Goal: Contribute content: Contribute content

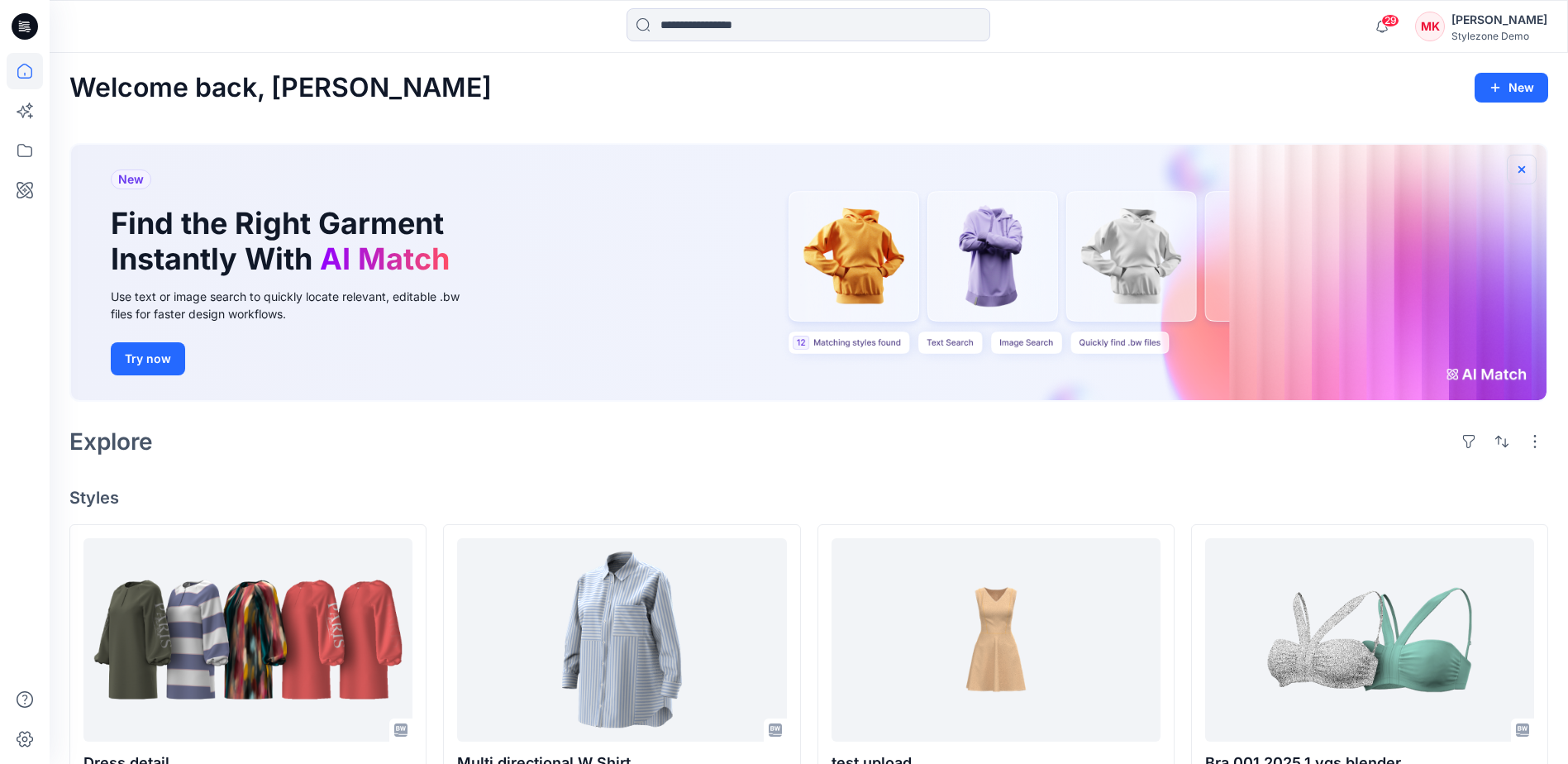
click at [1523, 167] on icon "button" at bounding box center [1522, 169] width 13 height 13
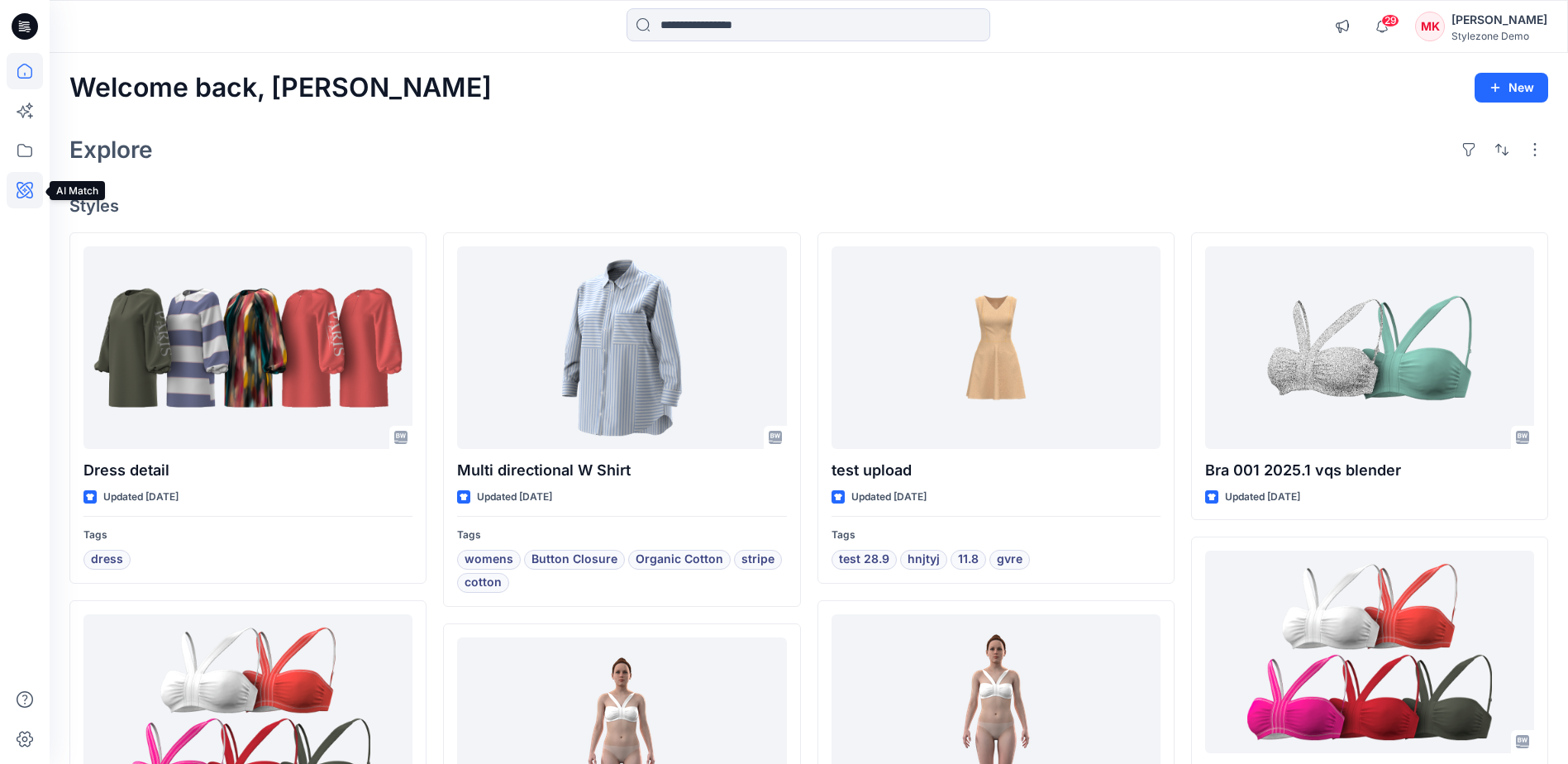
click at [16, 189] on icon at bounding box center [25, 189] width 36 height 36
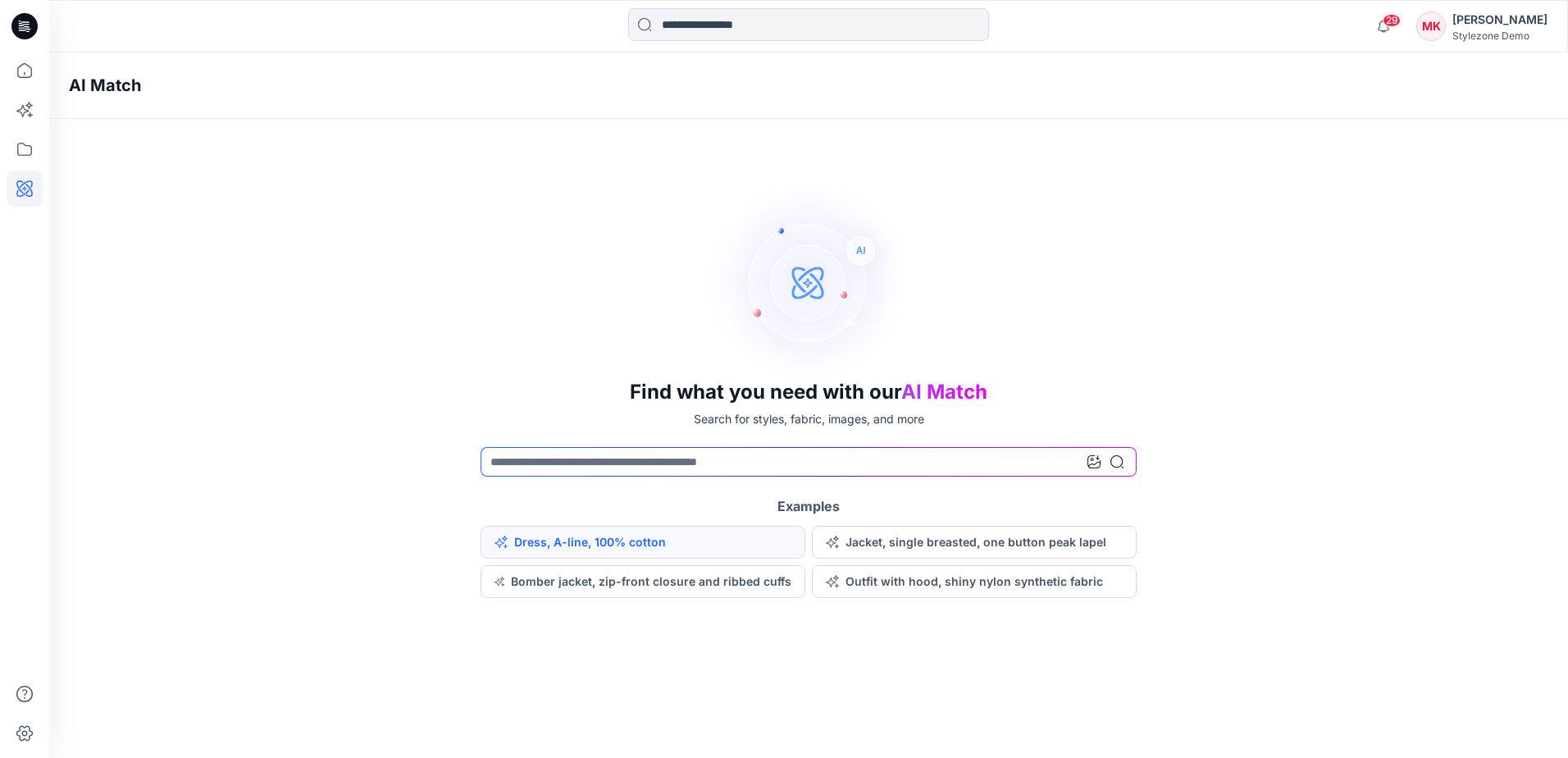
click at [667, 545] on button "Dress, A-line, 100% cotton" at bounding box center [643, 542] width 325 height 33
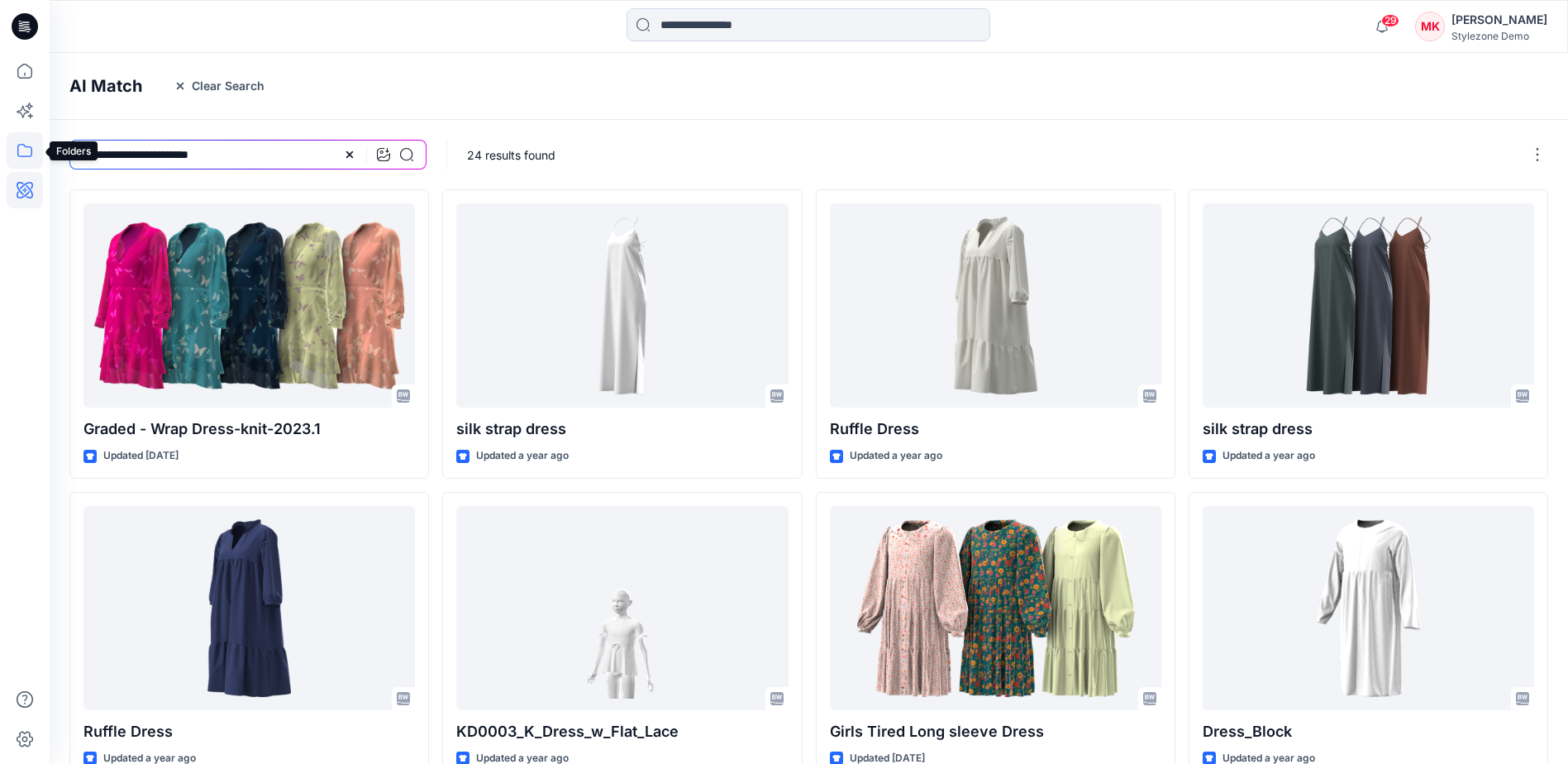
click at [14, 149] on icon at bounding box center [25, 150] width 36 height 36
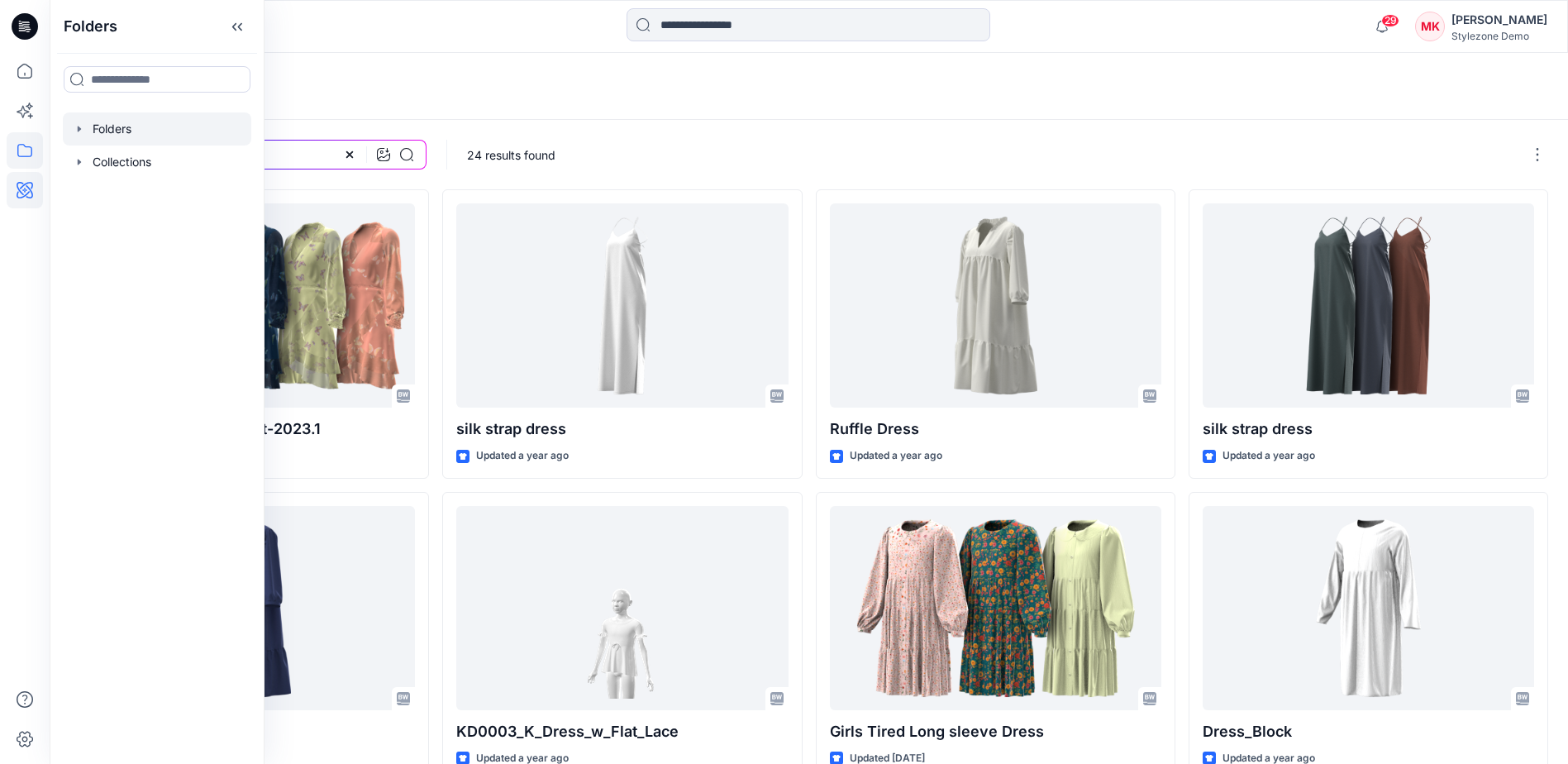
click at [80, 125] on icon "button" at bounding box center [79, 129] width 13 height 13
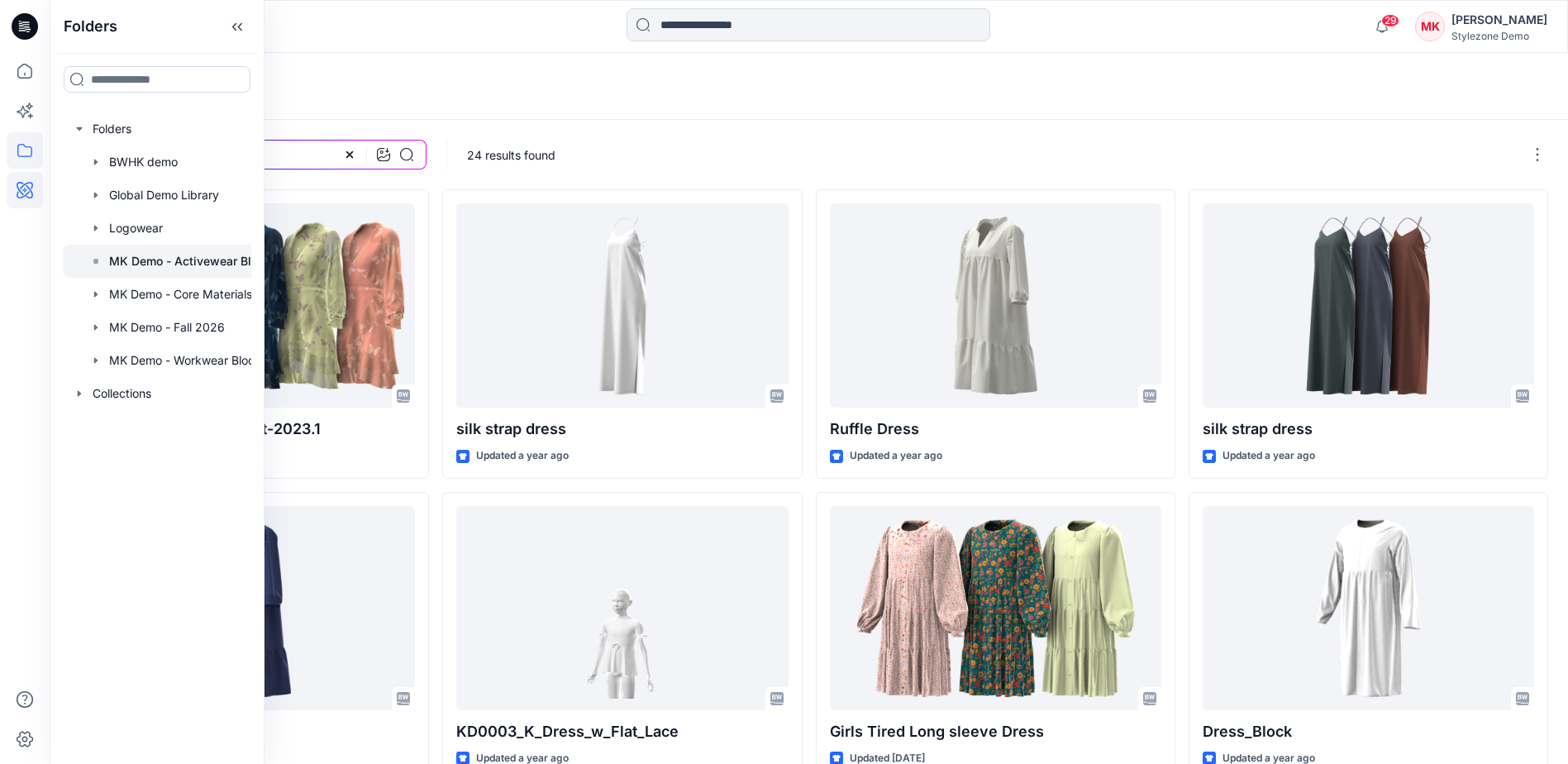
click at [114, 263] on p "MK Demo - Activewear Blocks" at bounding box center [193, 261] width 169 height 20
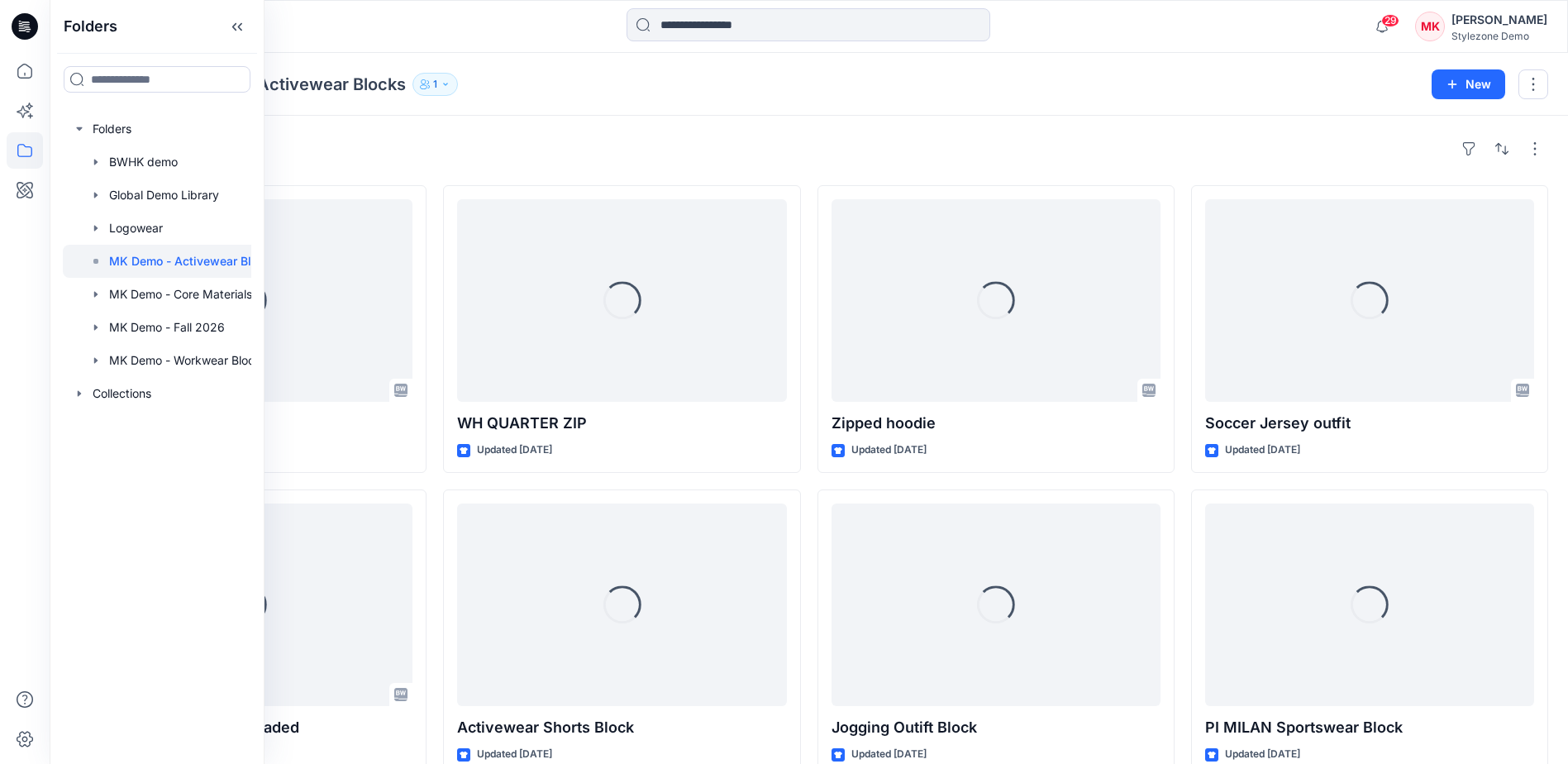
click at [537, 143] on div "Styles" at bounding box center [809, 148] width 1479 height 27
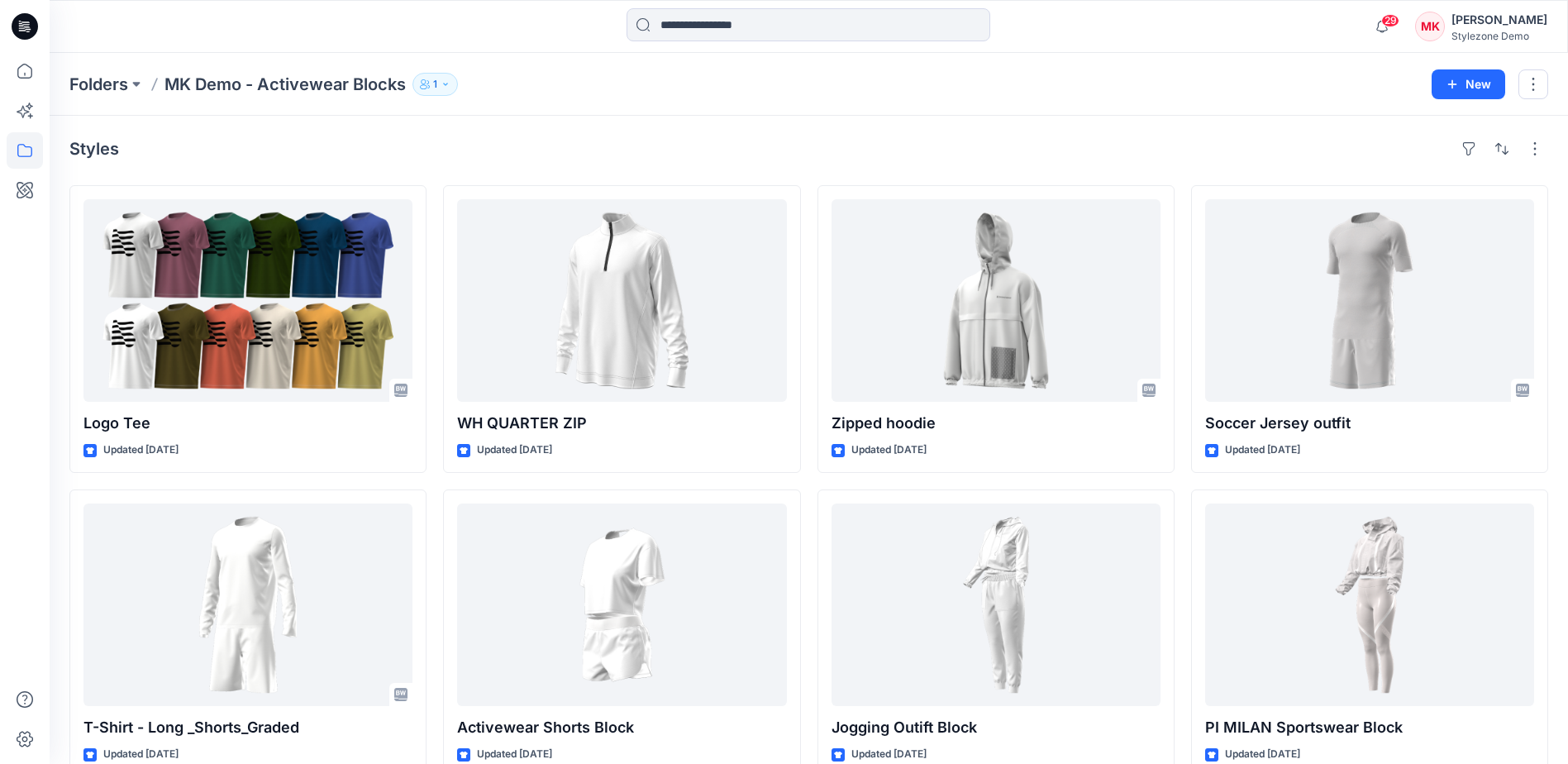
click at [25, 28] on icon at bounding box center [24, 26] width 27 height 27
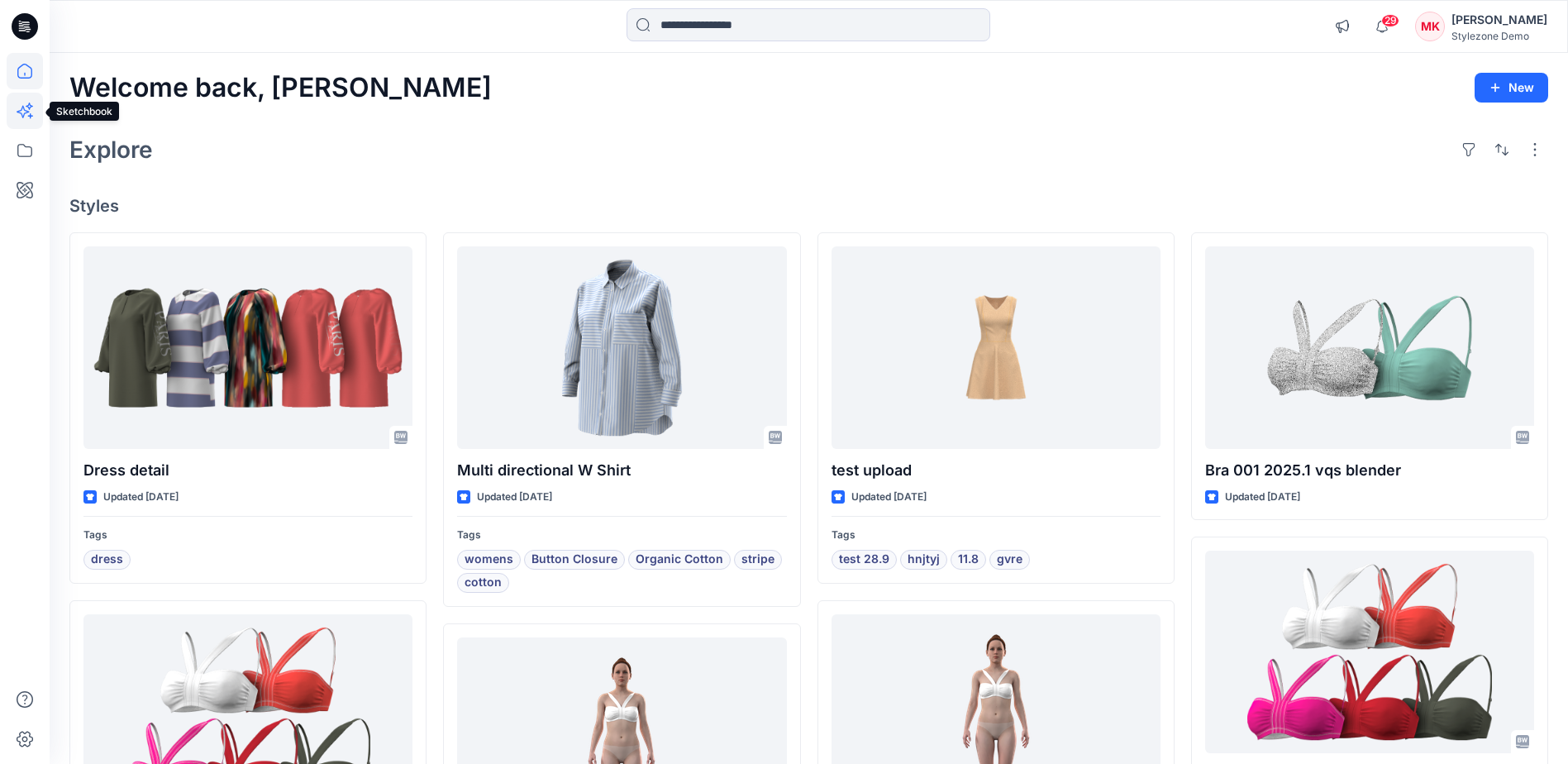
click at [25, 109] on icon at bounding box center [25, 111] width 36 height 36
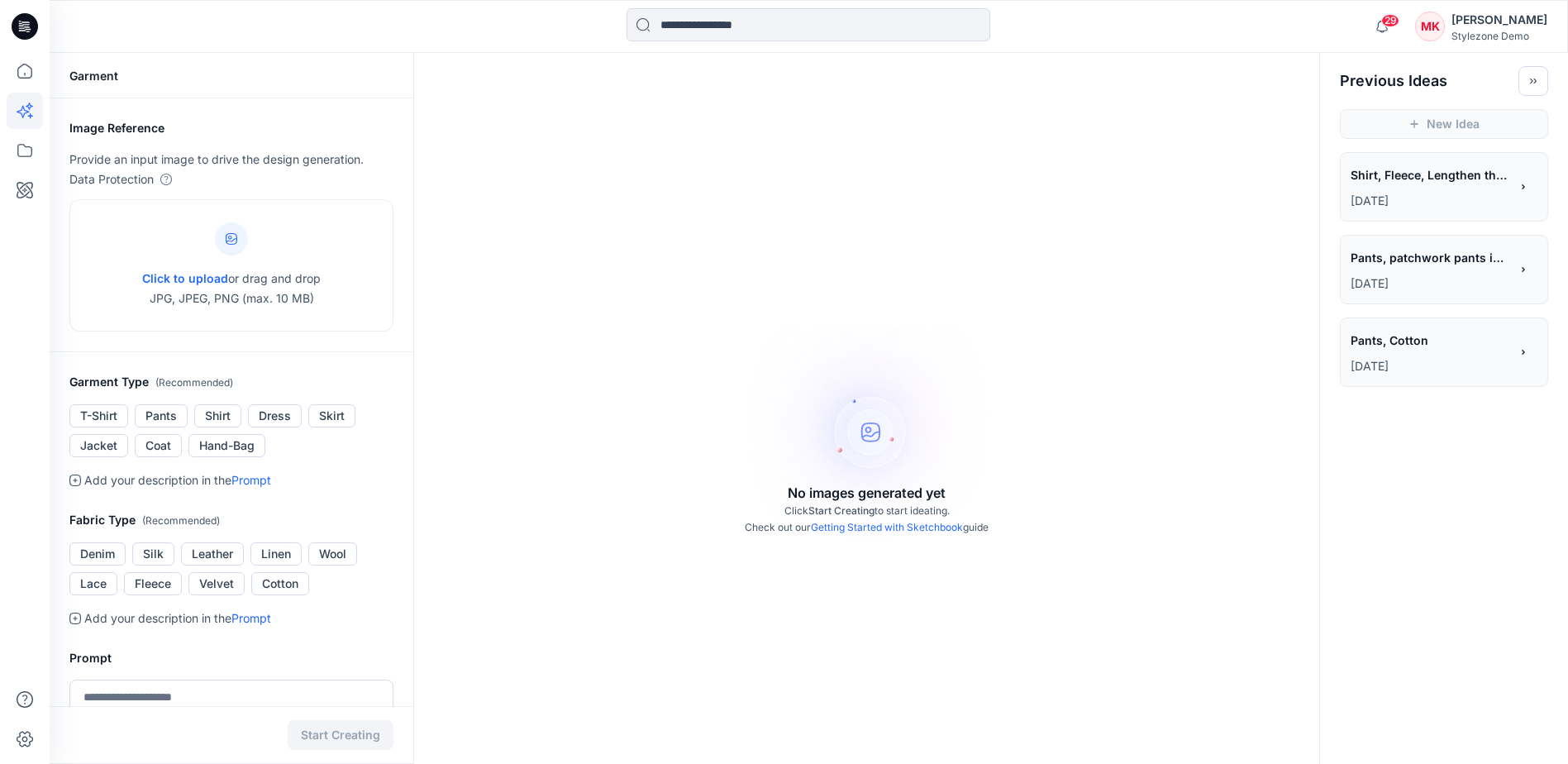
click at [1443, 189] on div "**********" at bounding box center [1430, 177] width 159 height 28
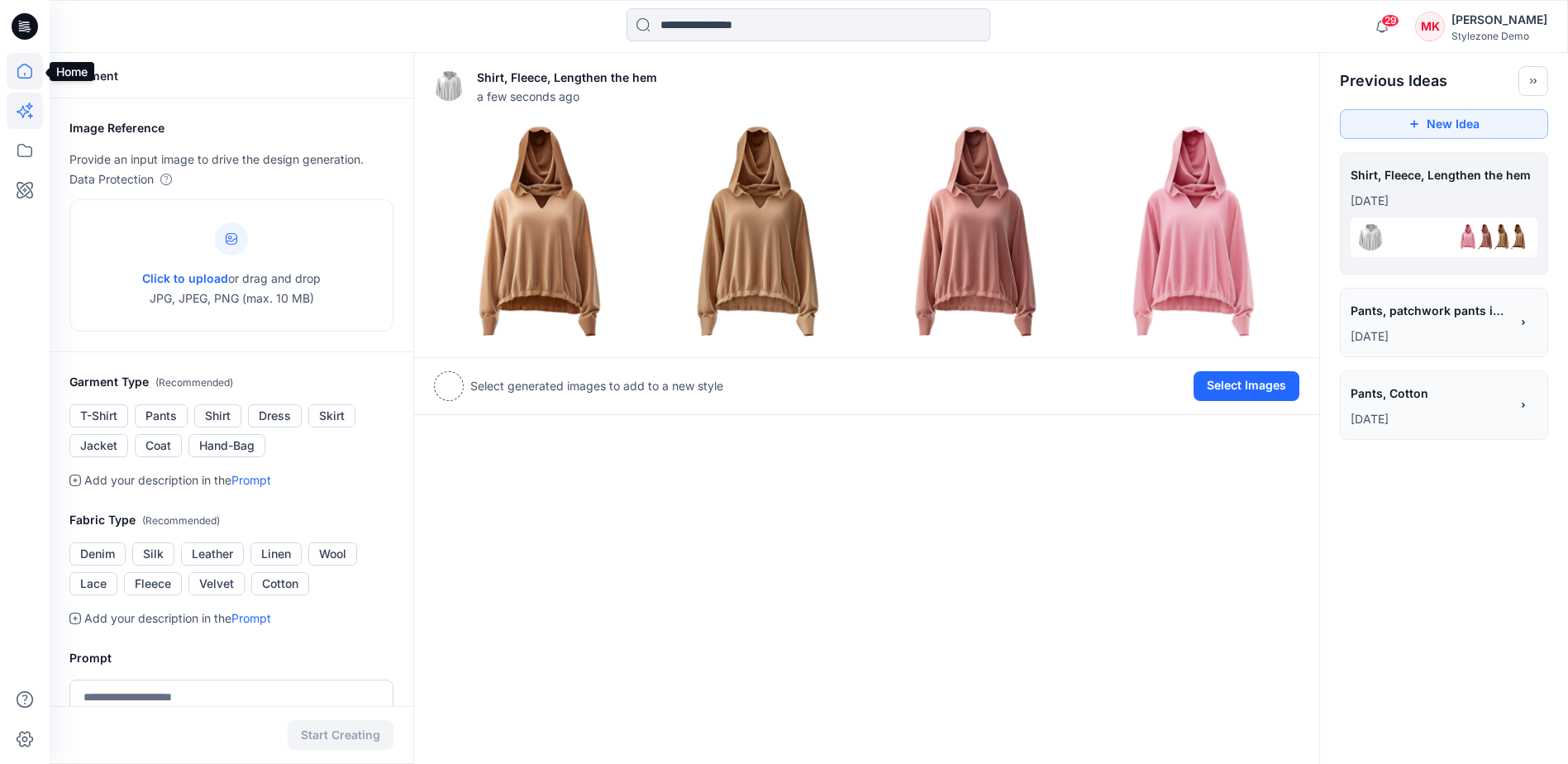
click at [20, 69] on icon at bounding box center [25, 71] width 36 height 36
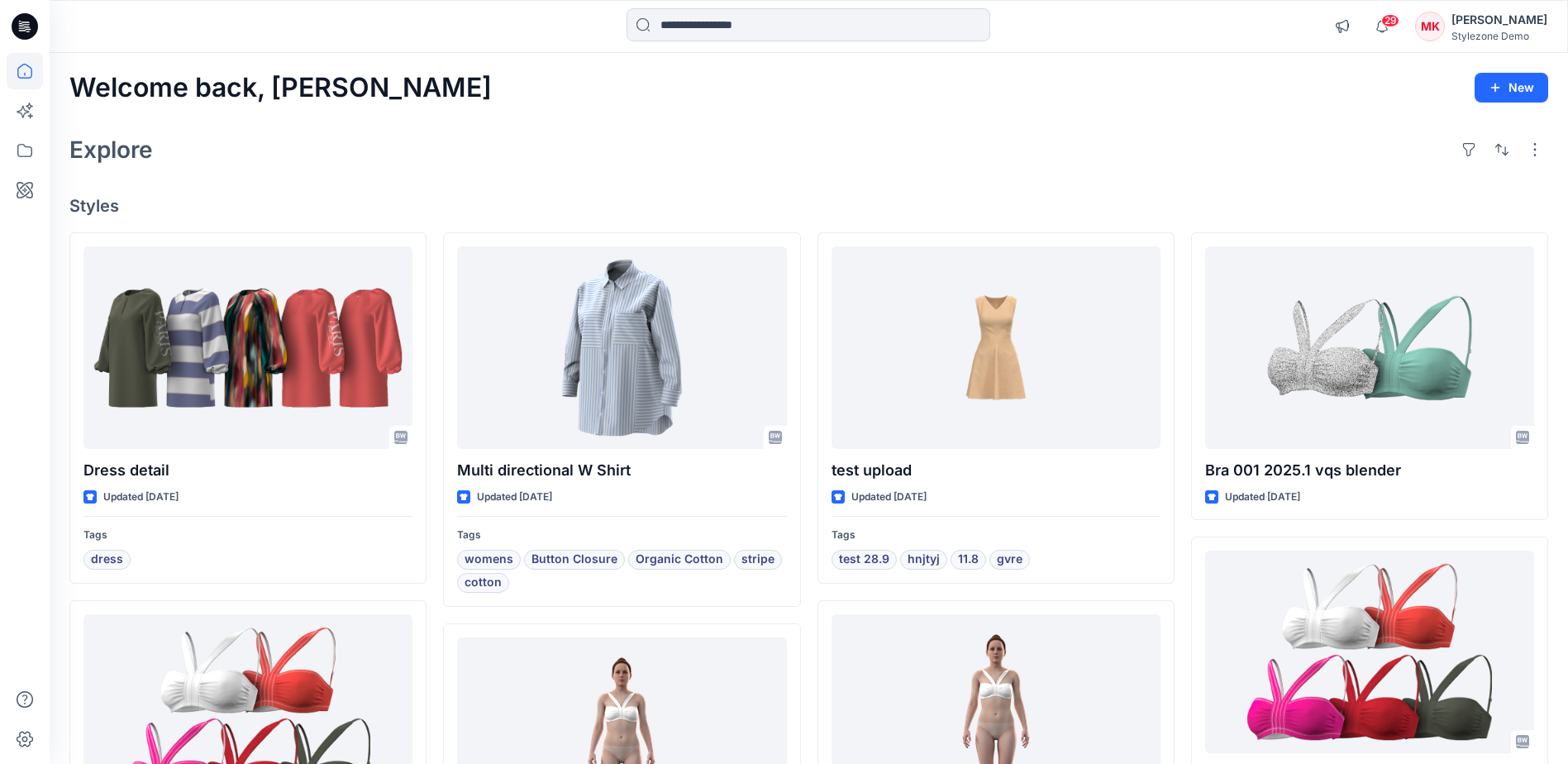
click at [372, 137] on div "Explore" at bounding box center [809, 149] width 1479 height 39
click at [26, 107] on icon at bounding box center [25, 111] width 36 height 36
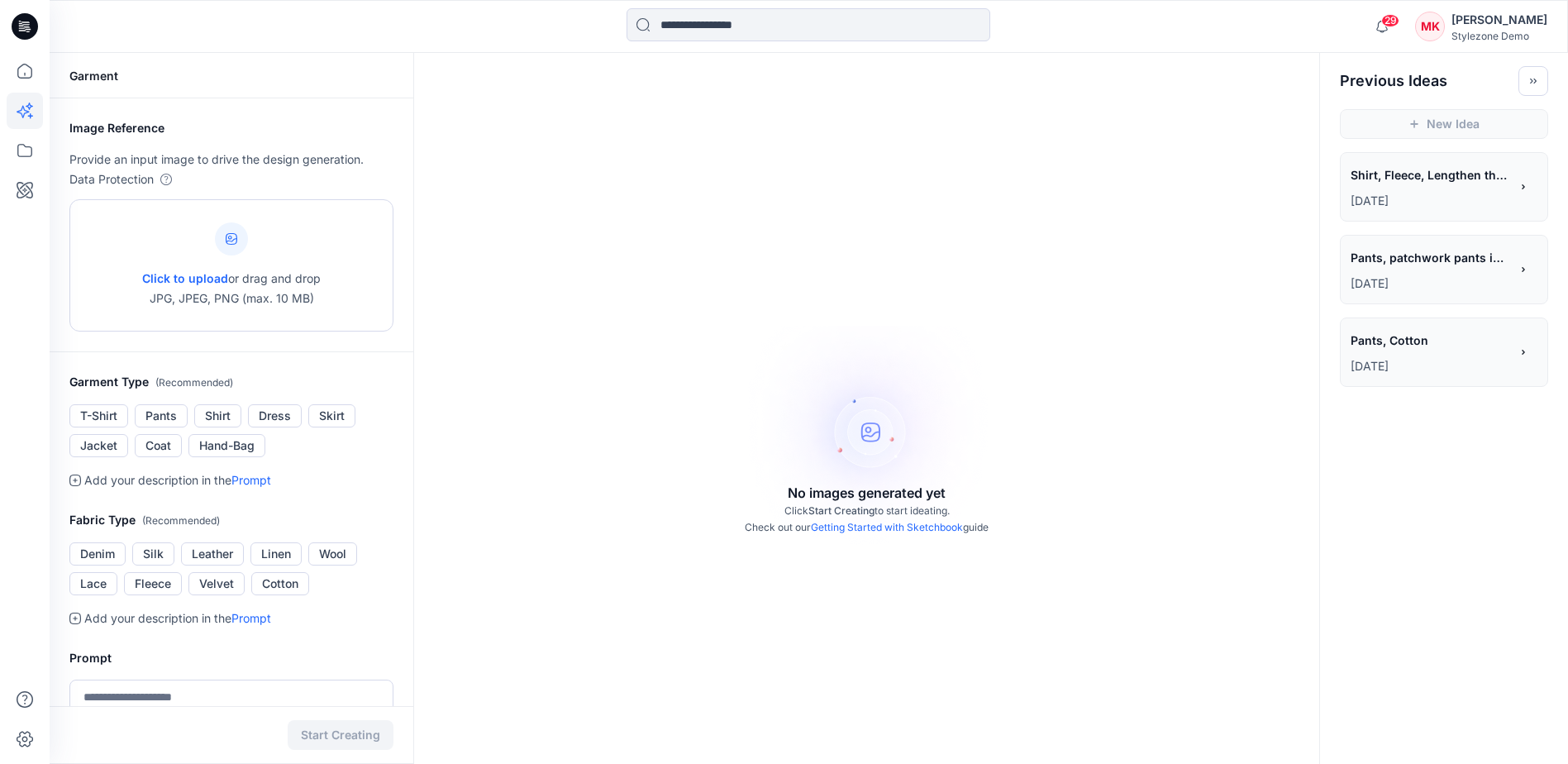
click at [184, 274] on span "Click to upload" at bounding box center [185, 278] width 86 height 14
click at [1450, 262] on span "Pants, patchwork pants in checker print" at bounding box center [1429, 257] width 157 height 24
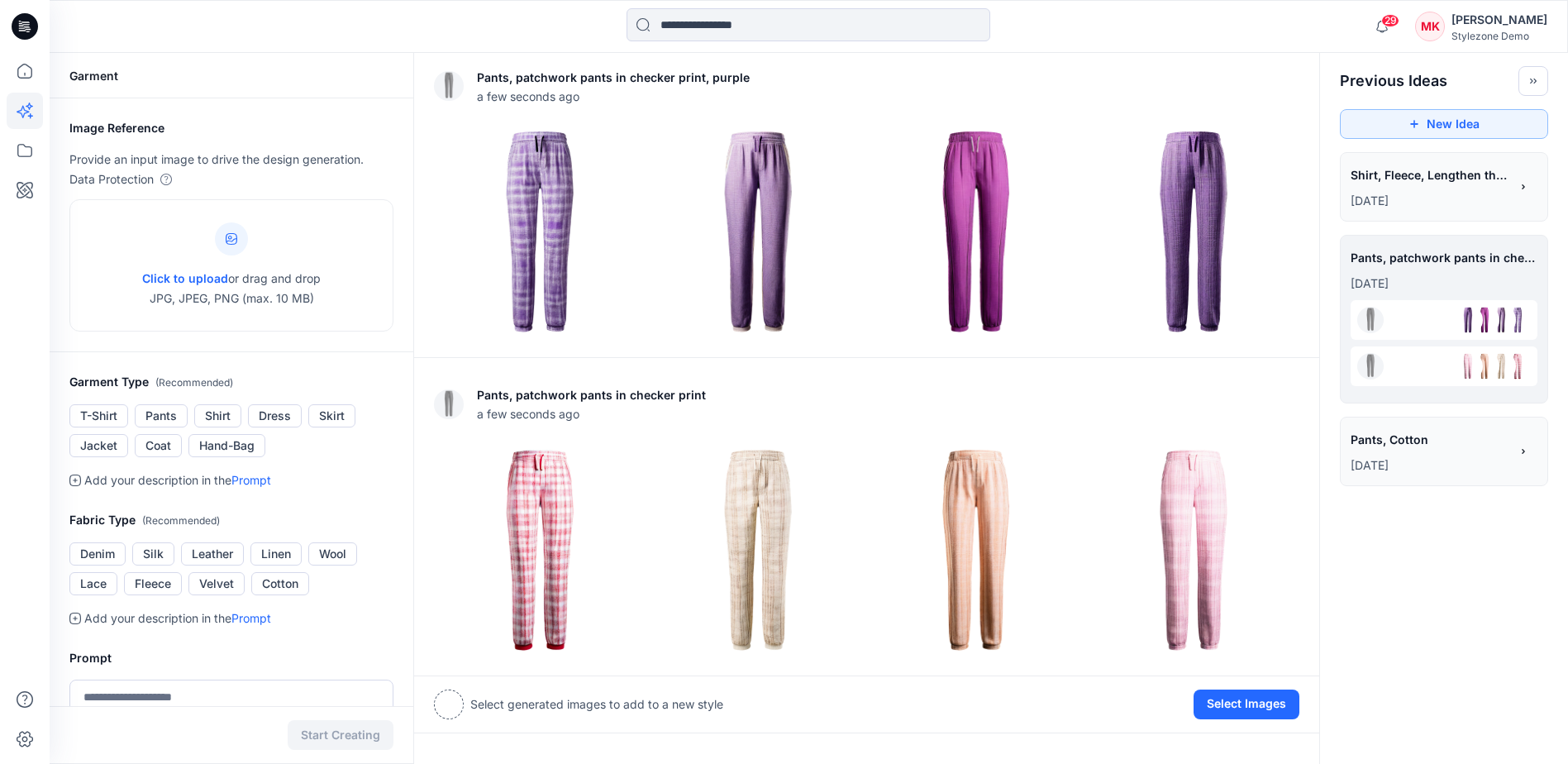
click at [1450, 440] on span "Pants, Cotton" at bounding box center [1429, 439] width 157 height 24
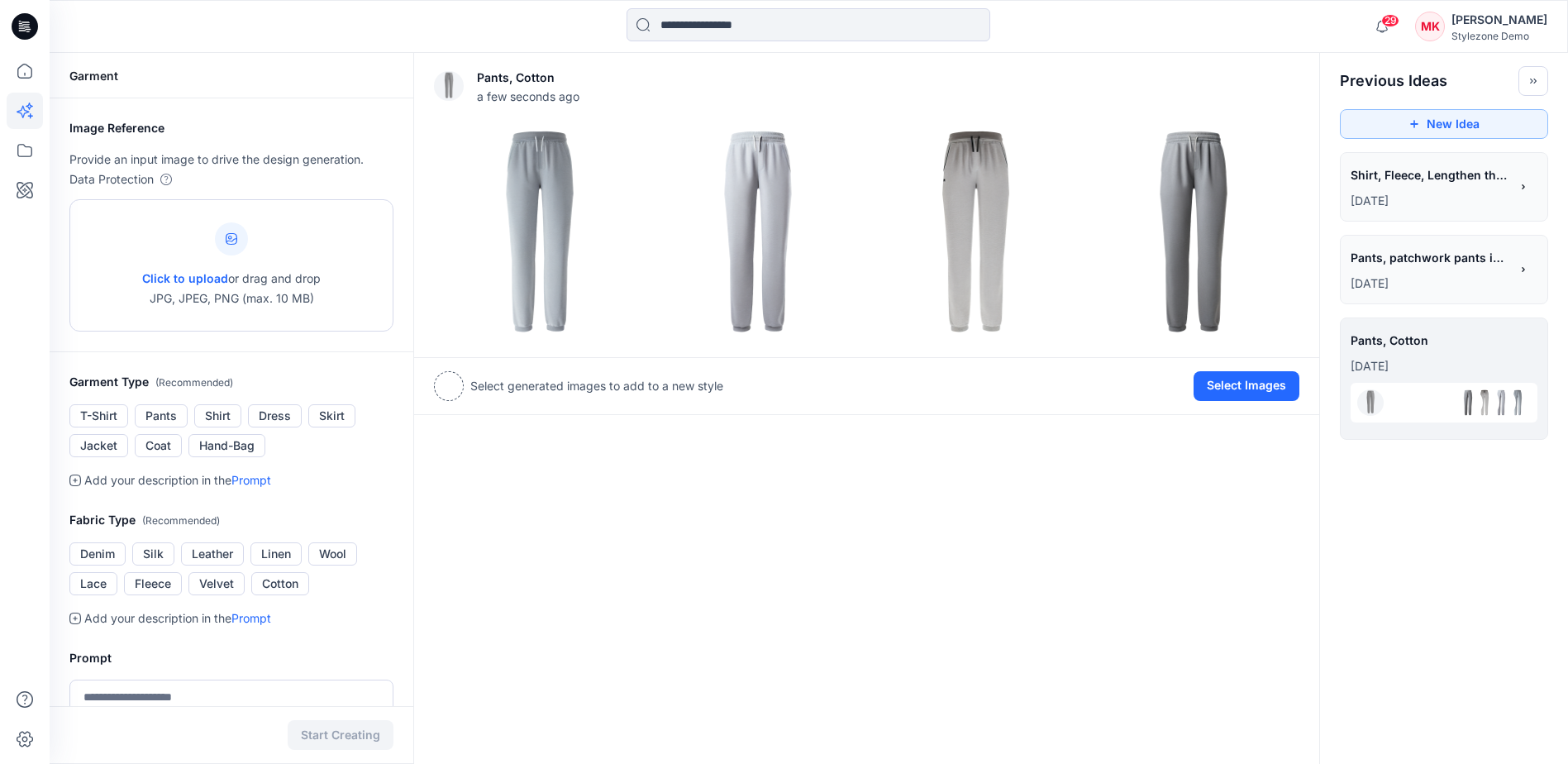
click at [197, 270] on p "Click to upload or drag and drop JPG, JPEG, PNG (max. 10 MB)" at bounding box center [232, 288] width 178 height 39
click at [175, 273] on span "Click to upload" at bounding box center [185, 278] width 86 height 14
click at [196, 273] on span "Click to upload" at bounding box center [185, 278] width 86 height 14
type input "**********"
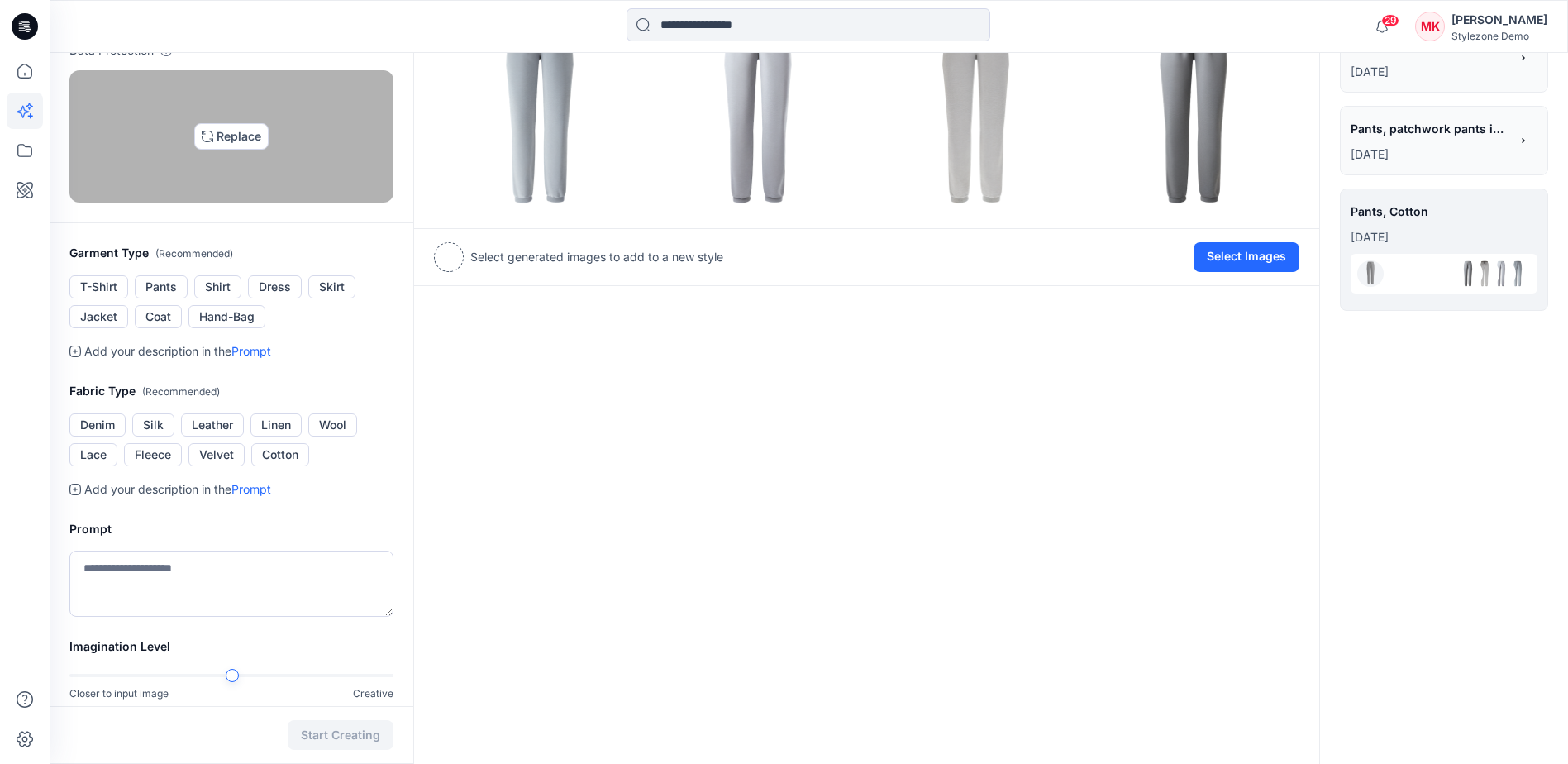
scroll to position [165, 0]
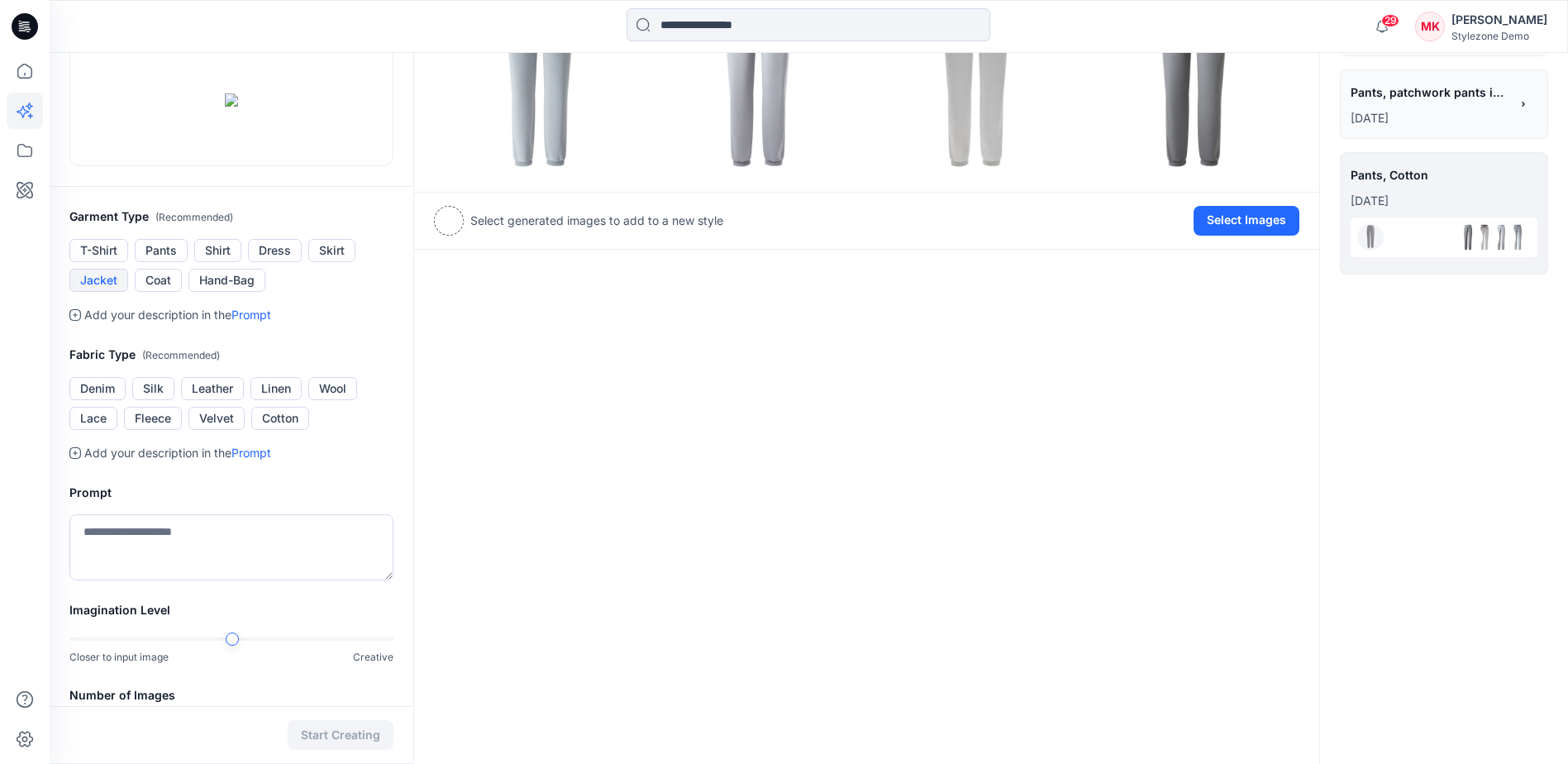
click at [91, 292] on button "Jacket" at bounding box center [99, 280] width 58 height 23
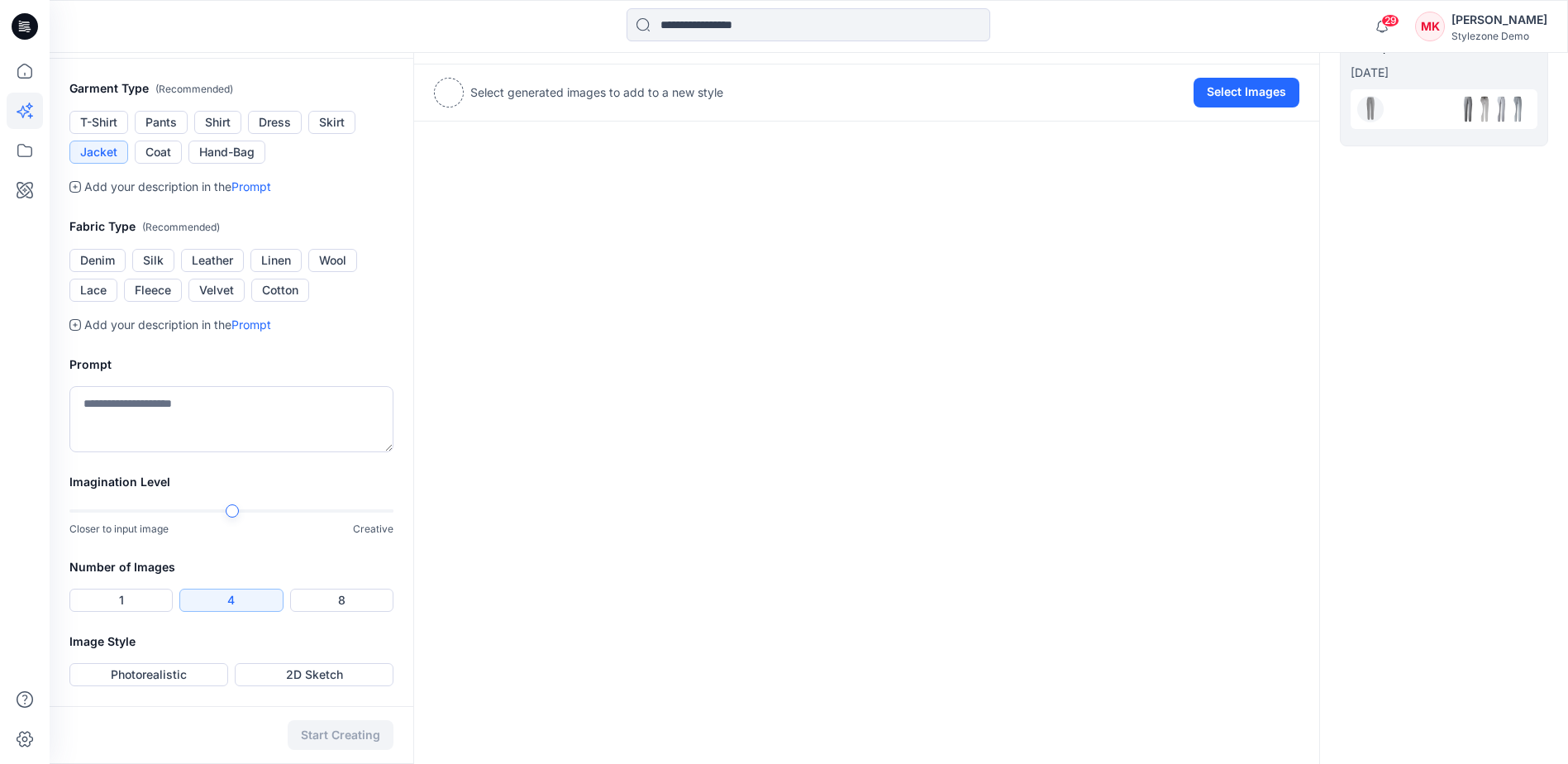
scroll to position [331, 0]
click at [100, 164] on button "Jacket" at bounding box center [99, 152] width 58 height 23
click at [278, 302] on button "Cotton" at bounding box center [280, 290] width 57 height 23
click at [164, 452] on textarea at bounding box center [232, 418] width 324 height 66
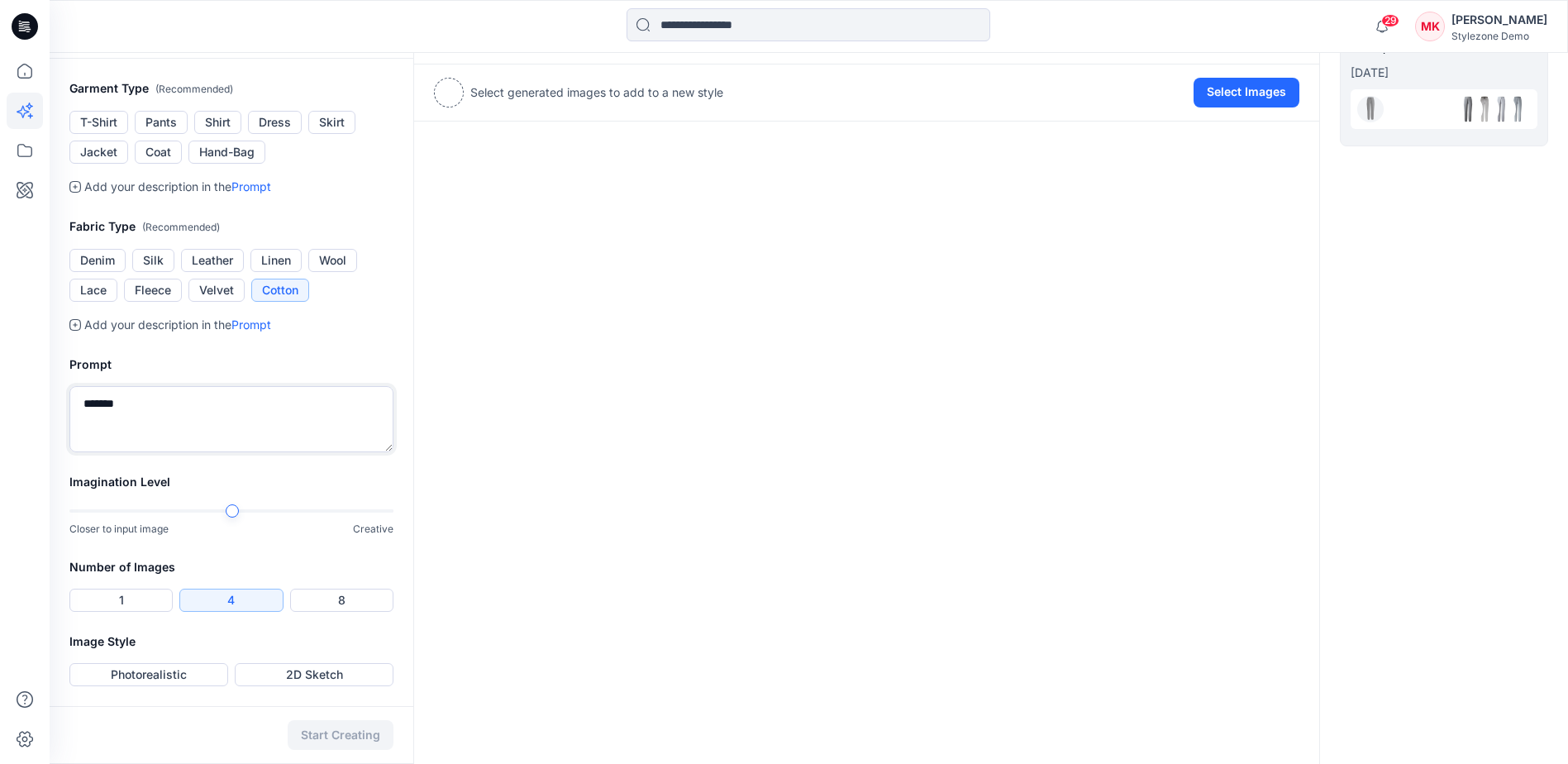
scroll to position [496, 0]
type textarea "******"
click at [158, 684] on button "Photorealistic" at bounding box center [148, 674] width 159 height 23
click at [338, 738] on button "Start Creating" at bounding box center [340, 734] width 106 height 30
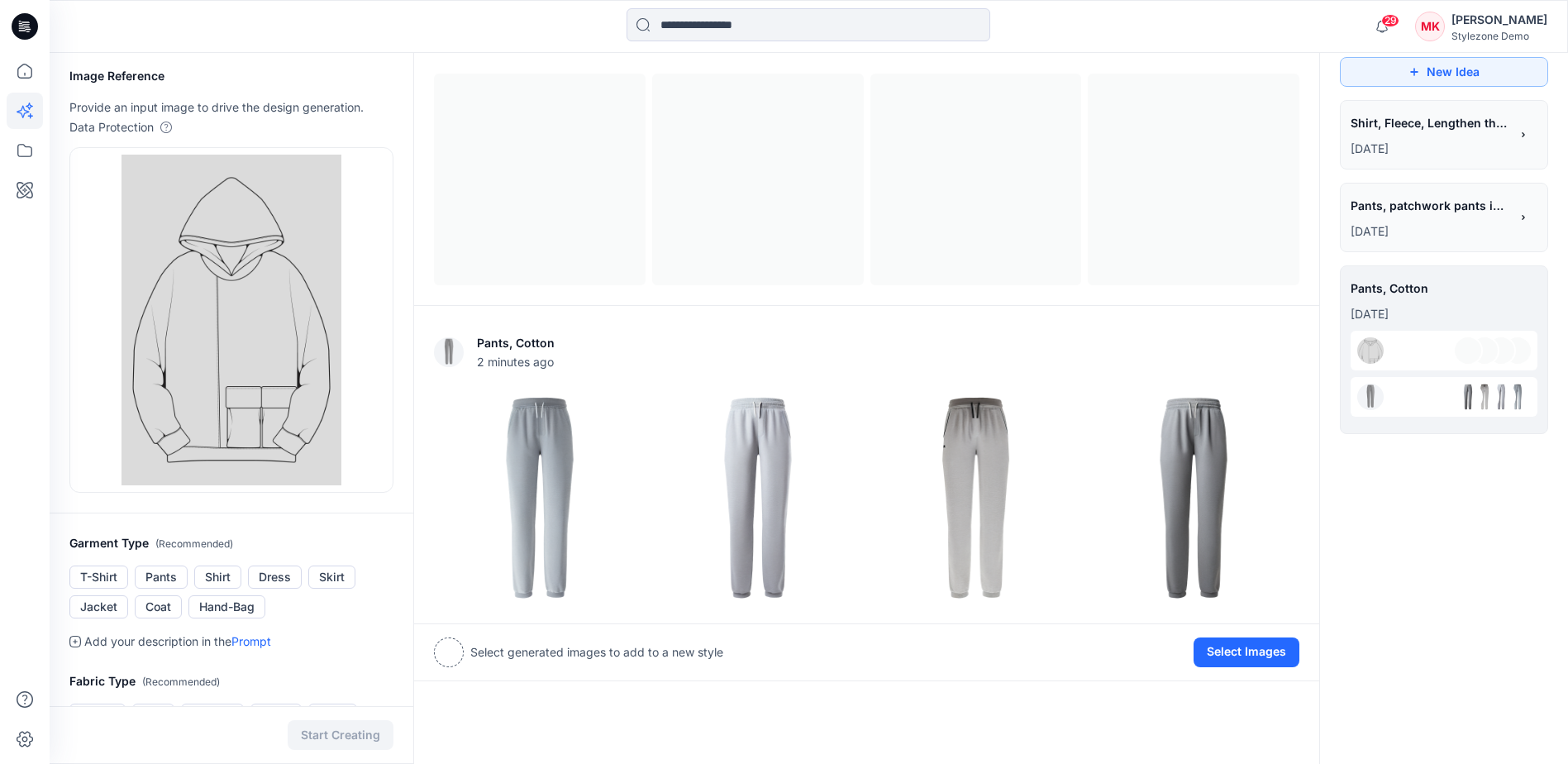
scroll to position [7, 0]
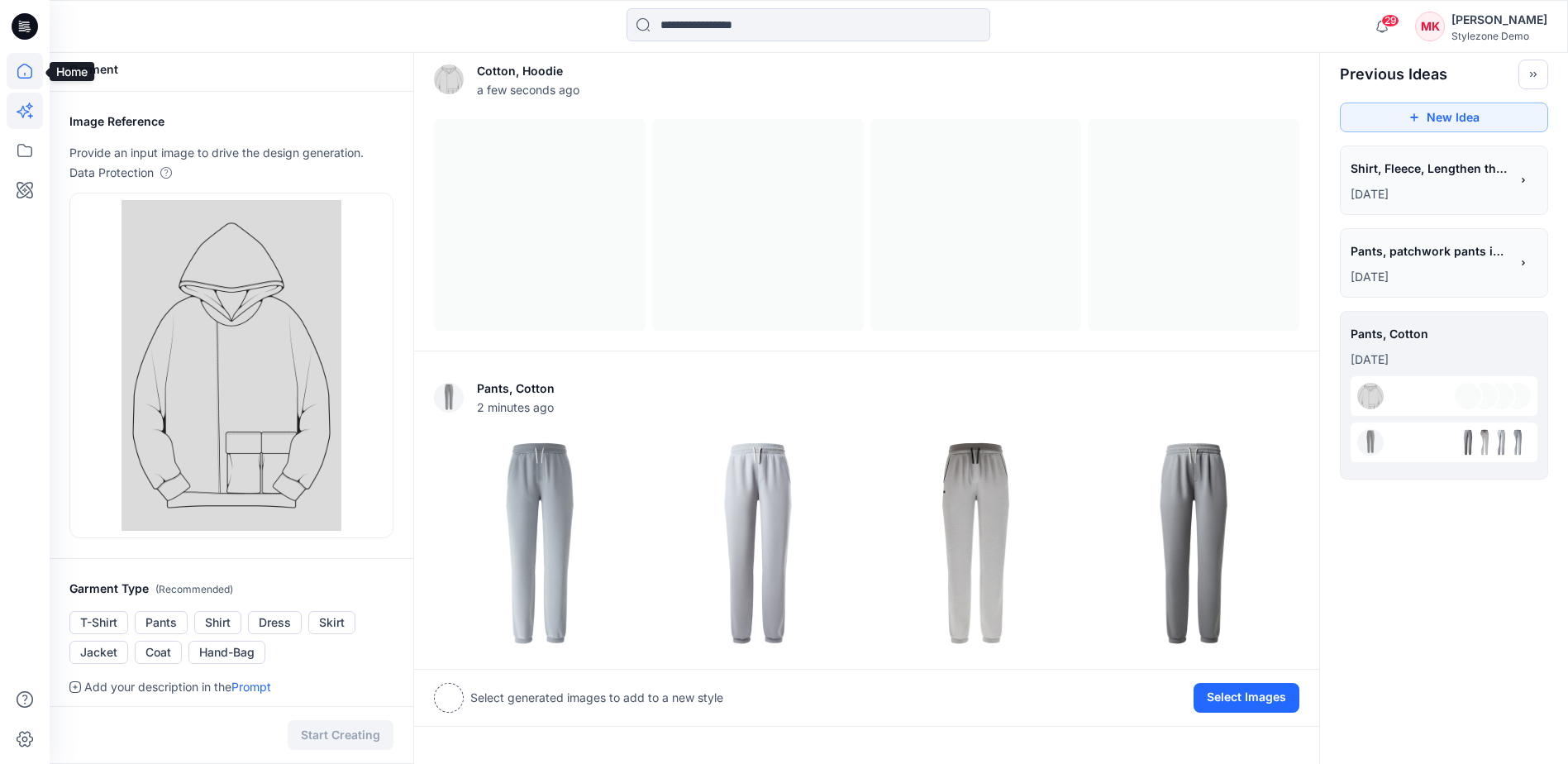
click at [22, 74] on icon at bounding box center [25, 71] width 36 height 36
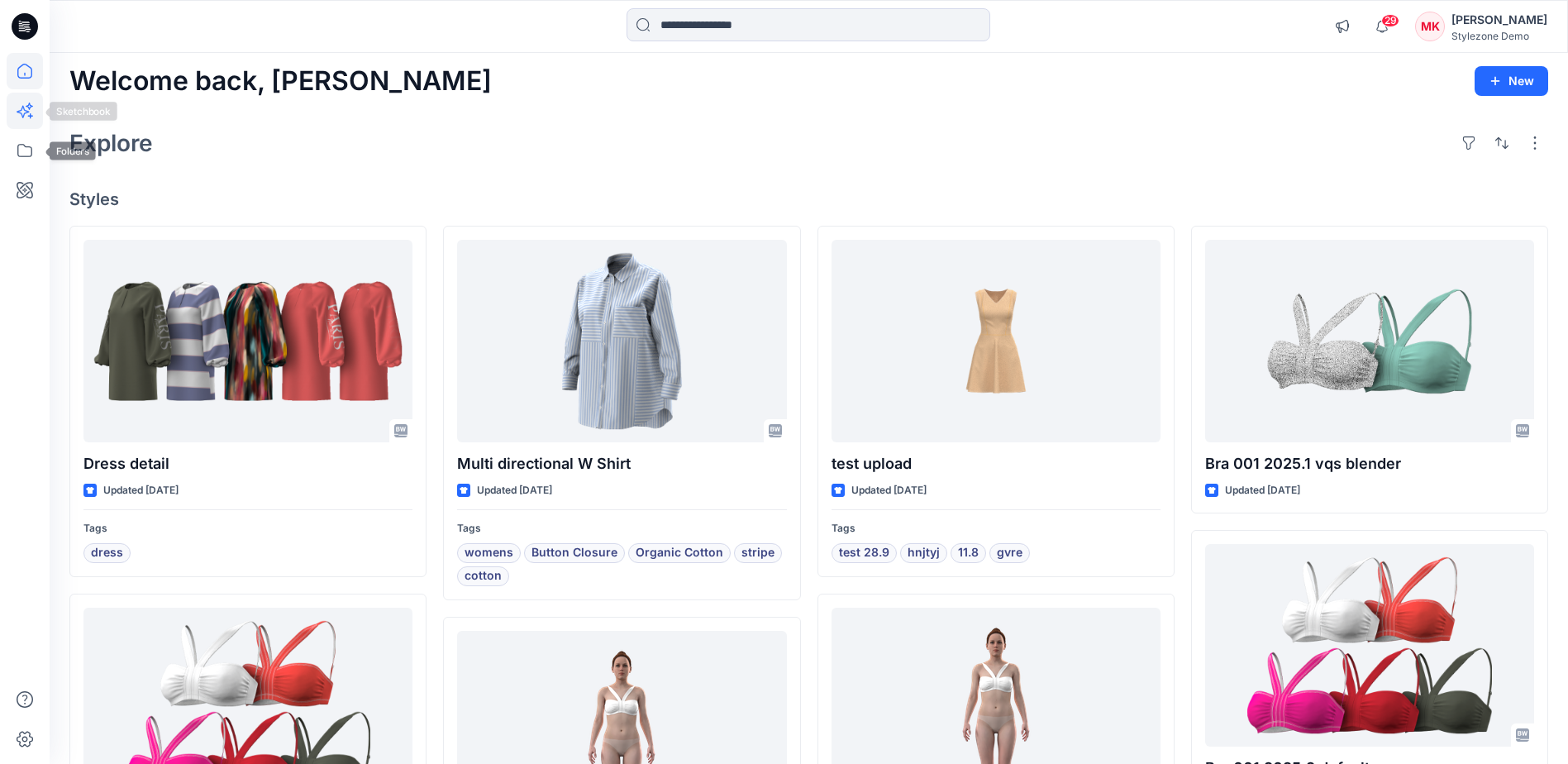
click at [23, 116] on icon at bounding box center [22, 111] width 12 height 12
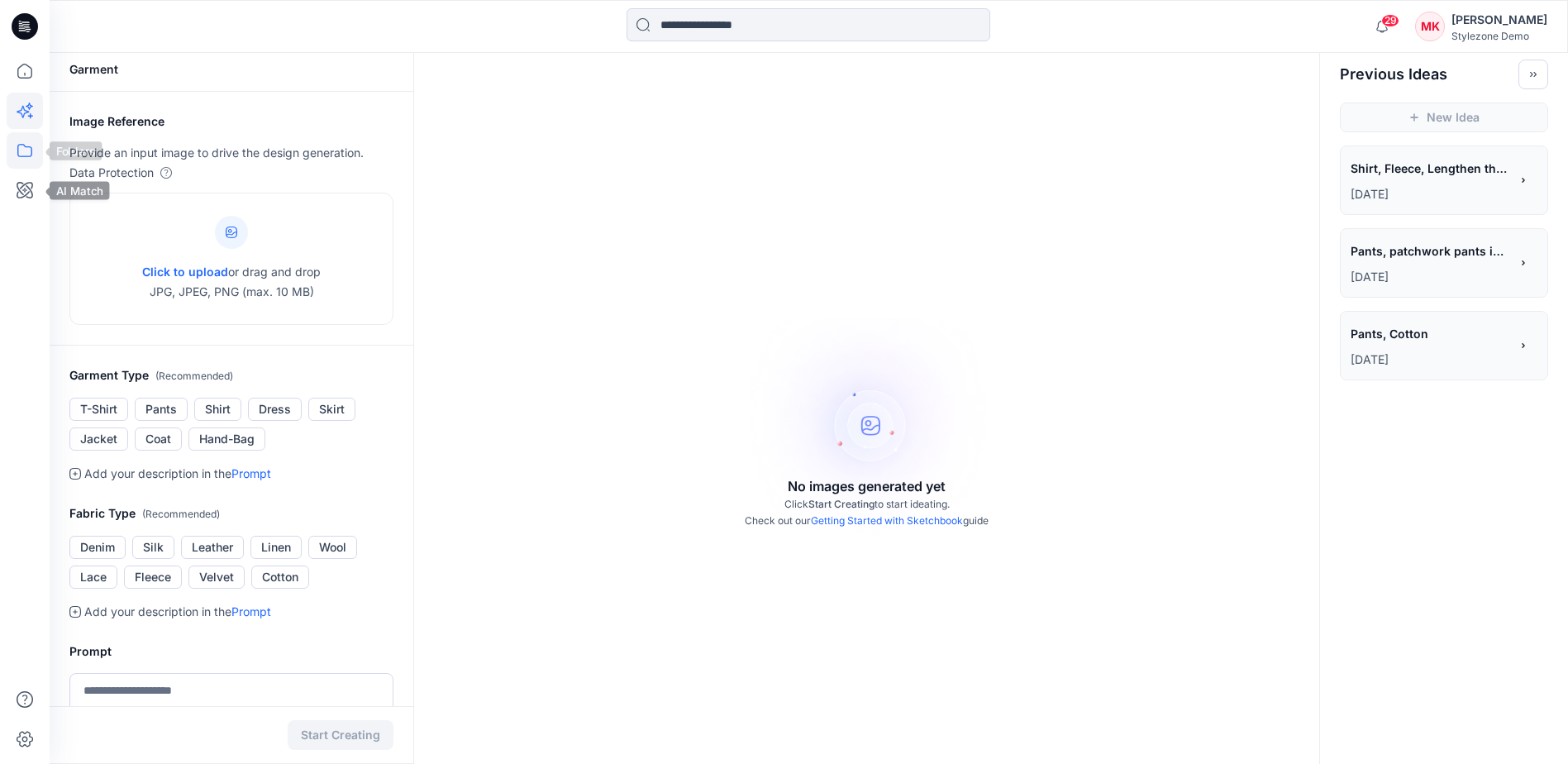
click at [28, 150] on icon at bounding box center [25, 150] width 36 height 36
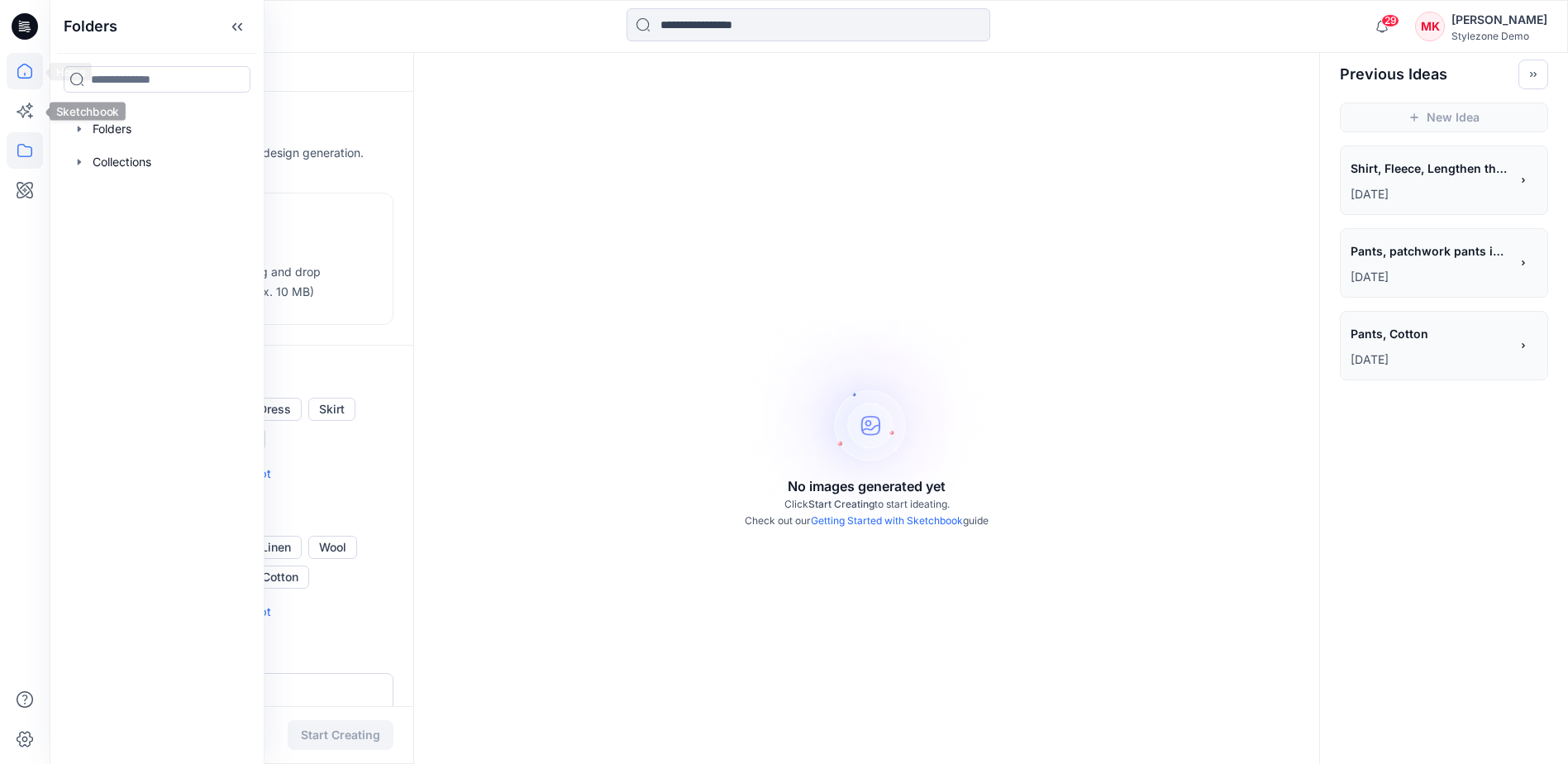
click at [21, 76] on icon at bounding box center [25, 71] width 36 height 36
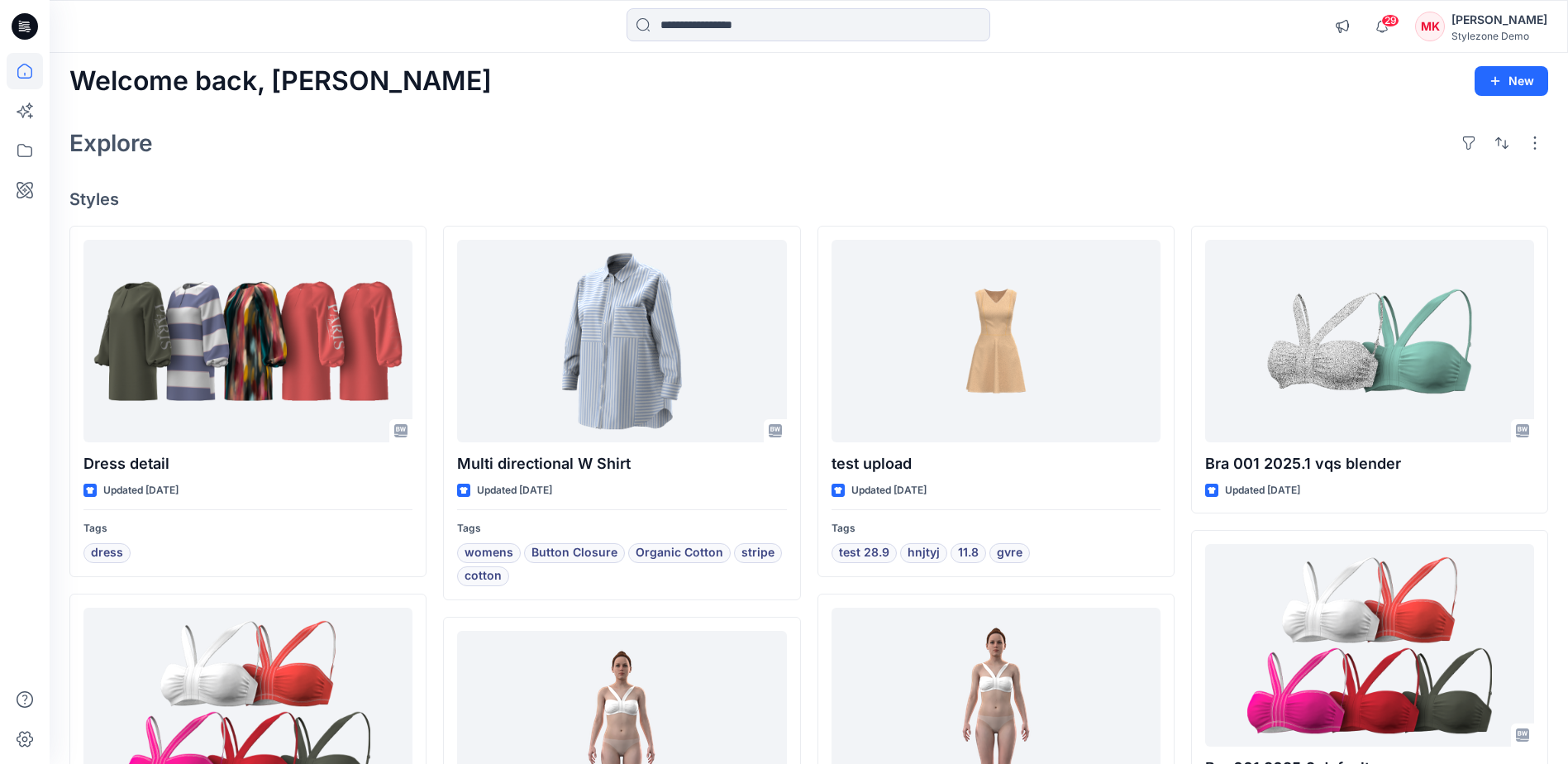
click at [568, 142] on div "Explore" at bounding box center [809, 143] width 1479 height 39
click at [15, 145] on icon at bounding box center [25, 150] width 36 height 36
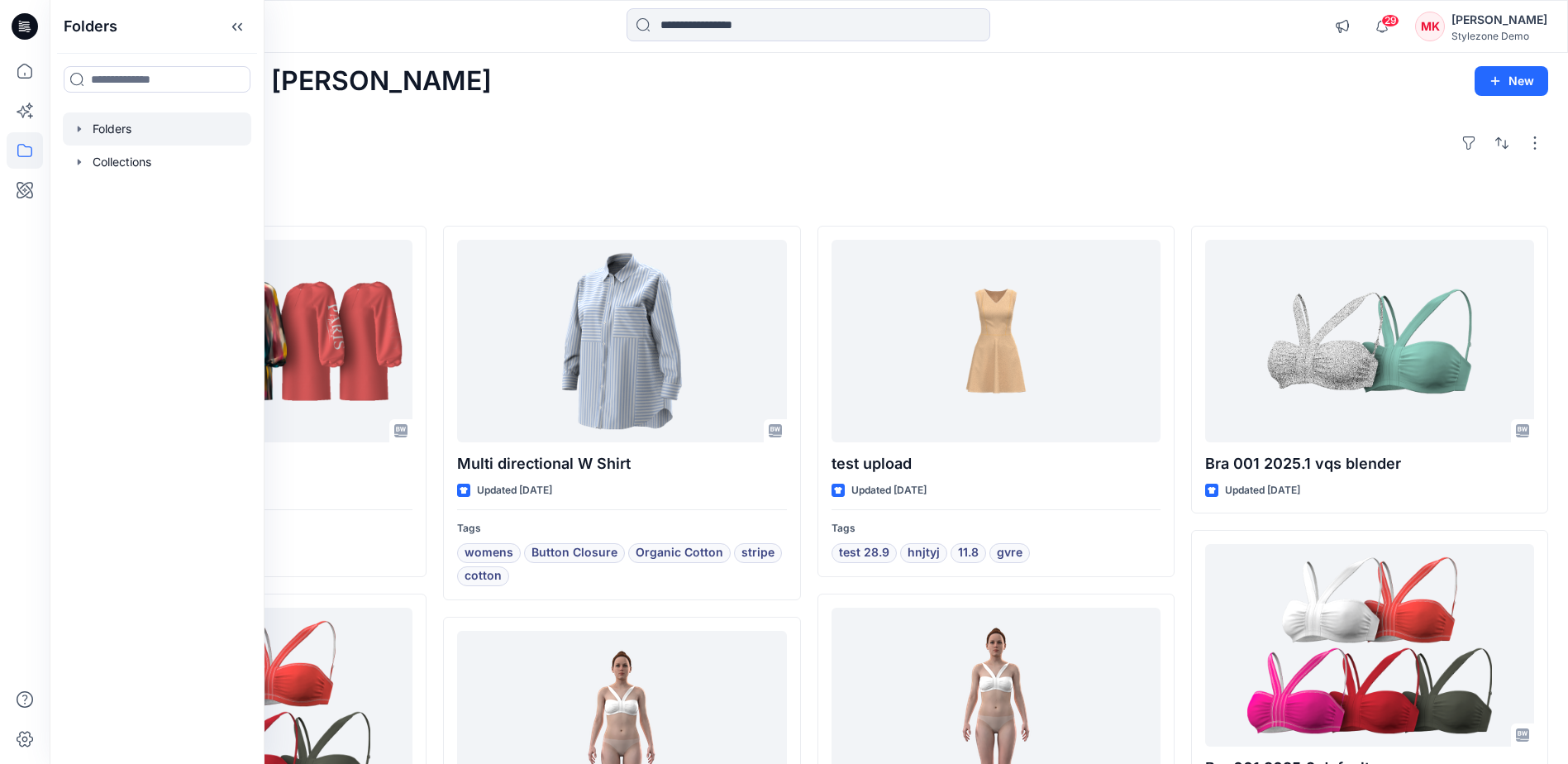
click at [114, 125] on div at bounding box center [157, 129] width 189 height 33
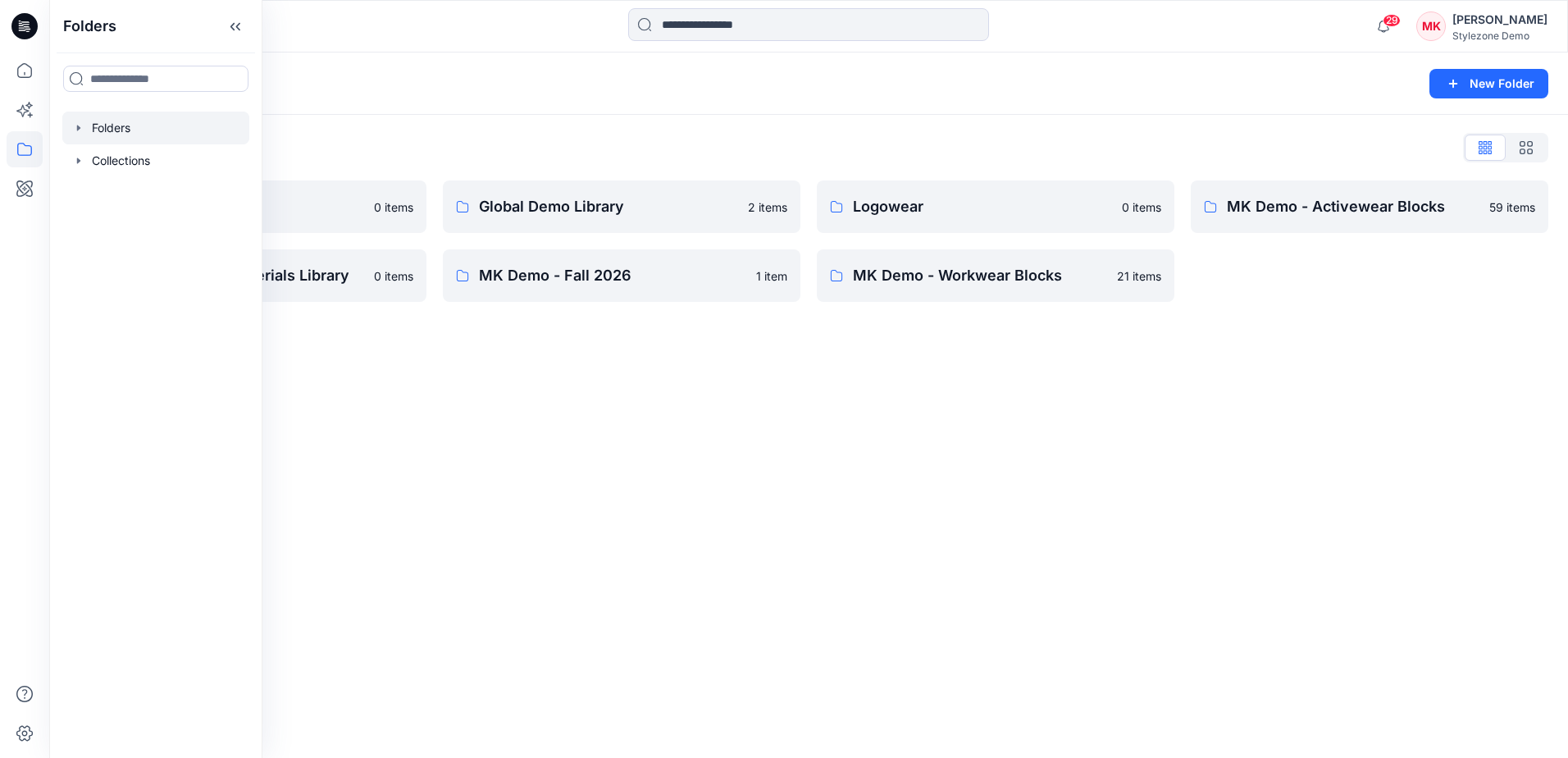
click at [729, 117] on div "Folders List BWHK demo 0 items MK Demo - Core Materials Library 0 items Global …" at bounding box center [808, 218] width 1519 height 207
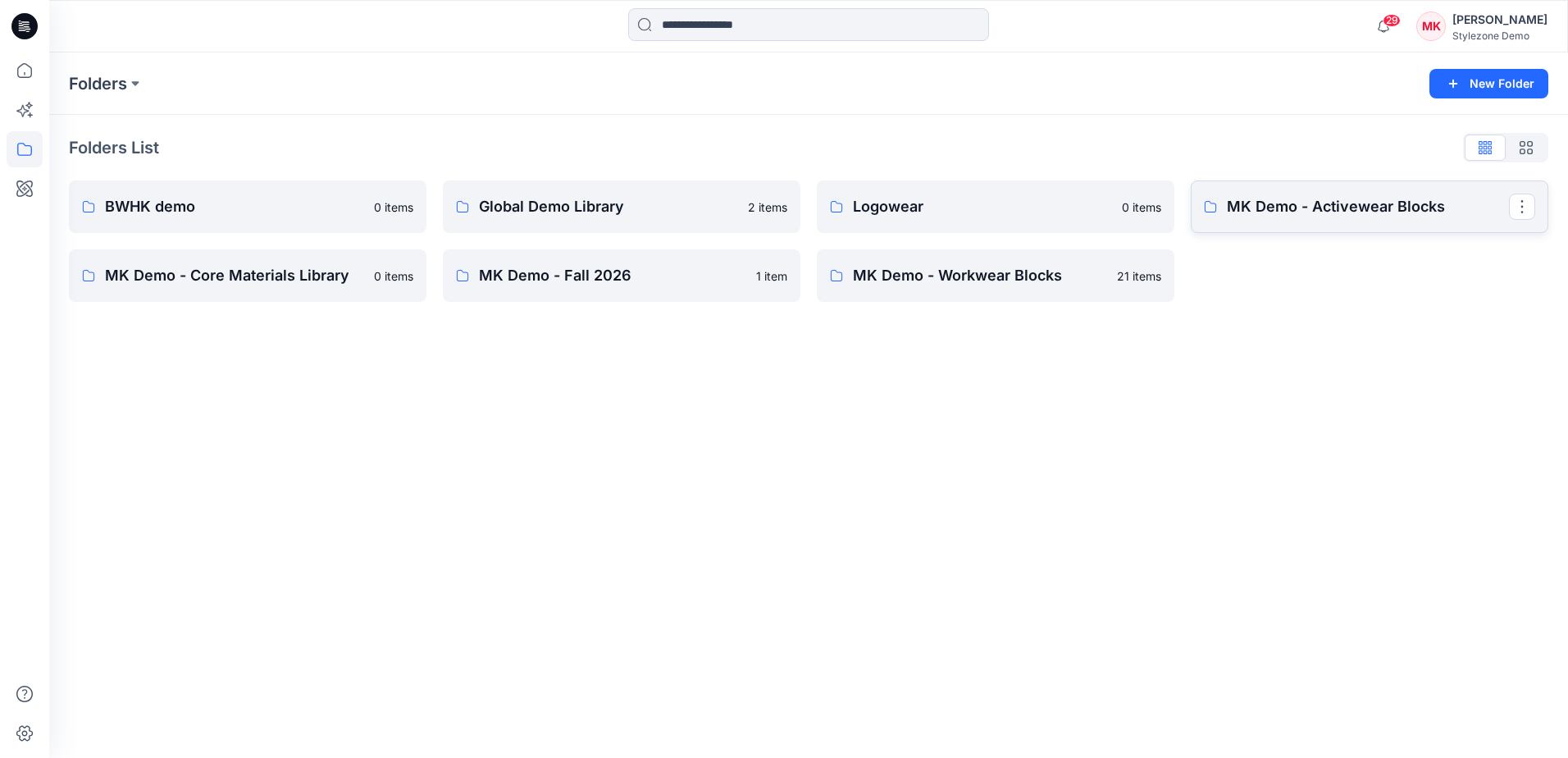
click at [1230, 215] on p "MK Demo - Activewear Blocks" at bounding box center [1368, 206] width 282 height 23
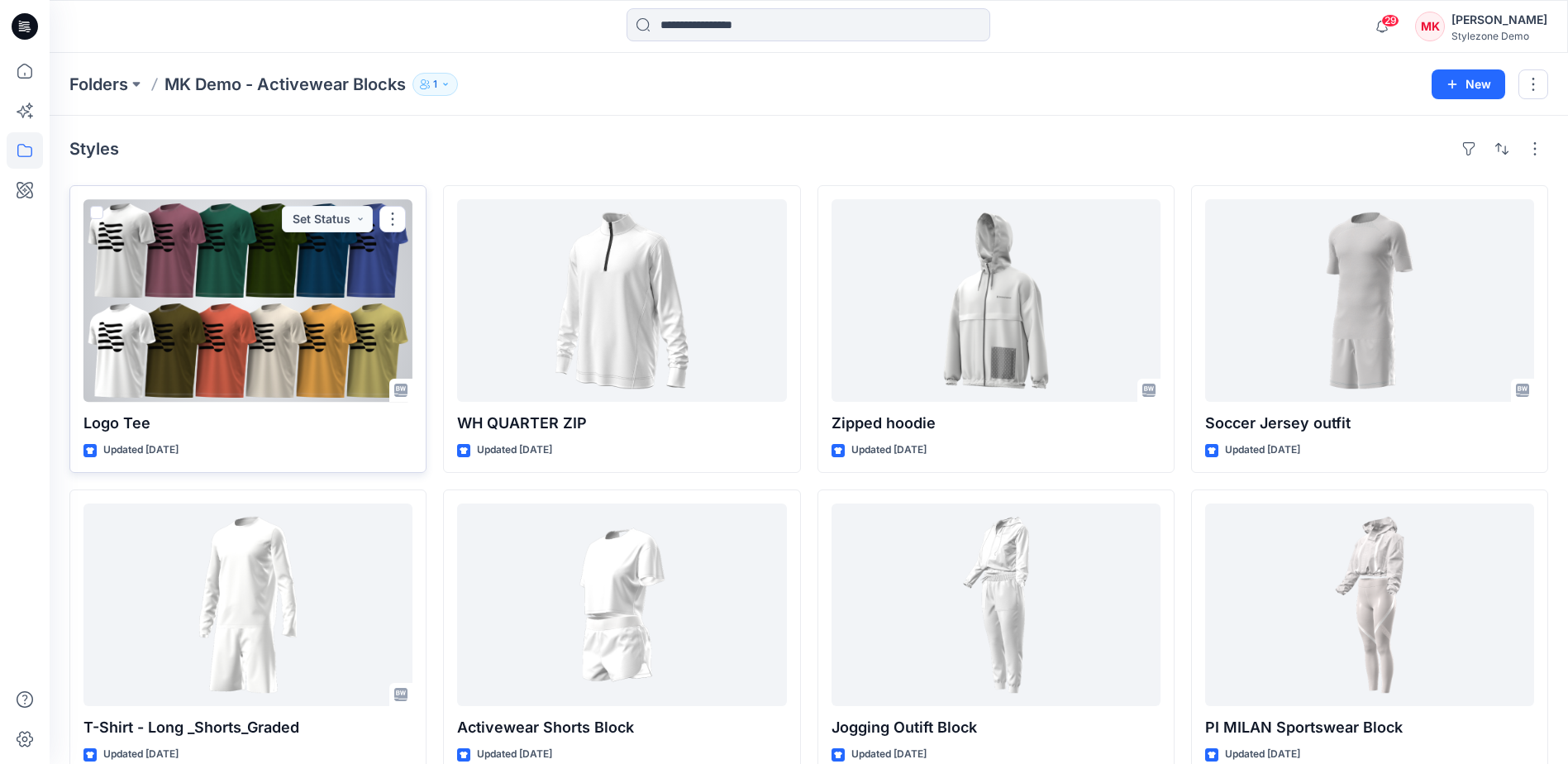
click at [201, 272] on div at bounding box center [248, 300] width 329 height 202
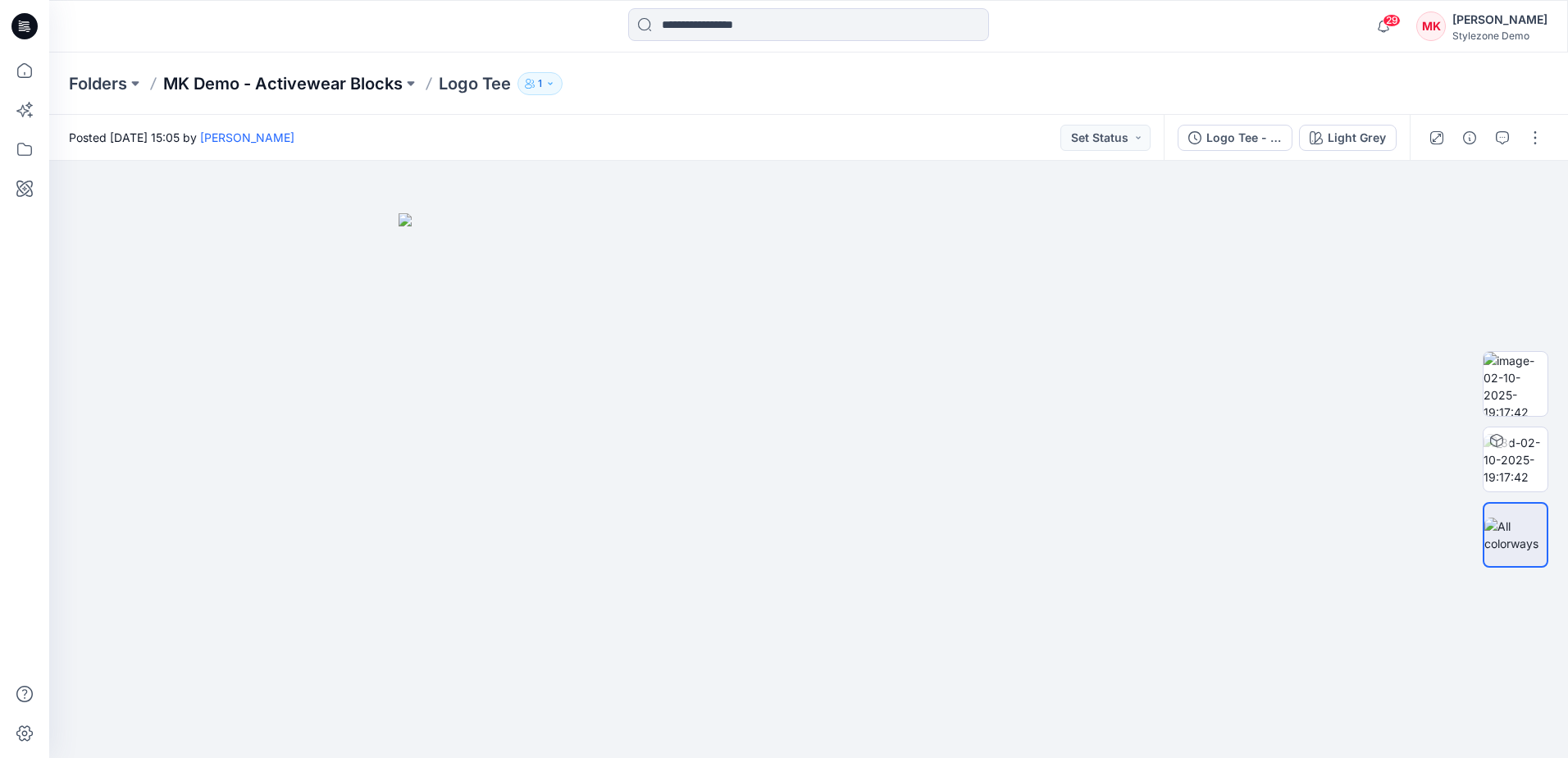
click at [237, 83] on p "MK Demo - Activewear Blocks" at bounding box center [282, 83] width 239 height 23
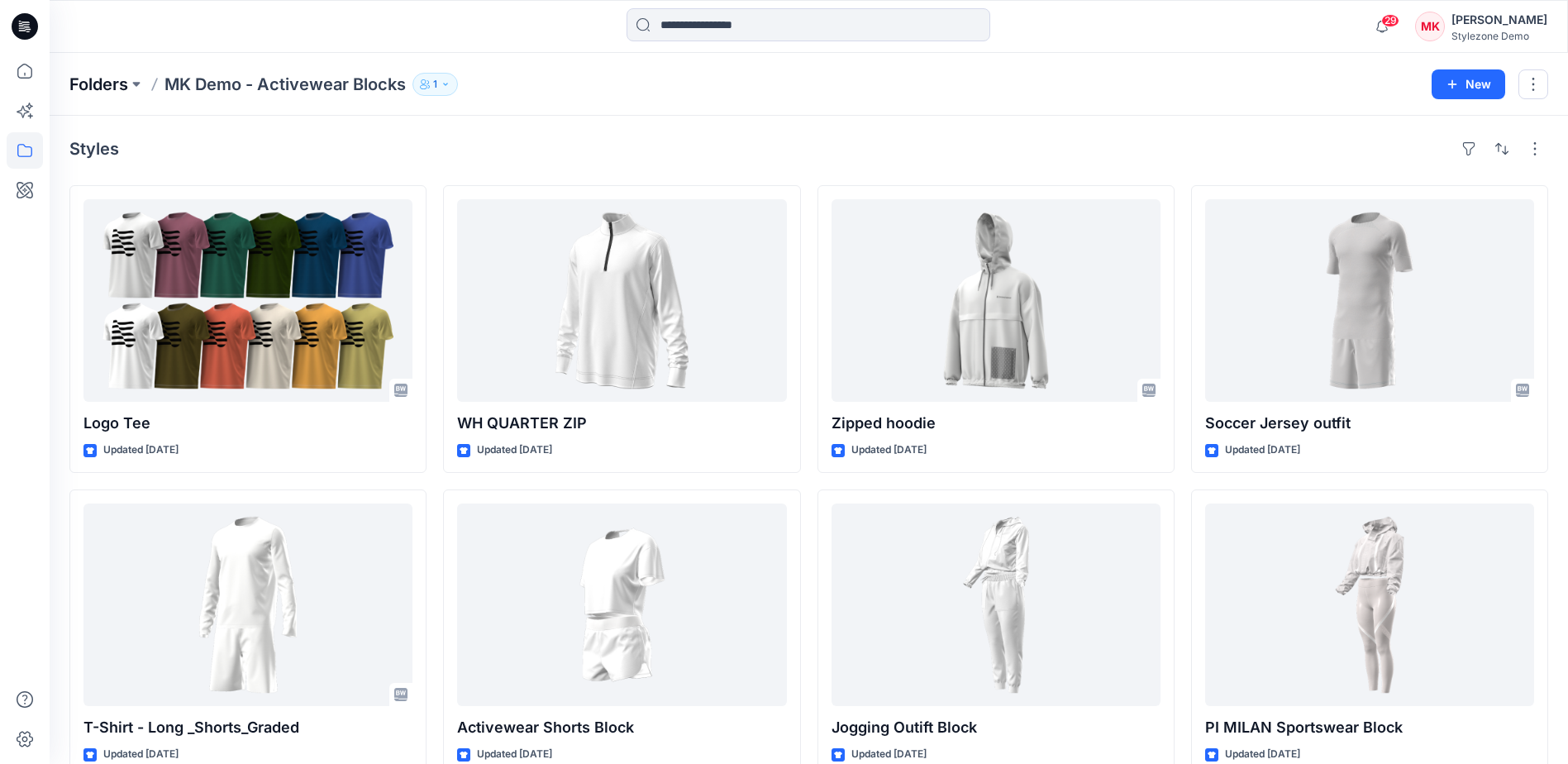
click at [97, 84] on p "Folders" at bounding box center [99, 84] width 58 height 23
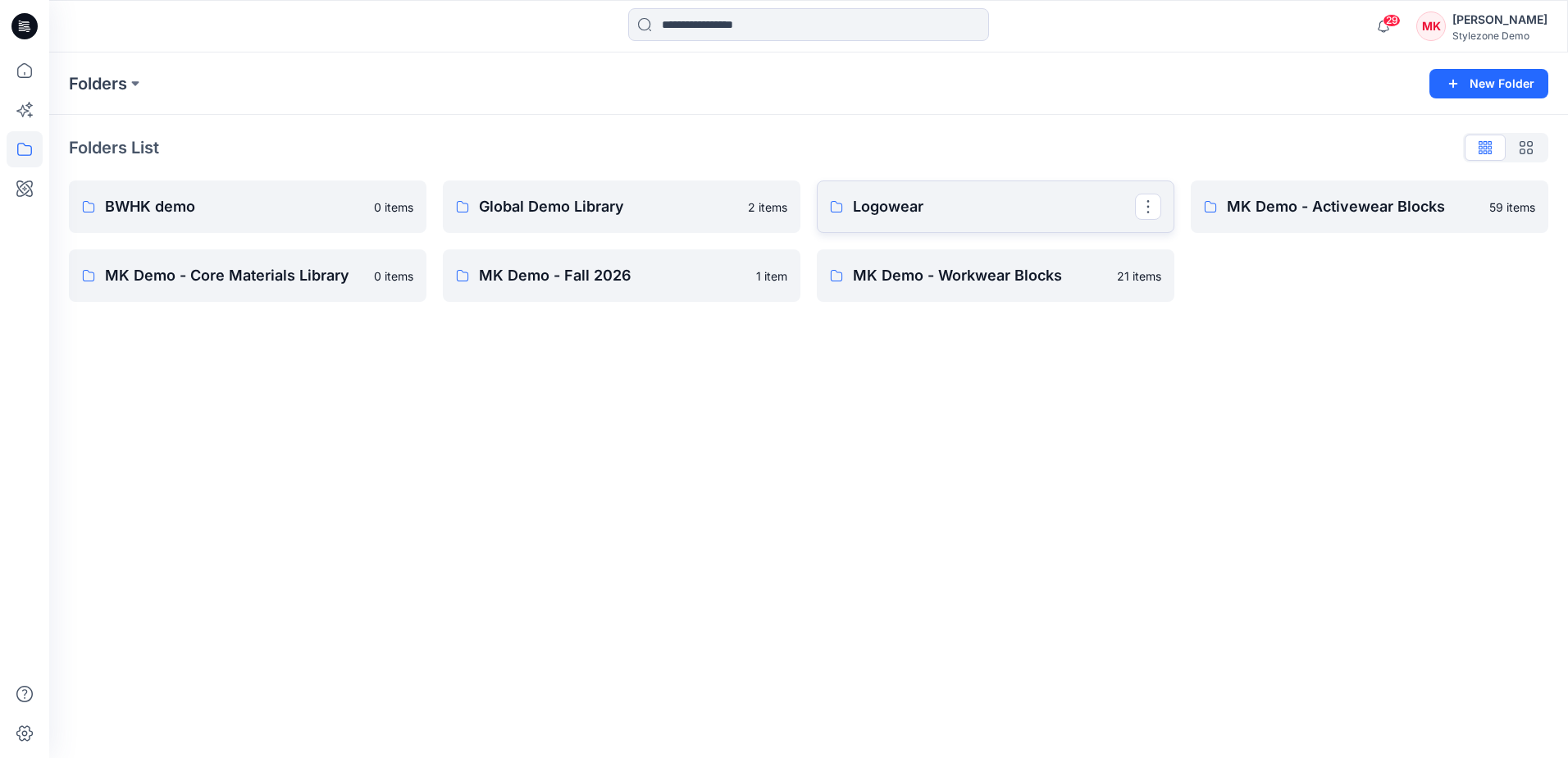
click at [958, 214] on p "Logowear" at bounding box center [994, 206] width 282 height 23
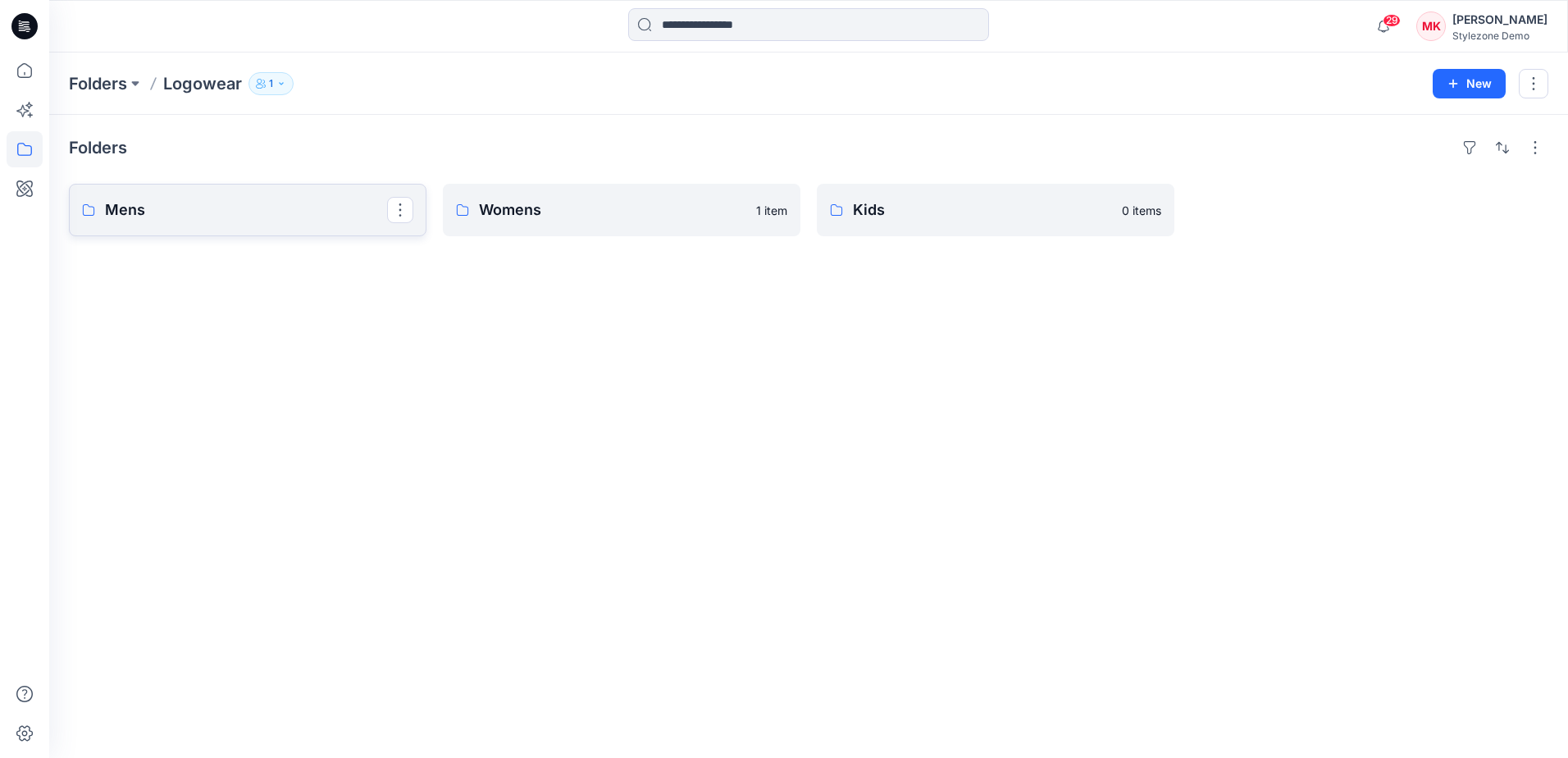
click at [277, 202] on p "Mens" at bounding box center [246, 209] width 282 height 23
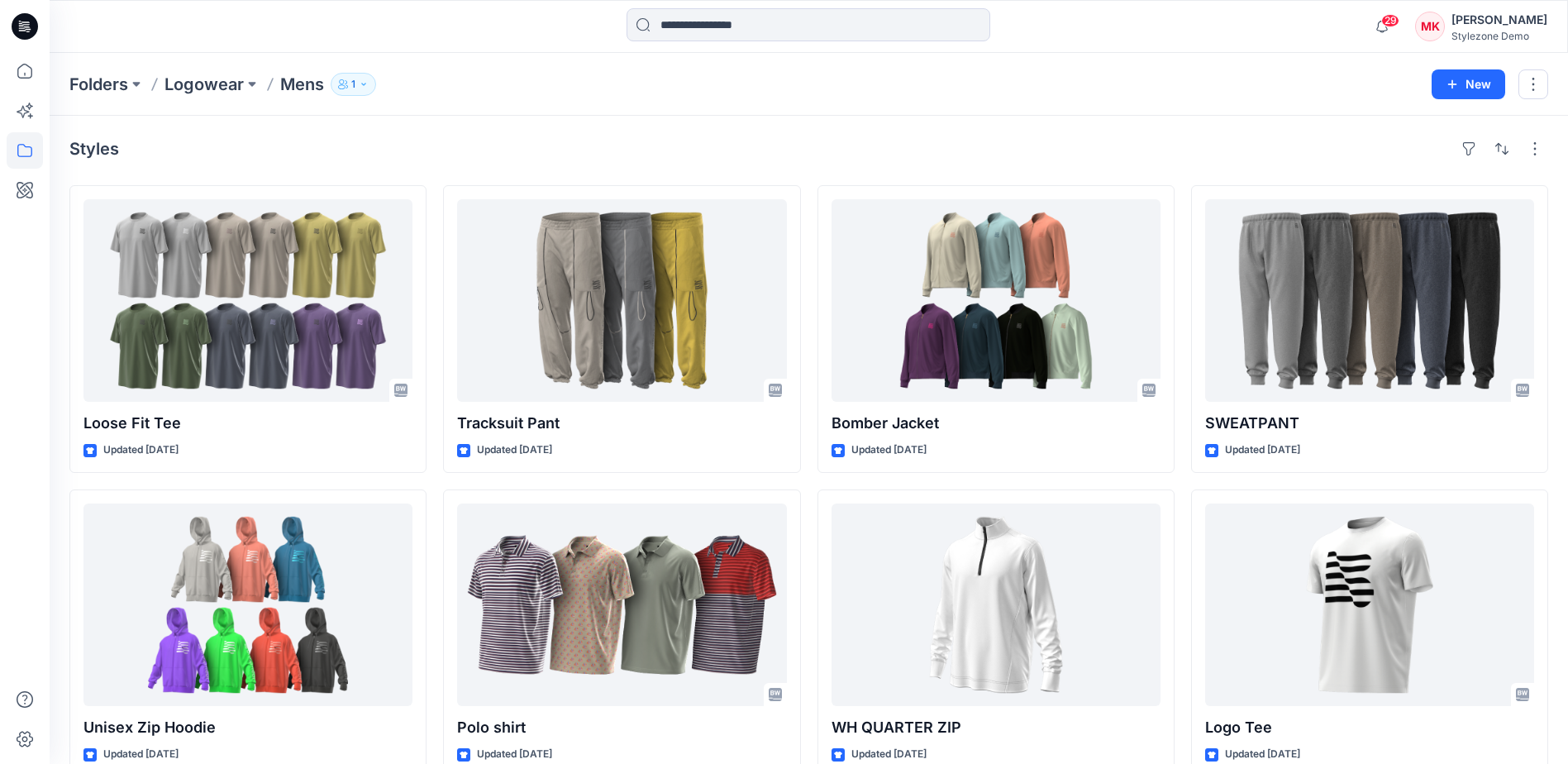
click at [214, 129] on div "Styles Loose Fit Tee Updated [DATE] Unisex Zip Hoodie Updated [DATE] Zipped hoo…" at bounding box center [809, 608] width 1518 height 985
click at [25, 116] on icon at bounding box center [25, 111] width 36 height 36
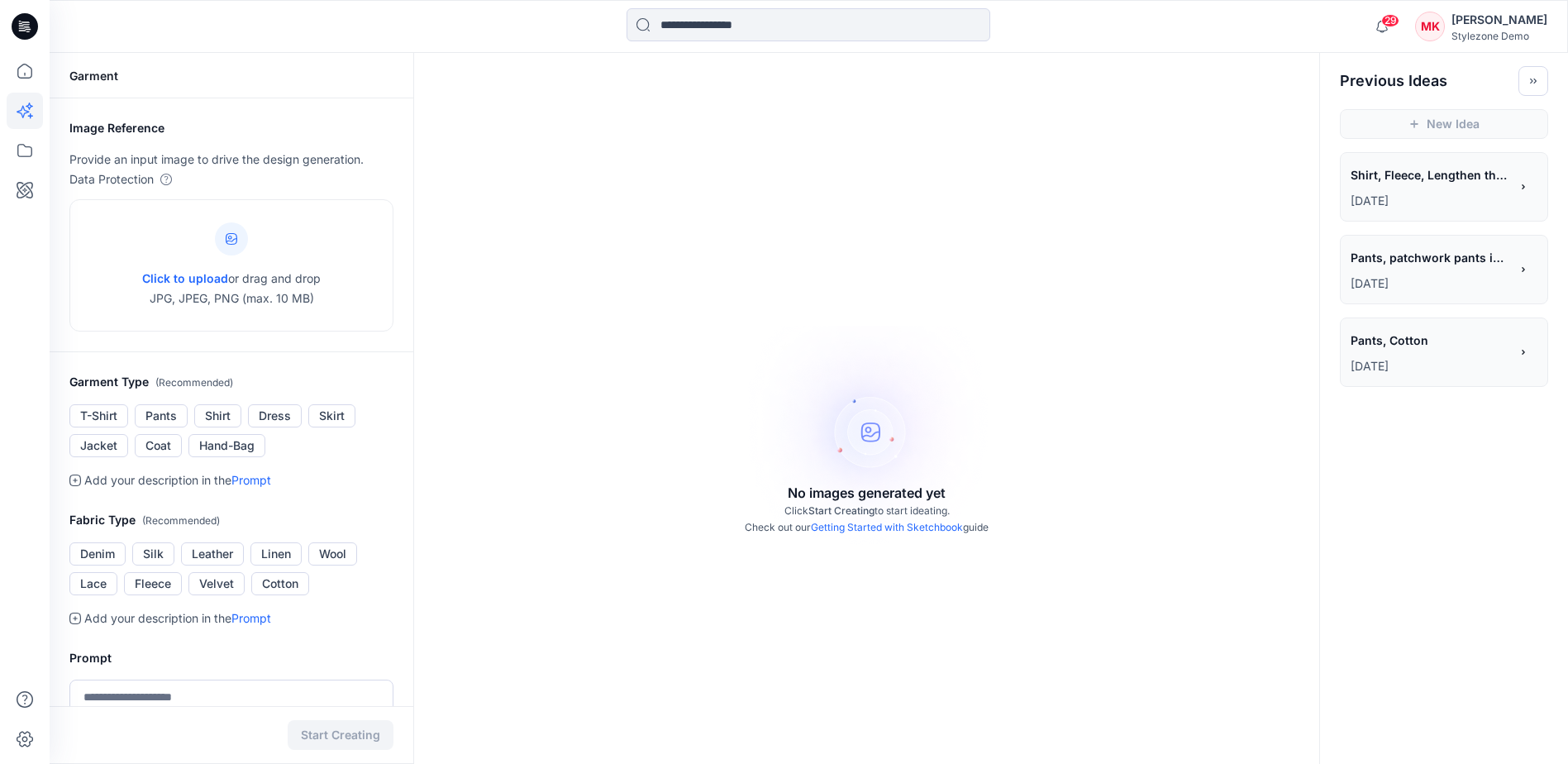
click at [1453, 182] on span "Shirt, Fleece, Lengthen the hem" at bounding box center [1429, 175] width 157 height 24
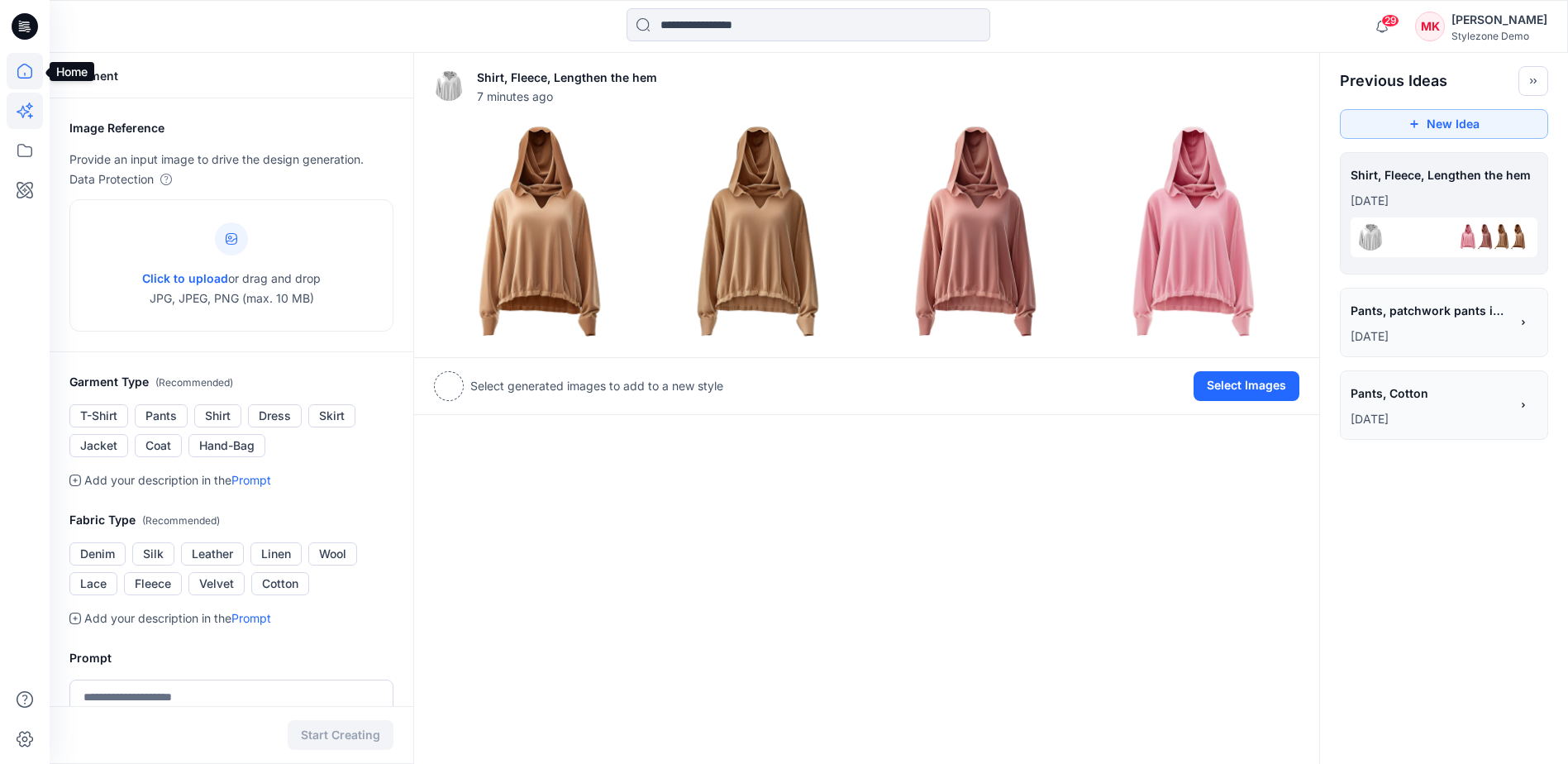
drag, startPoint x: 22, startPoint y: 61, endPoint x: 23, endPoint y: 72, distance: 11.0
click at [21, 62] on icon at bounding box center [25, 71] width 36 height 36
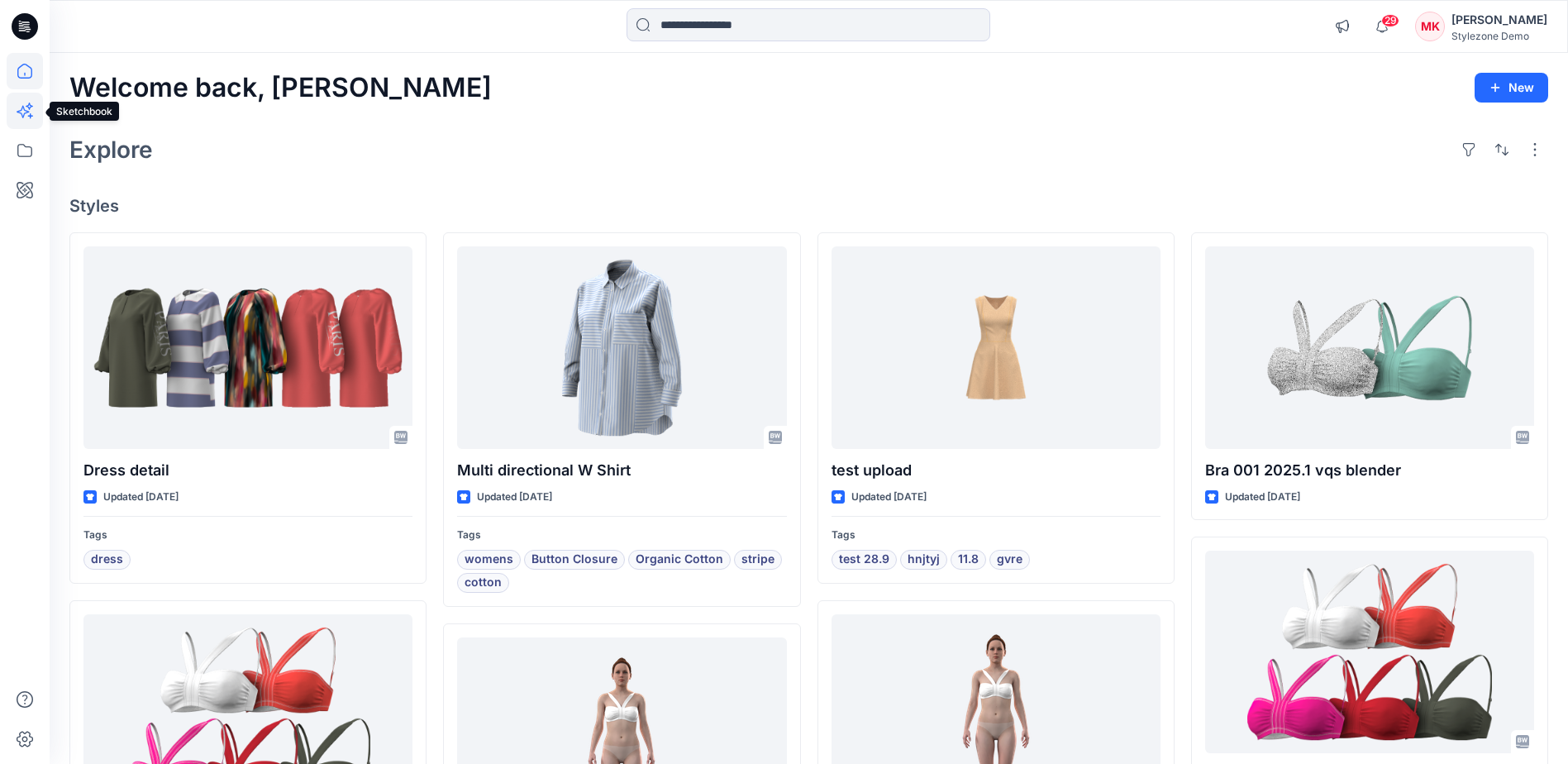
click at [26, 109] on icon at bounding box center [25, 111] width 36 height 36
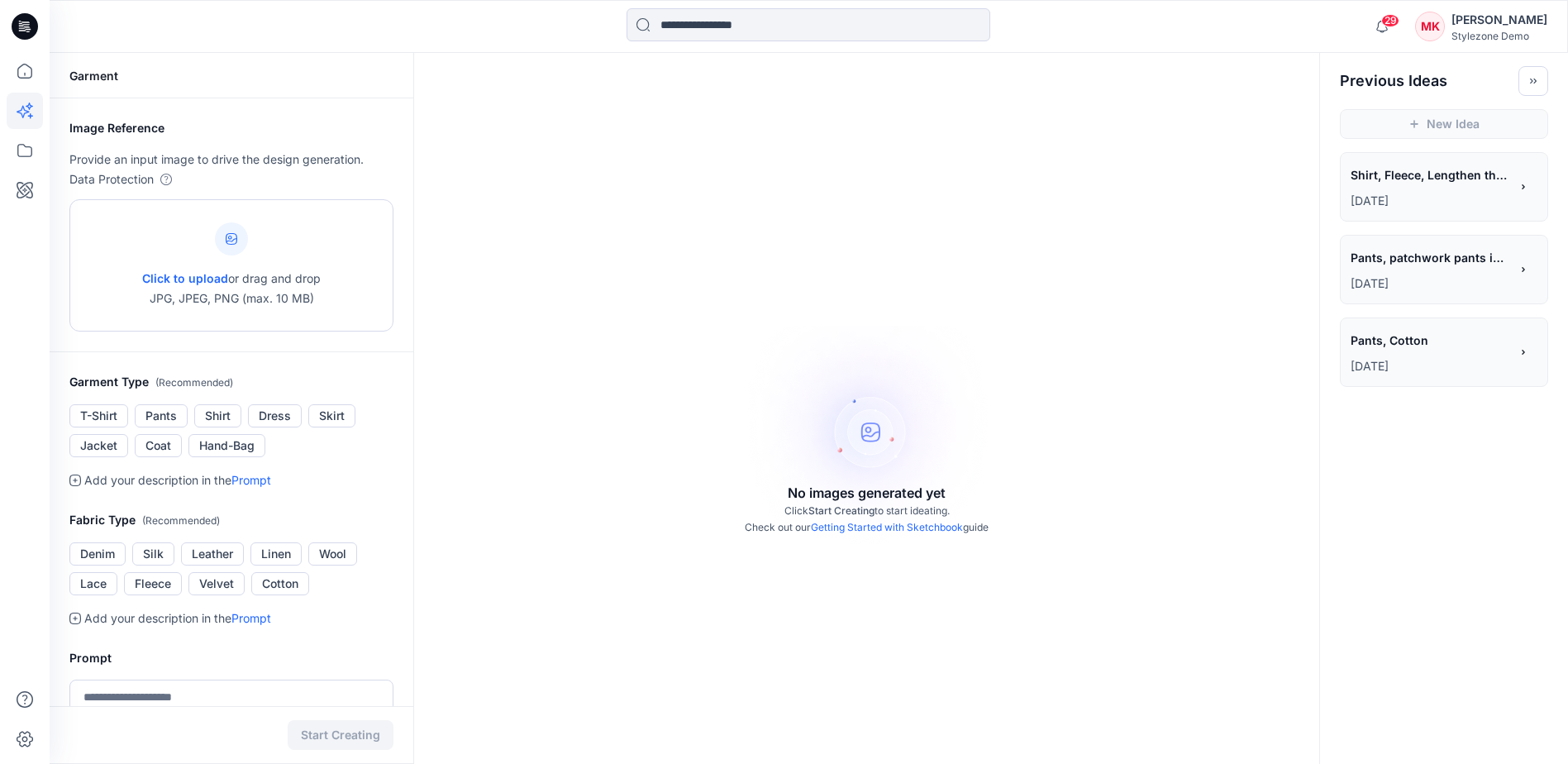
click at [207, 274] on span "Click to upload" at bounding box center [185, 278] width 86 height 14
type input "**********"
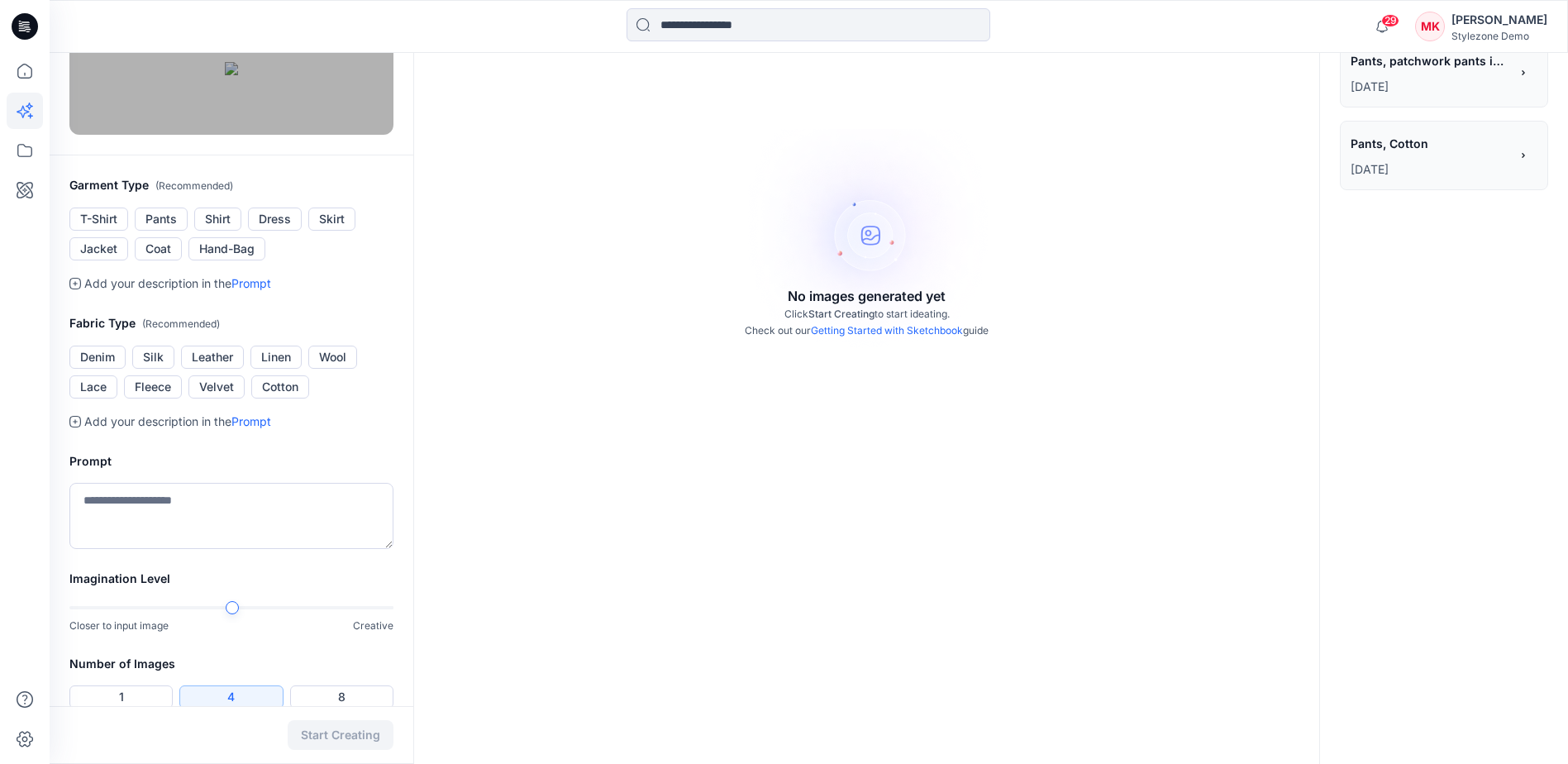
scroll to position [413, 0]
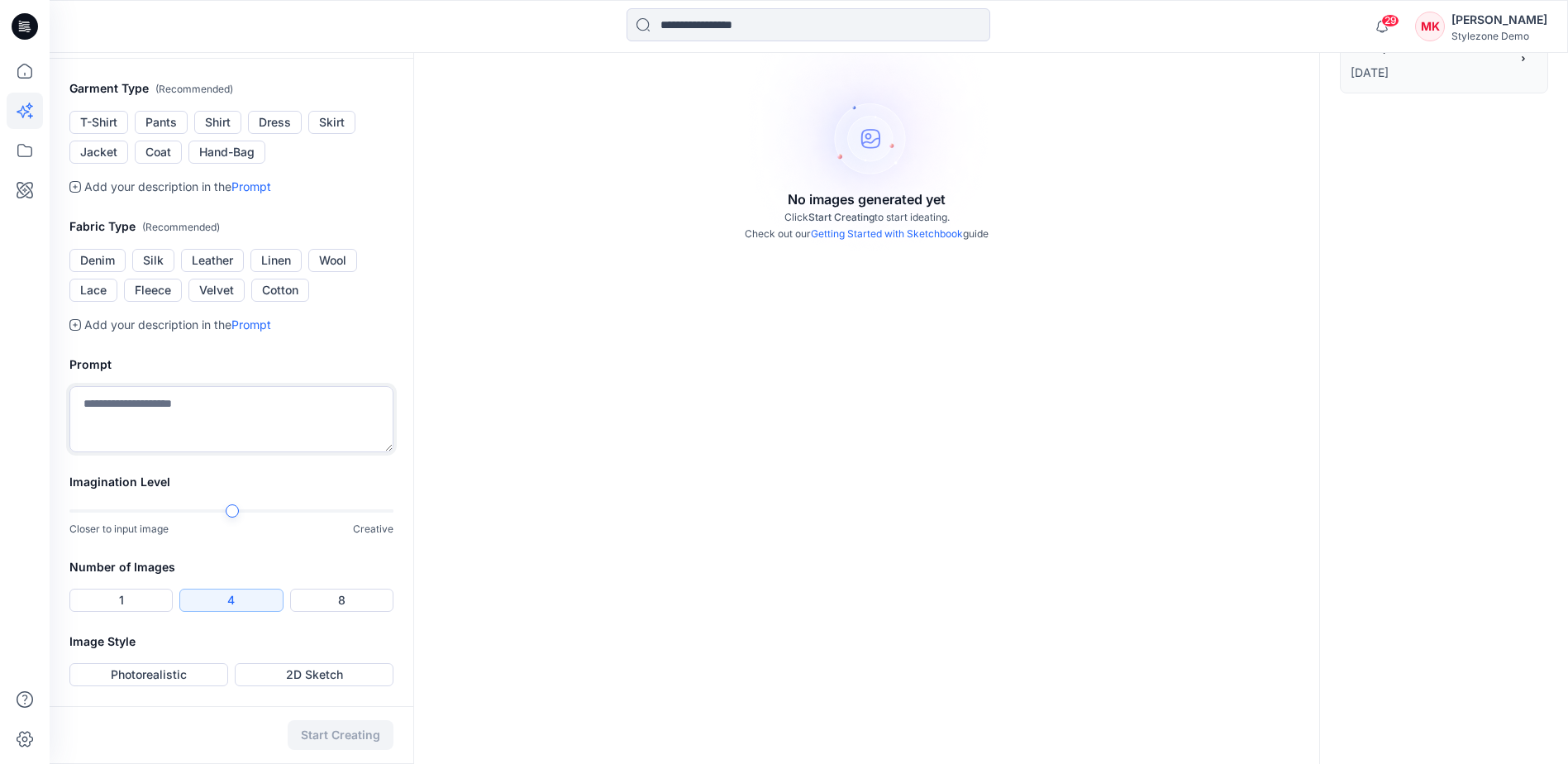
click at [113, 452] on textarea at bounding box center [232, 418] width 324 height 66
type textarea "******"
click at [87, 160] on button "Jacket" at bounding box center [99, 152] width 58 height 23
click at [276, 302] on button "Cotton" at bounding box center [280, 290] width 57 height 23
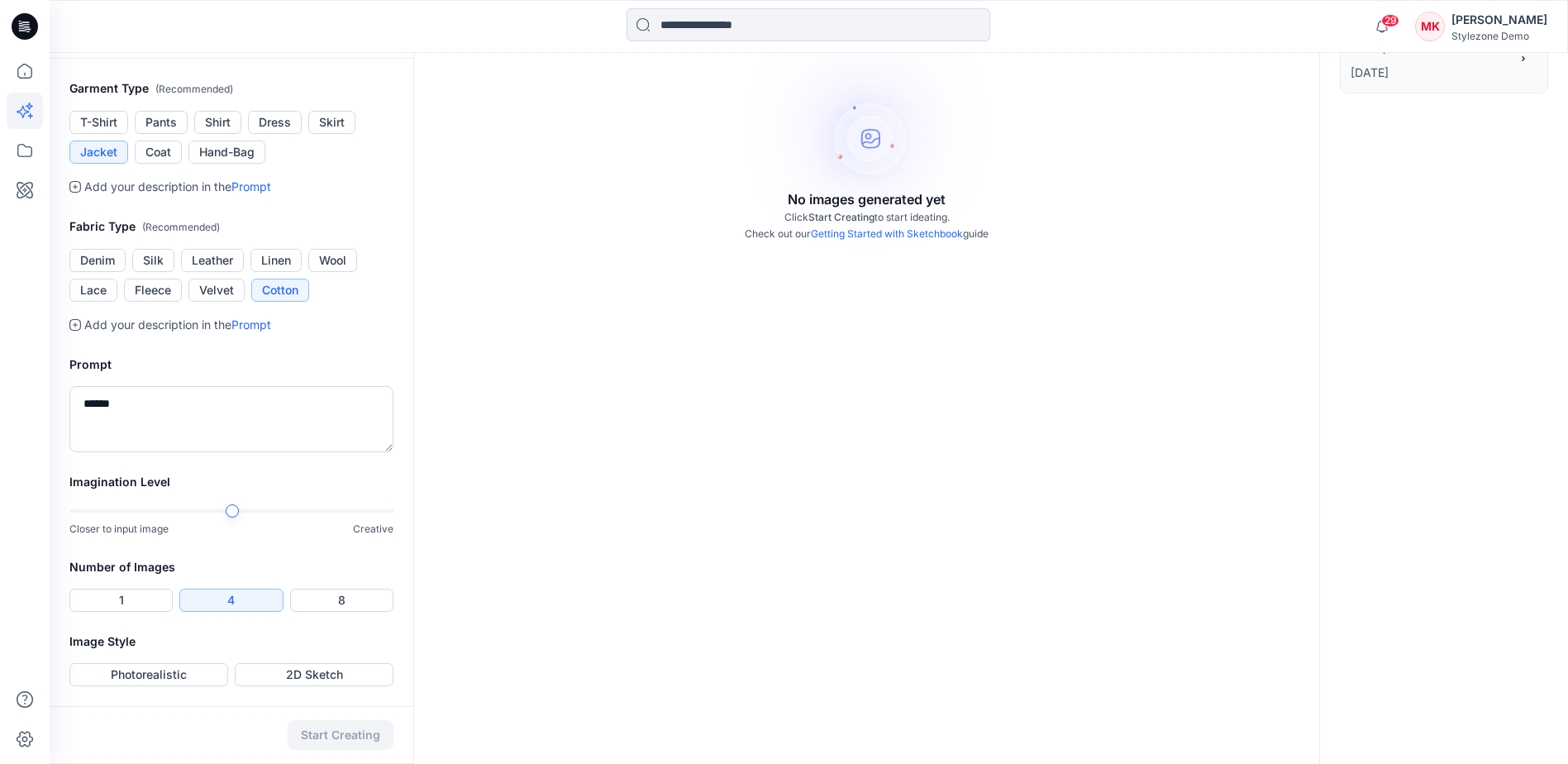
scroll to position [507, 0]
click at [165, 671] on button "Photorealistic" at bounding box center [148, 674] width 159 height 23
click at [329, 733] on button "Start Creating" at bounding box center [340, 734] width 106 height 30
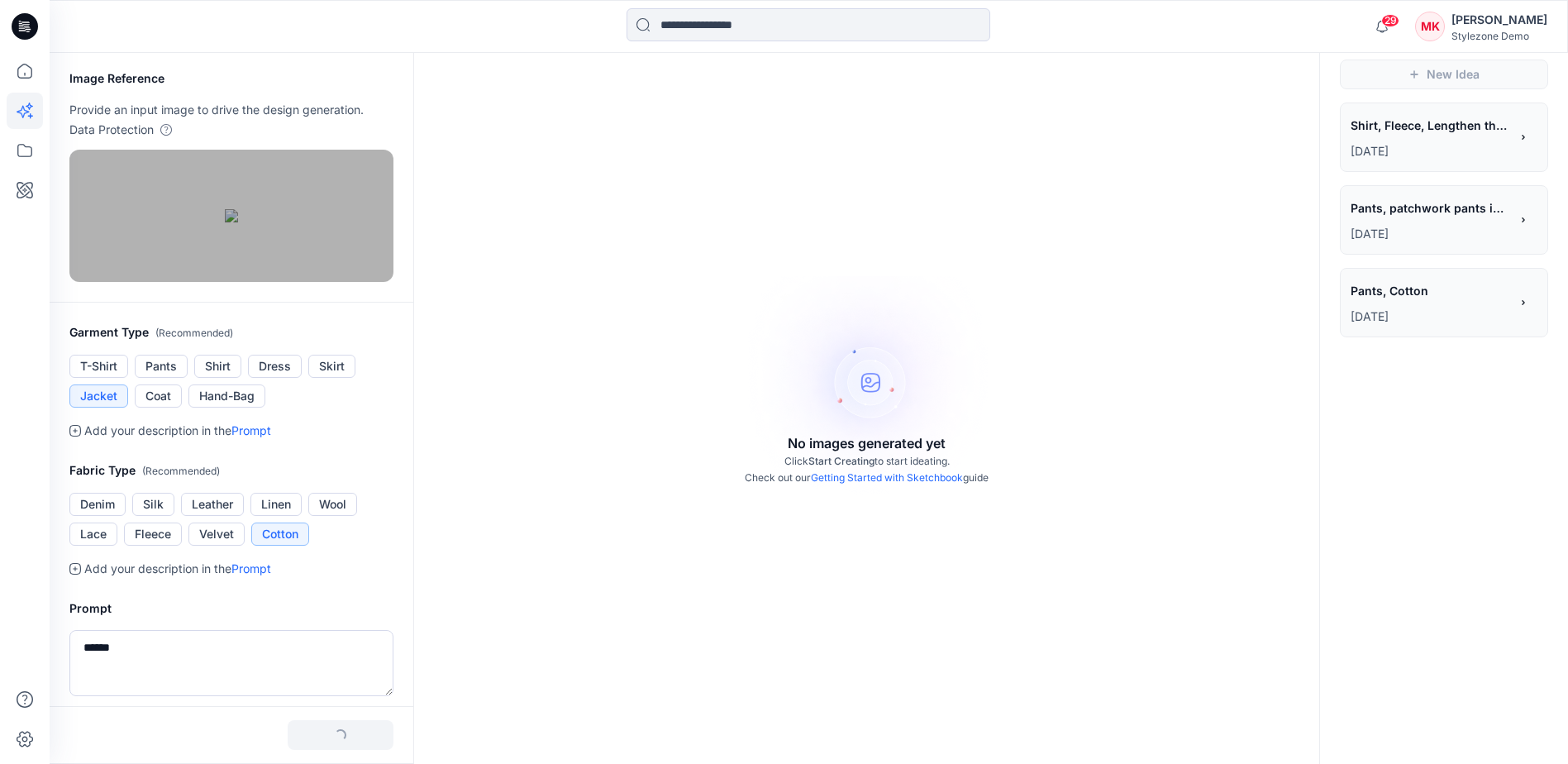
scroll to position [11, 0]
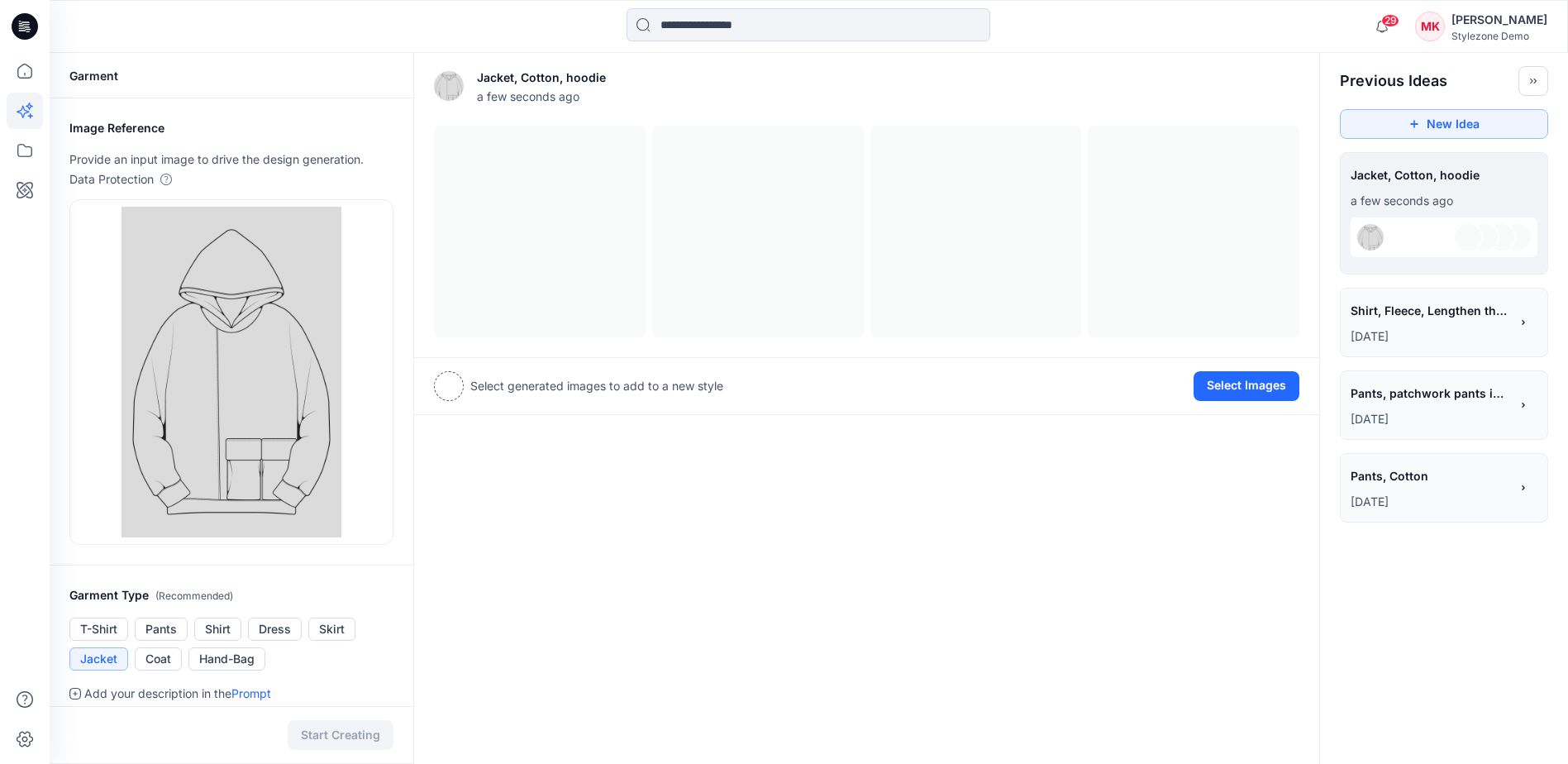
click at [1437, 316] on span "Shirt, Fleece, Lengthen the hem" at bounding box center [1429, 310] width 157 height 24
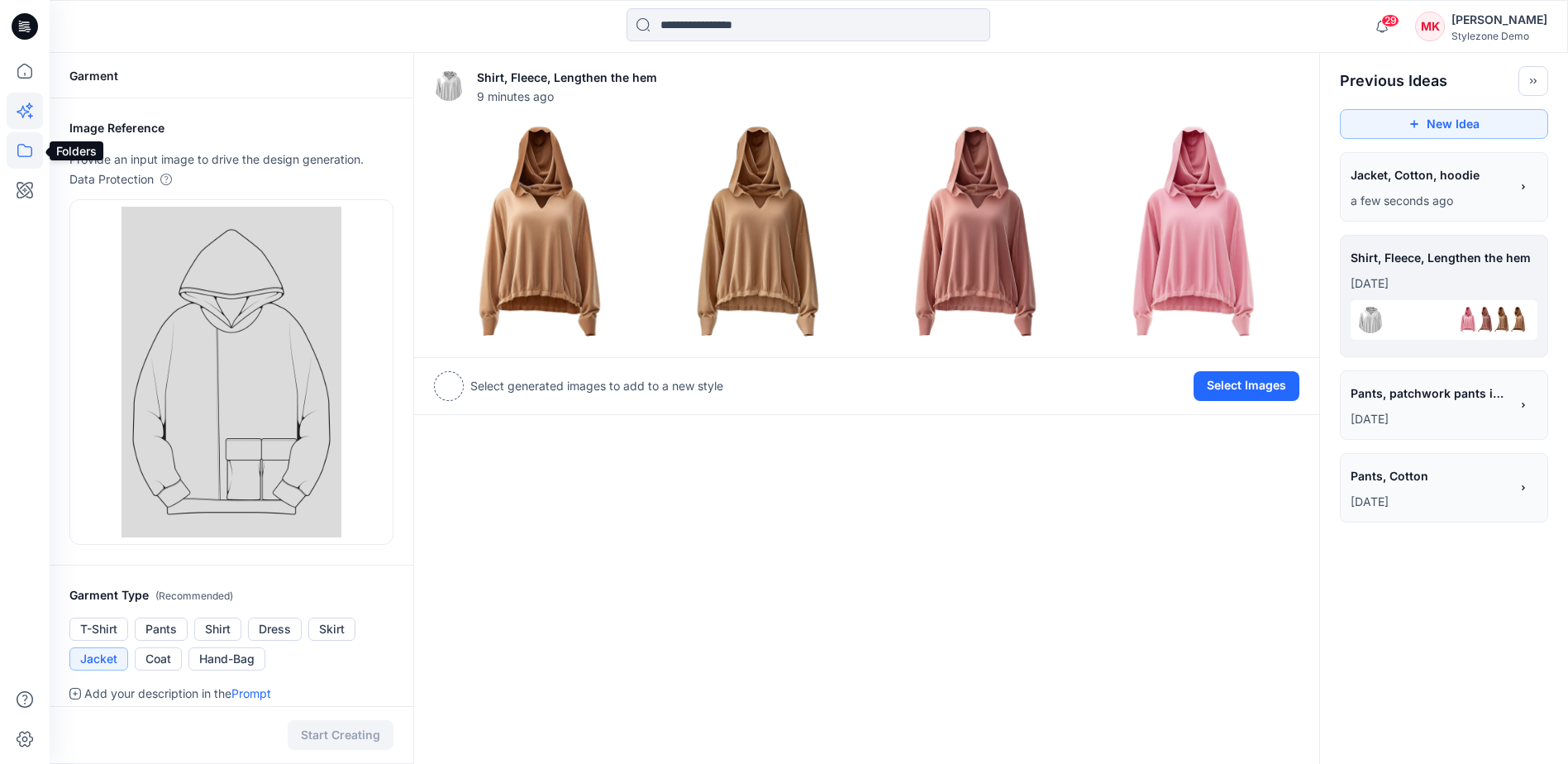
click at [28, 143] on icon at bounding box center [25, 150] width 36 height 36
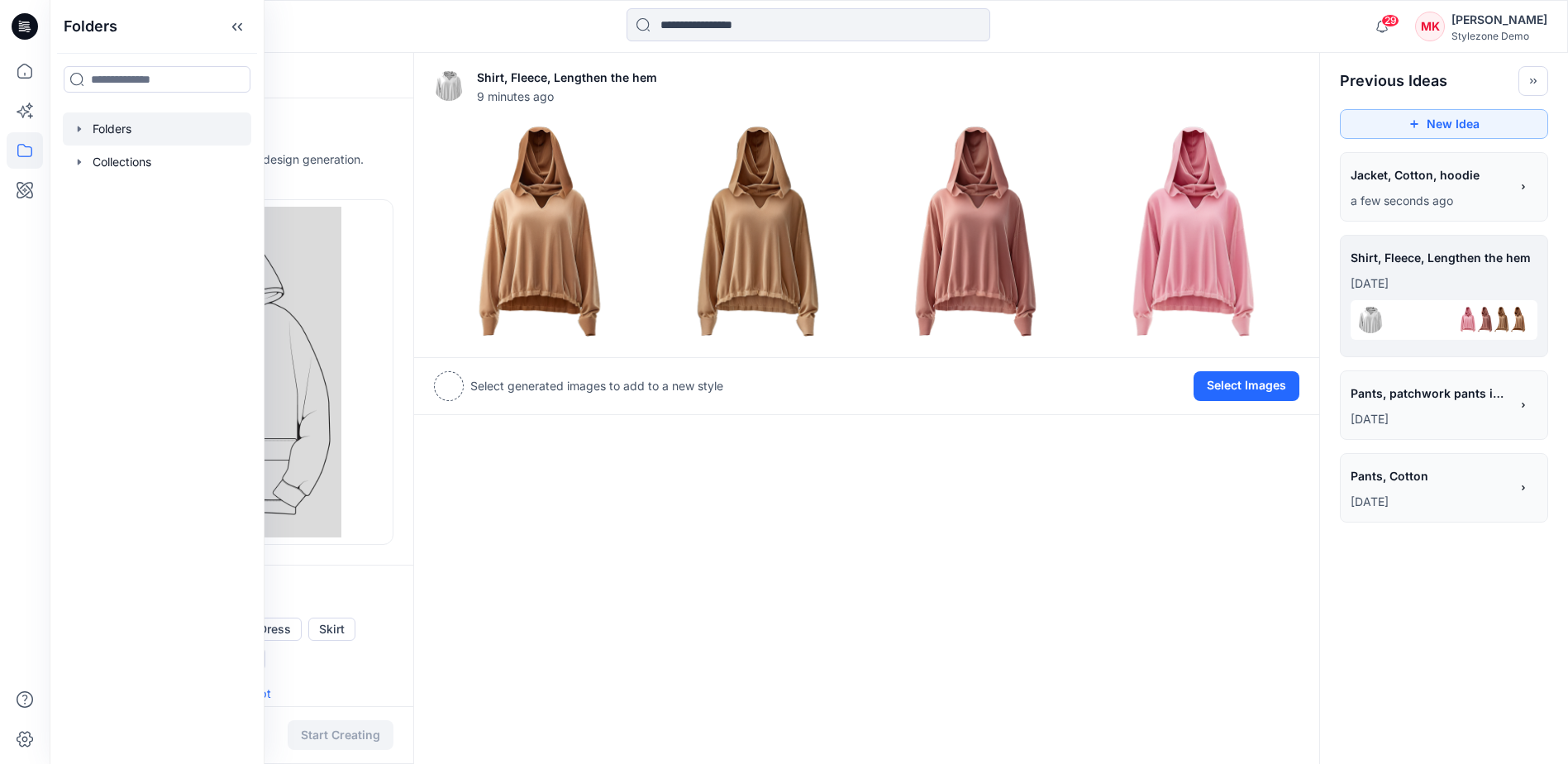
click at [84, 125] on icon "button" at bounding box center [79, 129] width 13 height 13
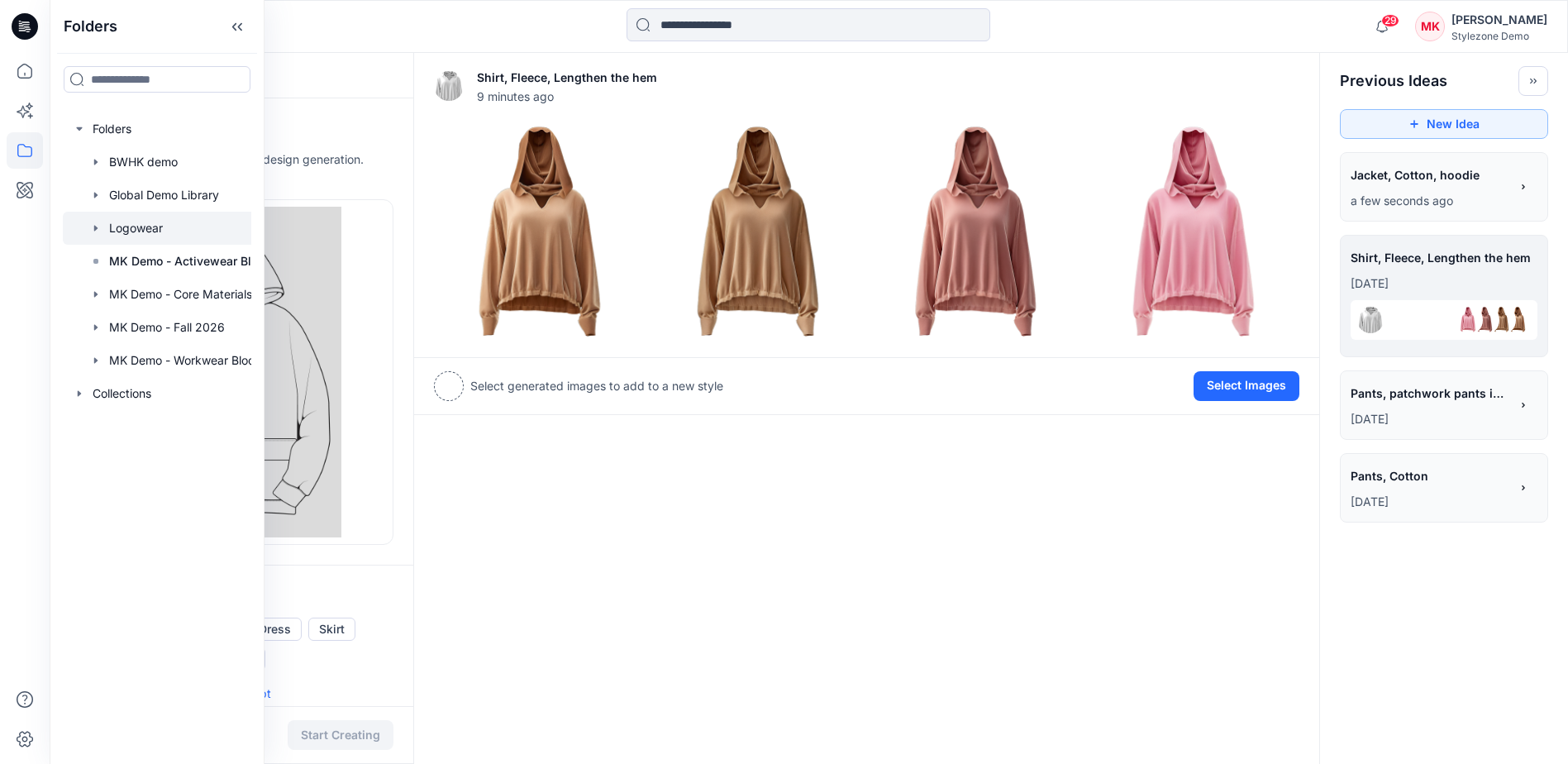
click at [135, 225] on div at bounding box center [178, 228] width 232 height 33
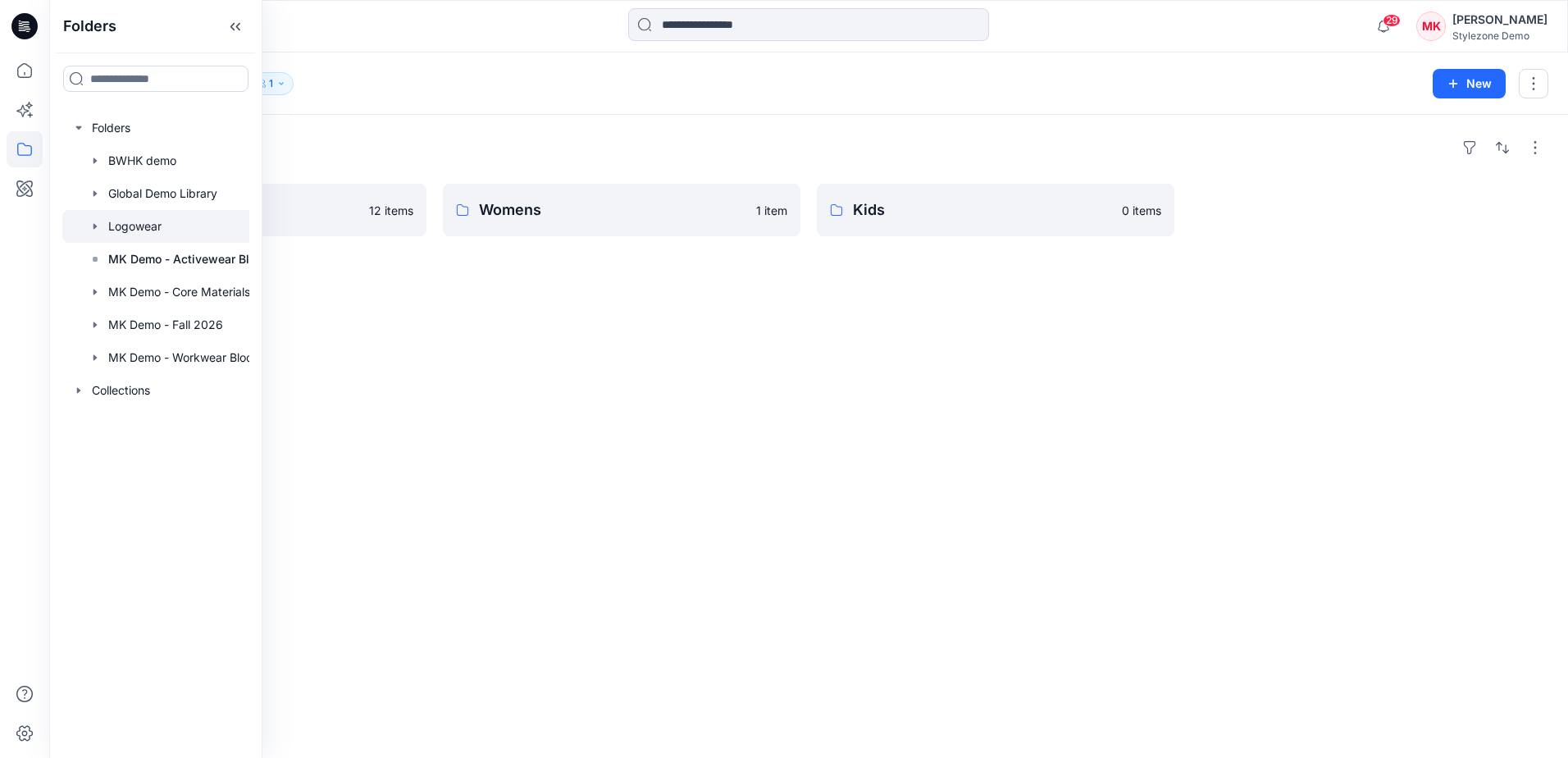
click at [454, 123] on div "Folders Mens 12 items Womens 1 item Kids 0 items" at bounding box center [808, 436] width 1519 height 643
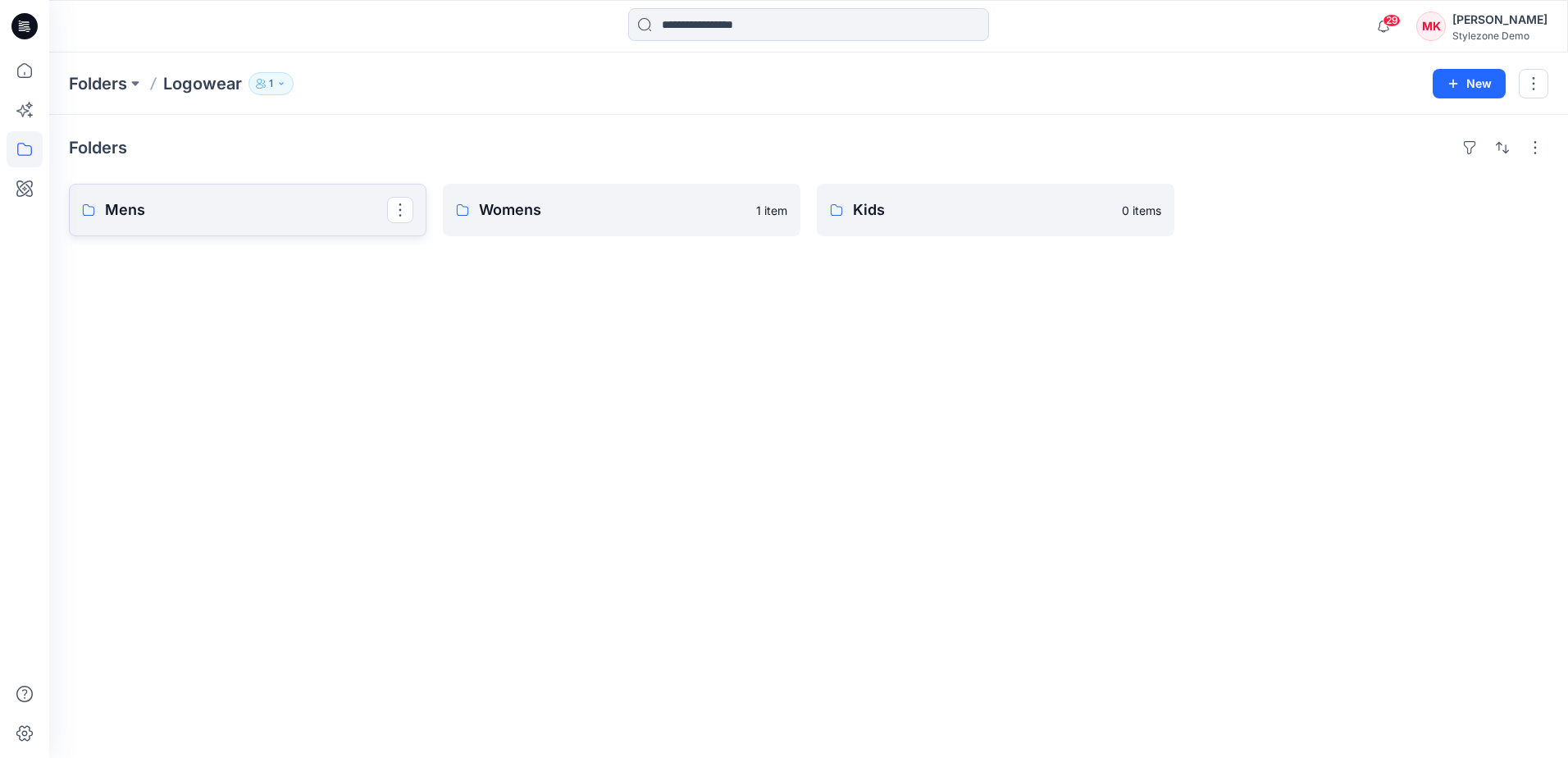
click at [272, 208] on p "Mens" at bounding box center [246, 209] width 282 height 23
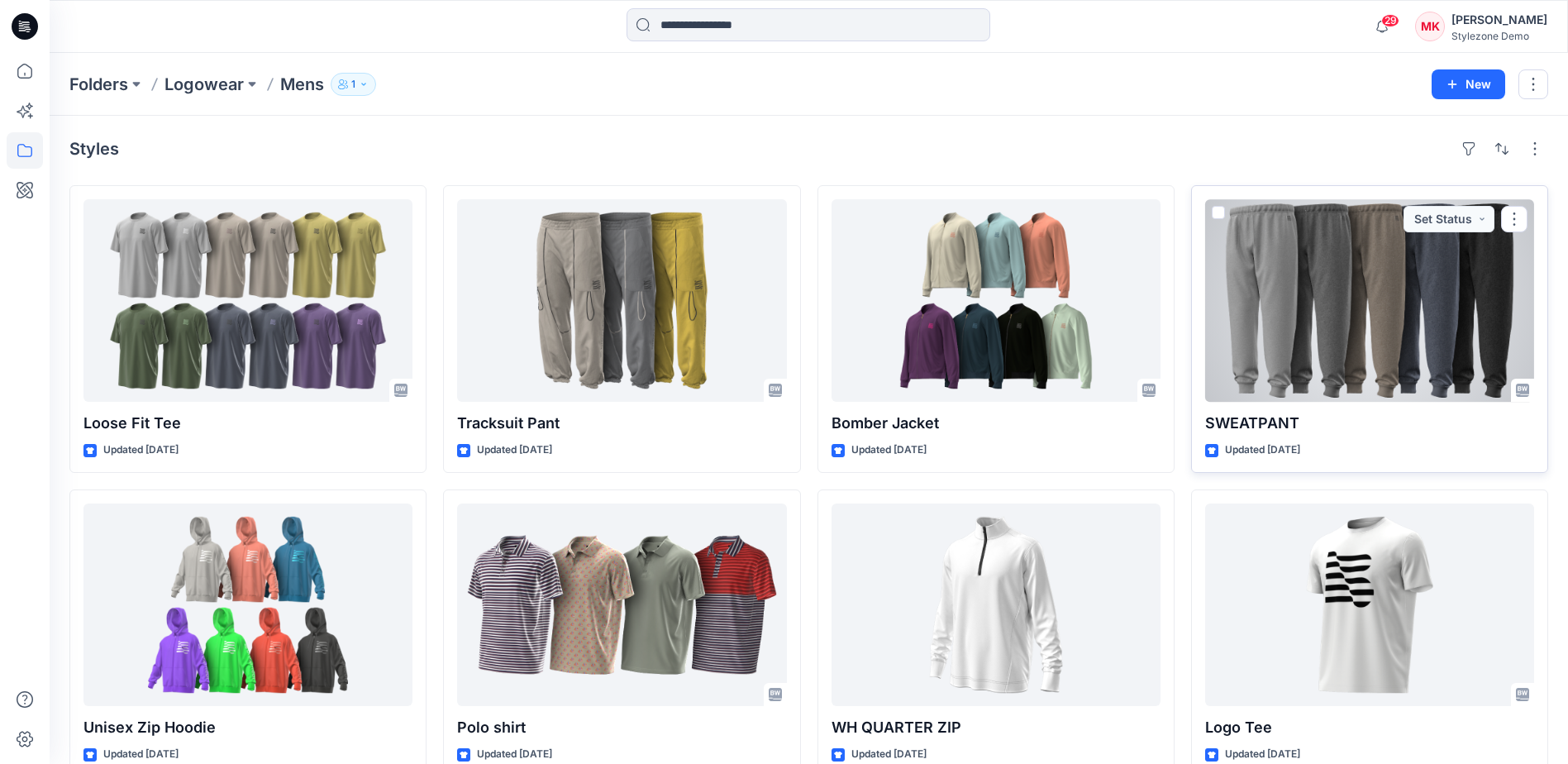
click at [1220, 207] on span at bounding box center [1218, 212] width 13 height 13
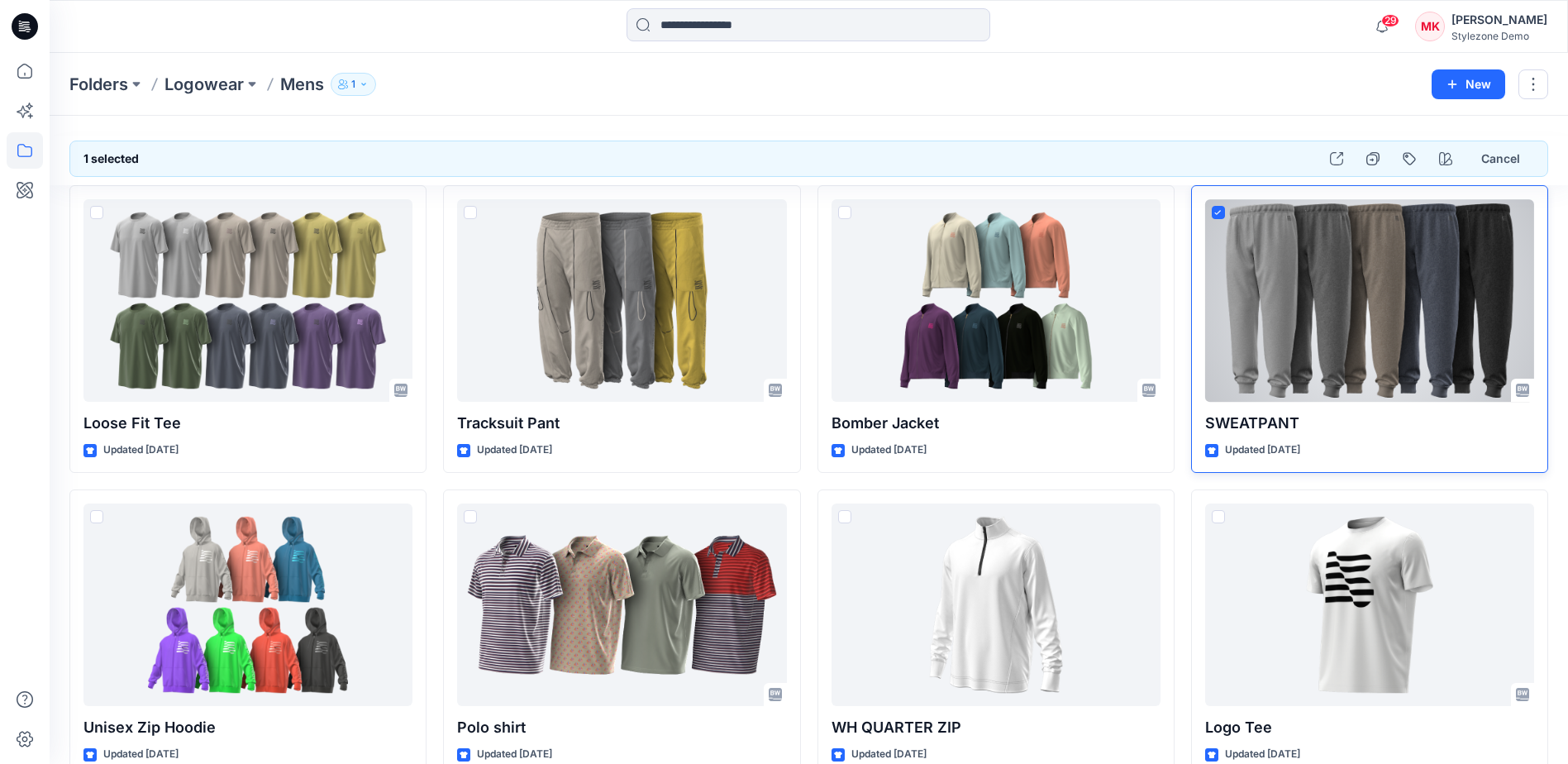
click at [1220, 209] on span at bounding box center [1218, 212] width 13 height 13
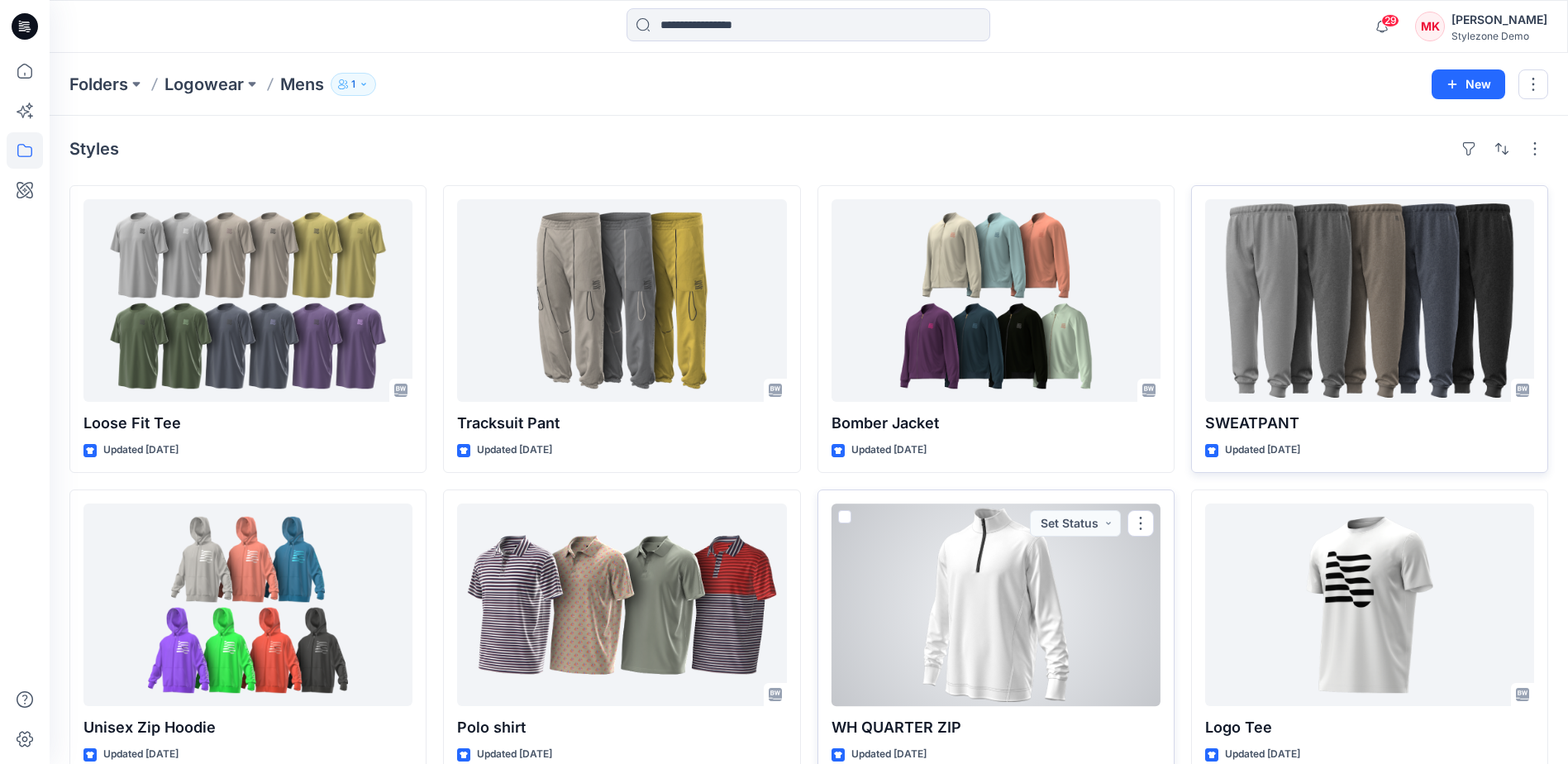
click at [846, 514] on span at bounding box center [844, 516] width 13 height 13
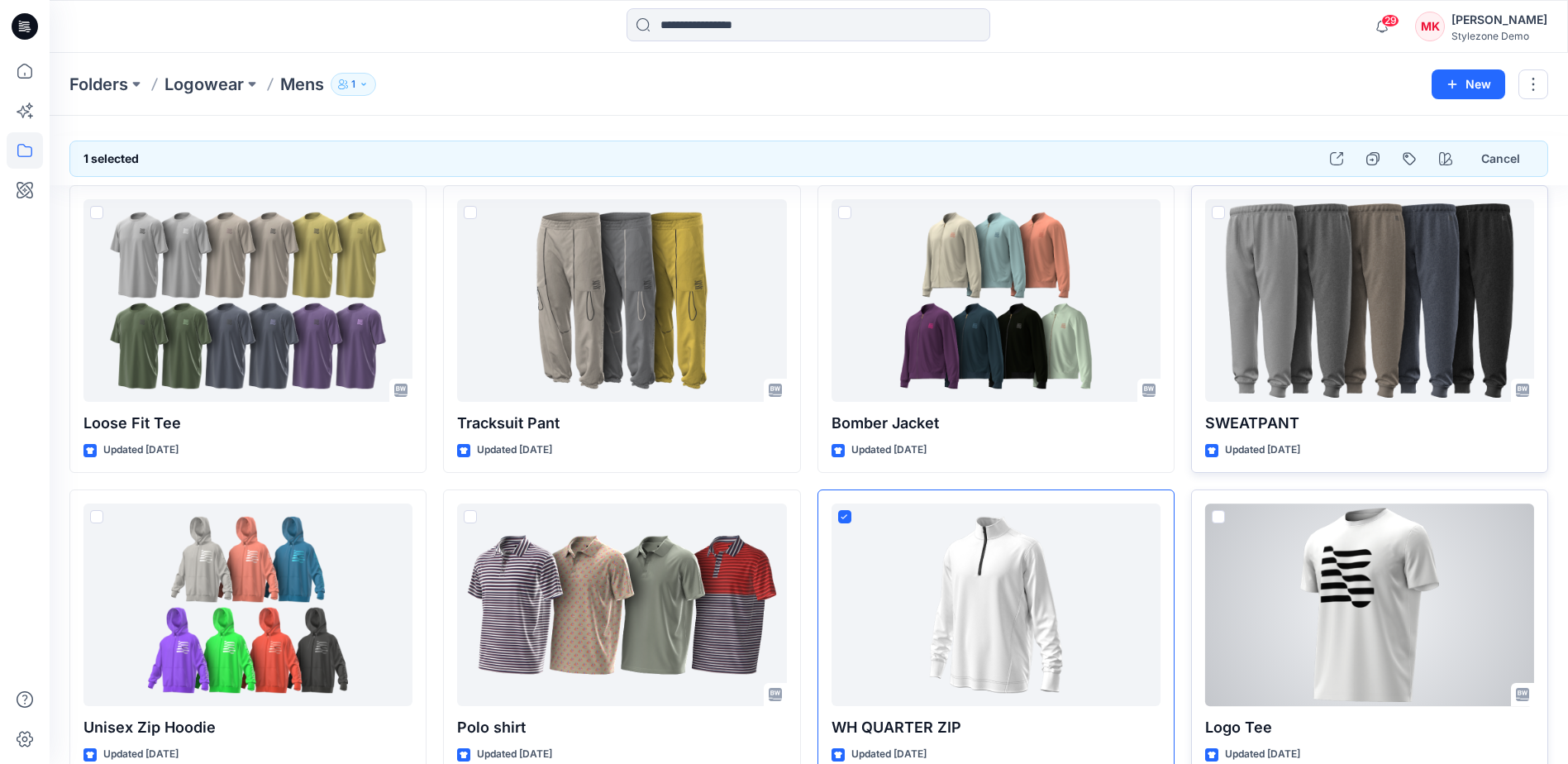
click at [1221, 517] on span at bounding box center [1218, 516] width 13 height 13
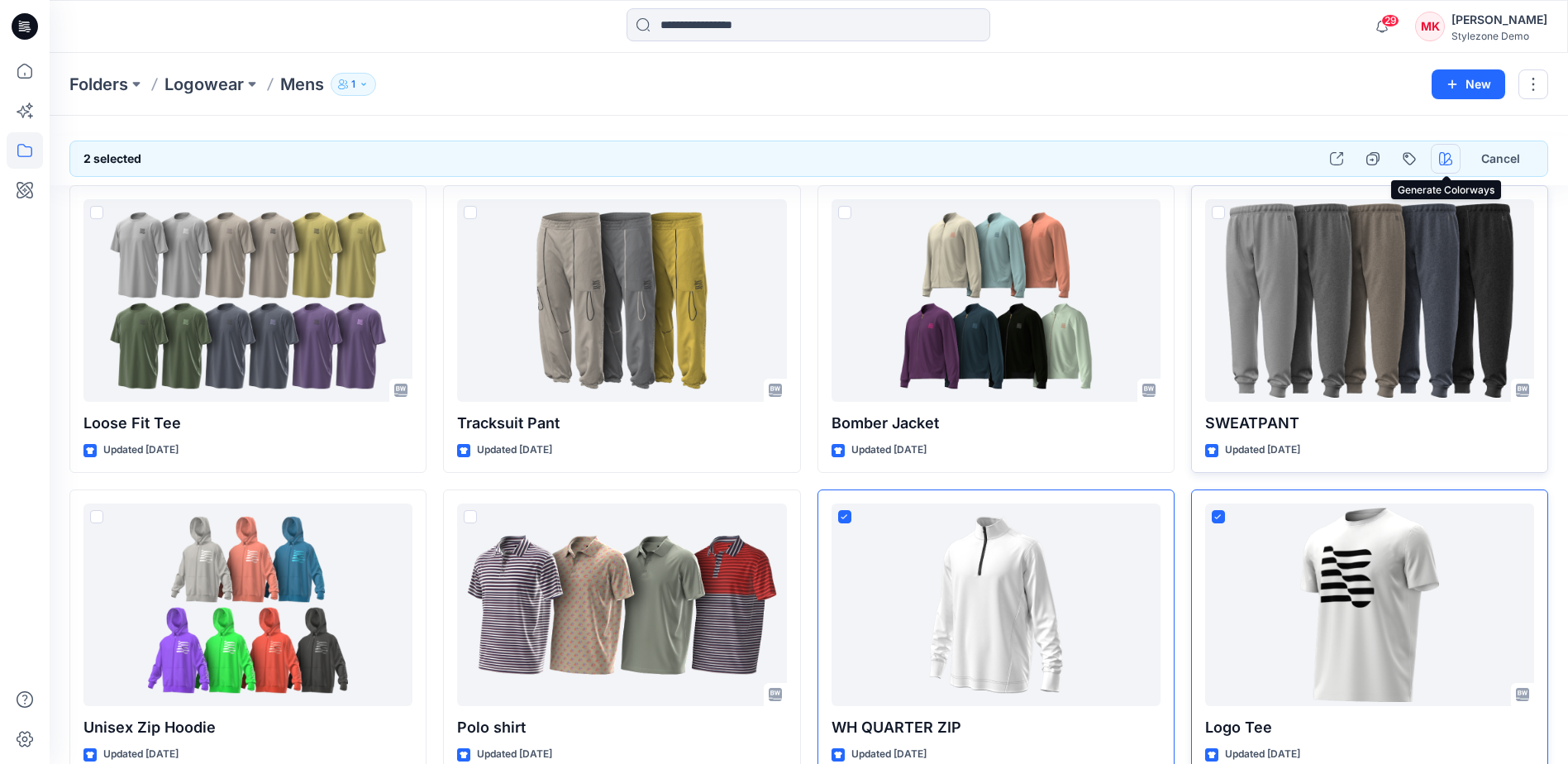
click at [1441, 160] on icon "button" at bounding box center [1445, 158] width 13 height 13
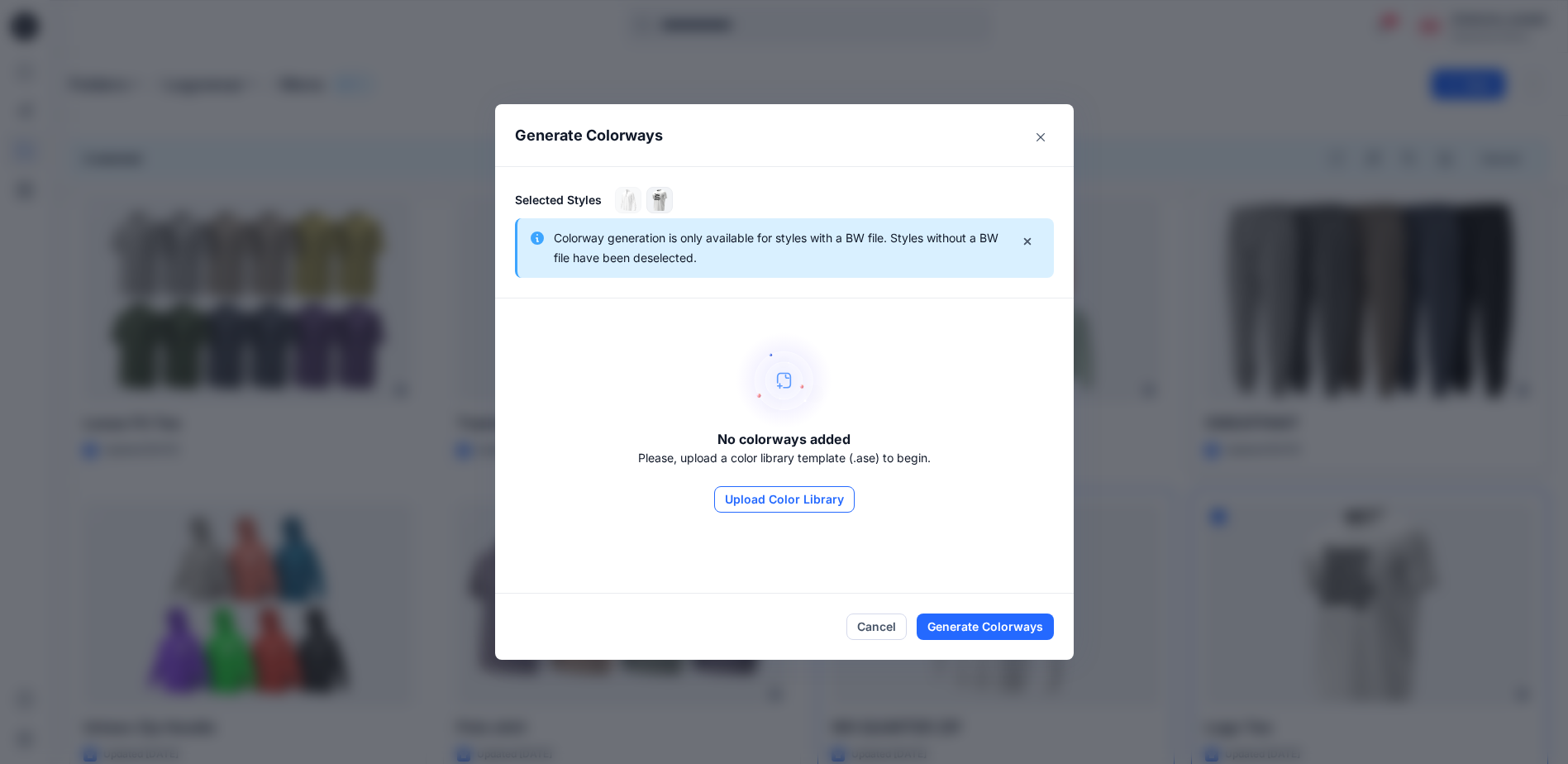
click at [781, 502] on button "Upload Color Library" at bounding box center [785, 499] width 141 height 27
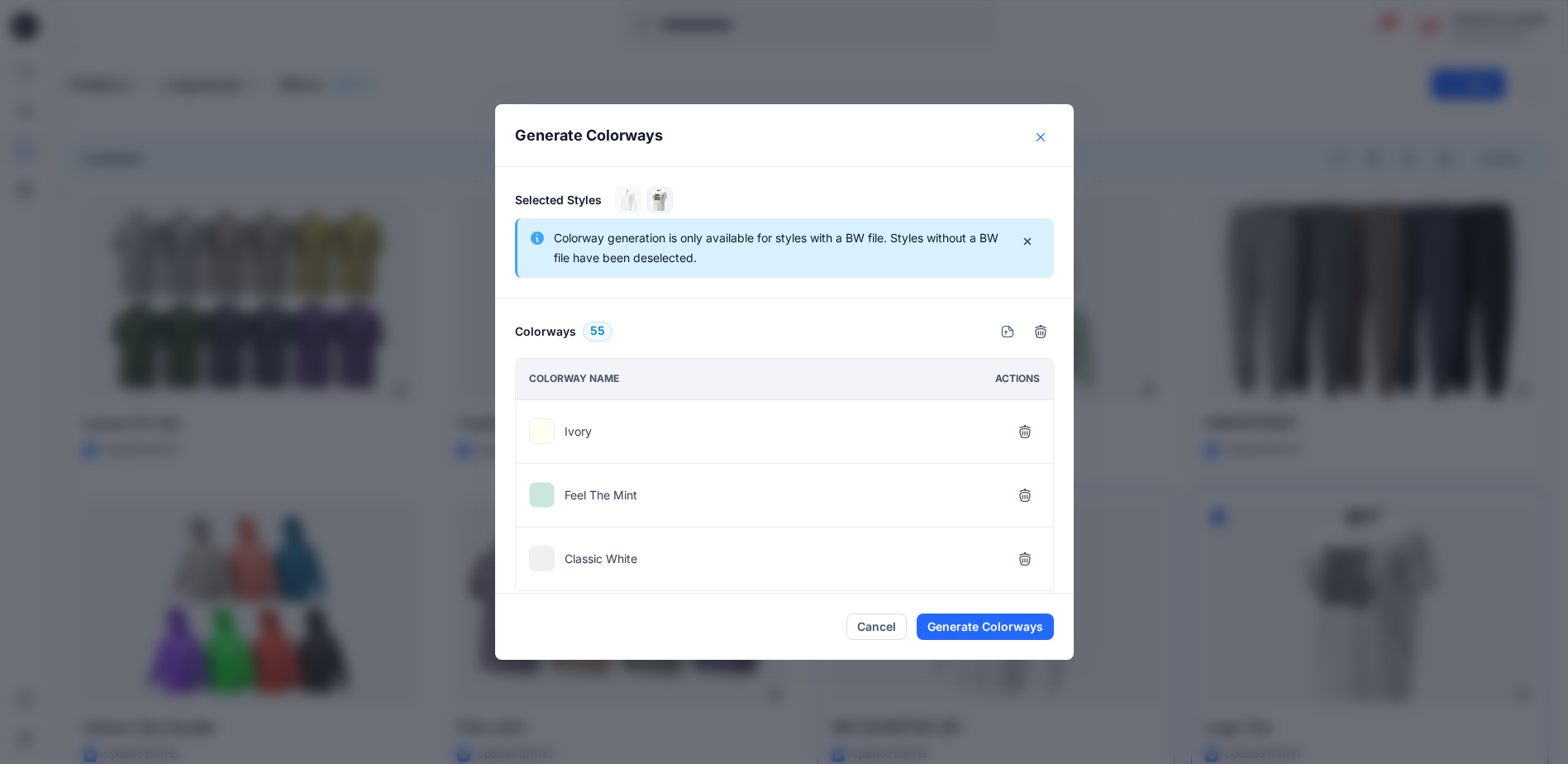
click at [1045, 135] on icon "Close" at bounding box center [1041, 137] width 9 height 9
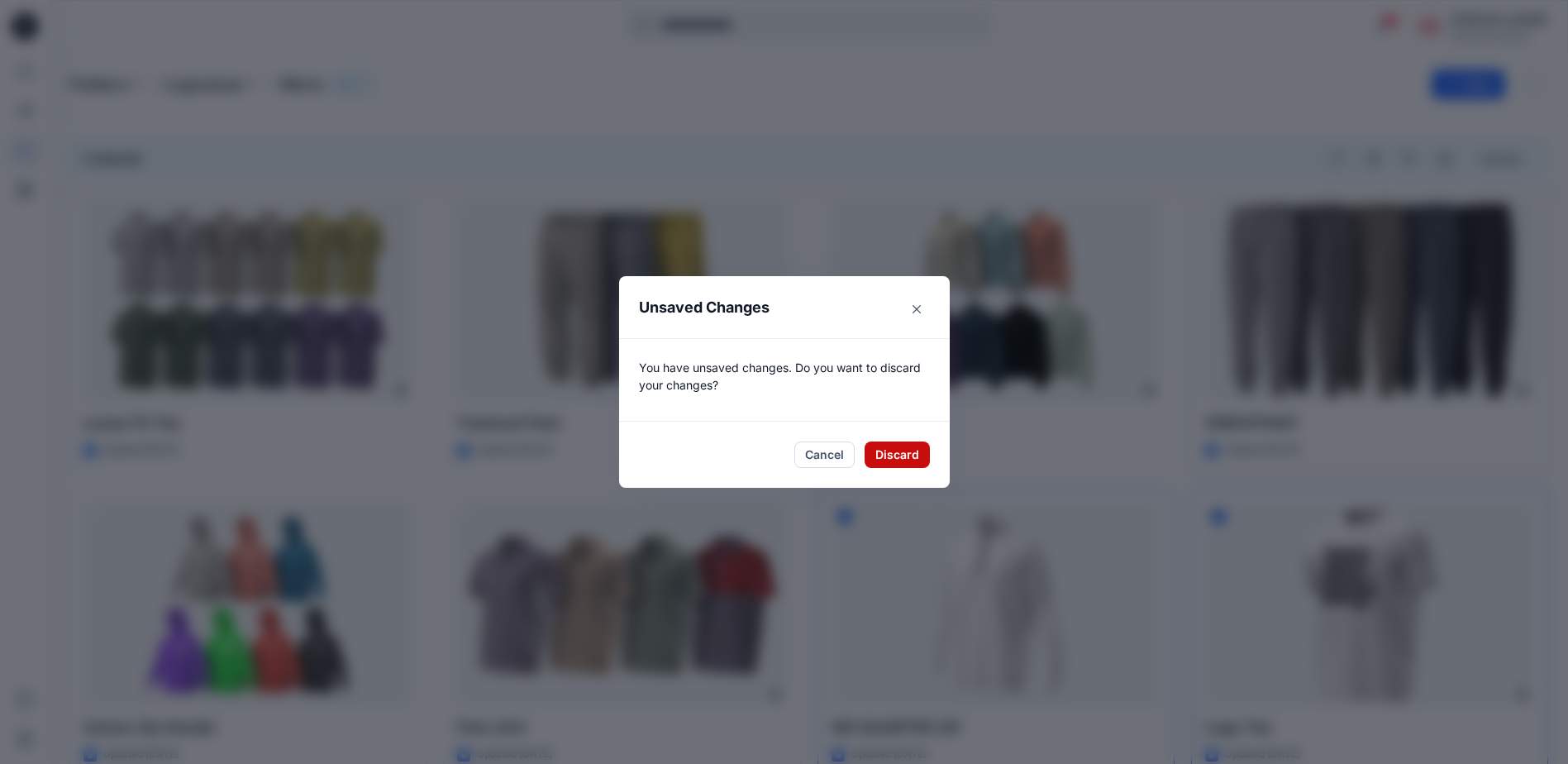
click at [909, 454] on button "Discard" at bounding box center [897, 454] width 65 height 27
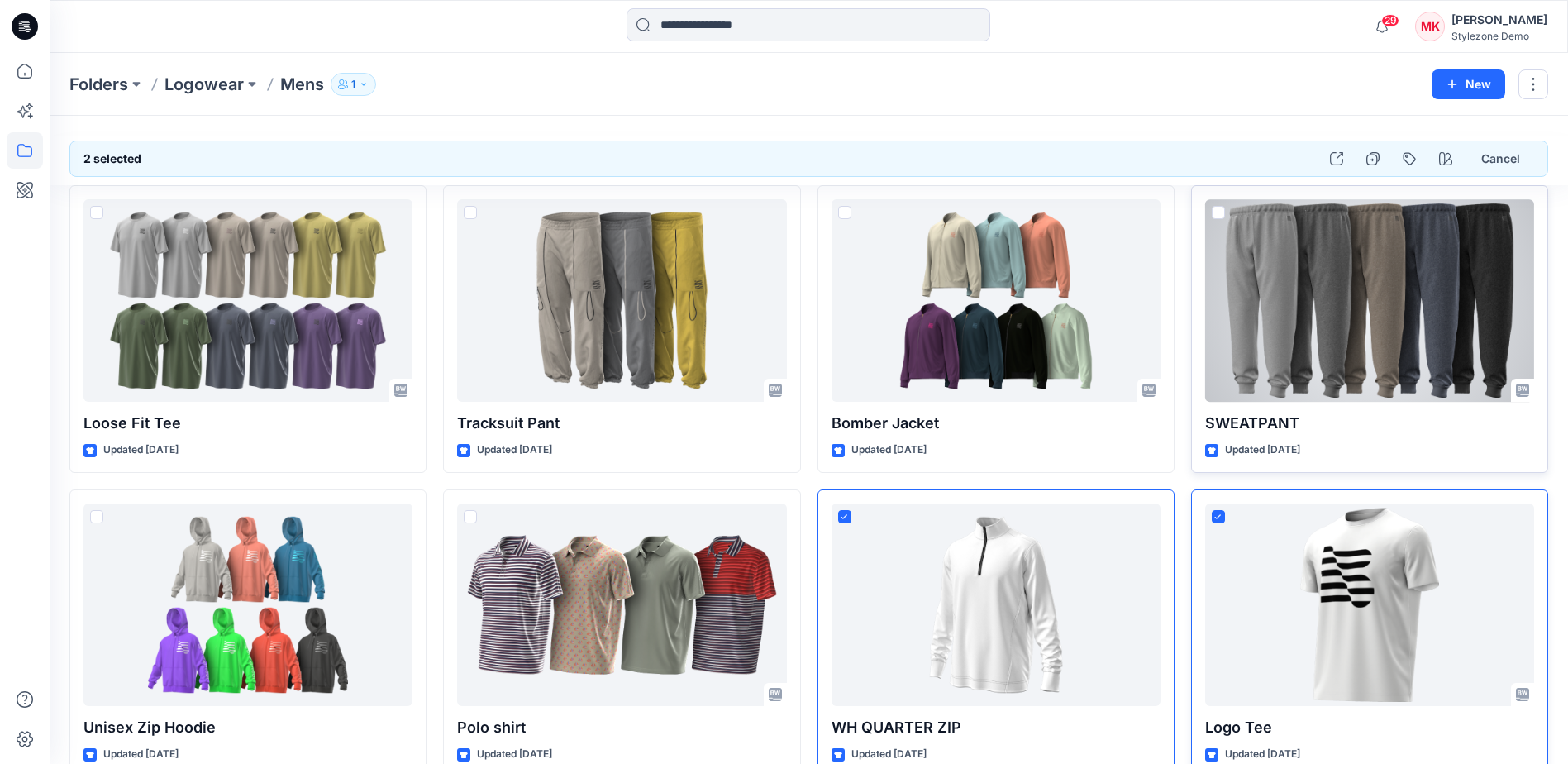
click at [1316, 321] on div at bounding box center [1370, 300] width 329 height 202
click at [1220, 208] on span at bounding box center [1218, 212] width 13 height 13
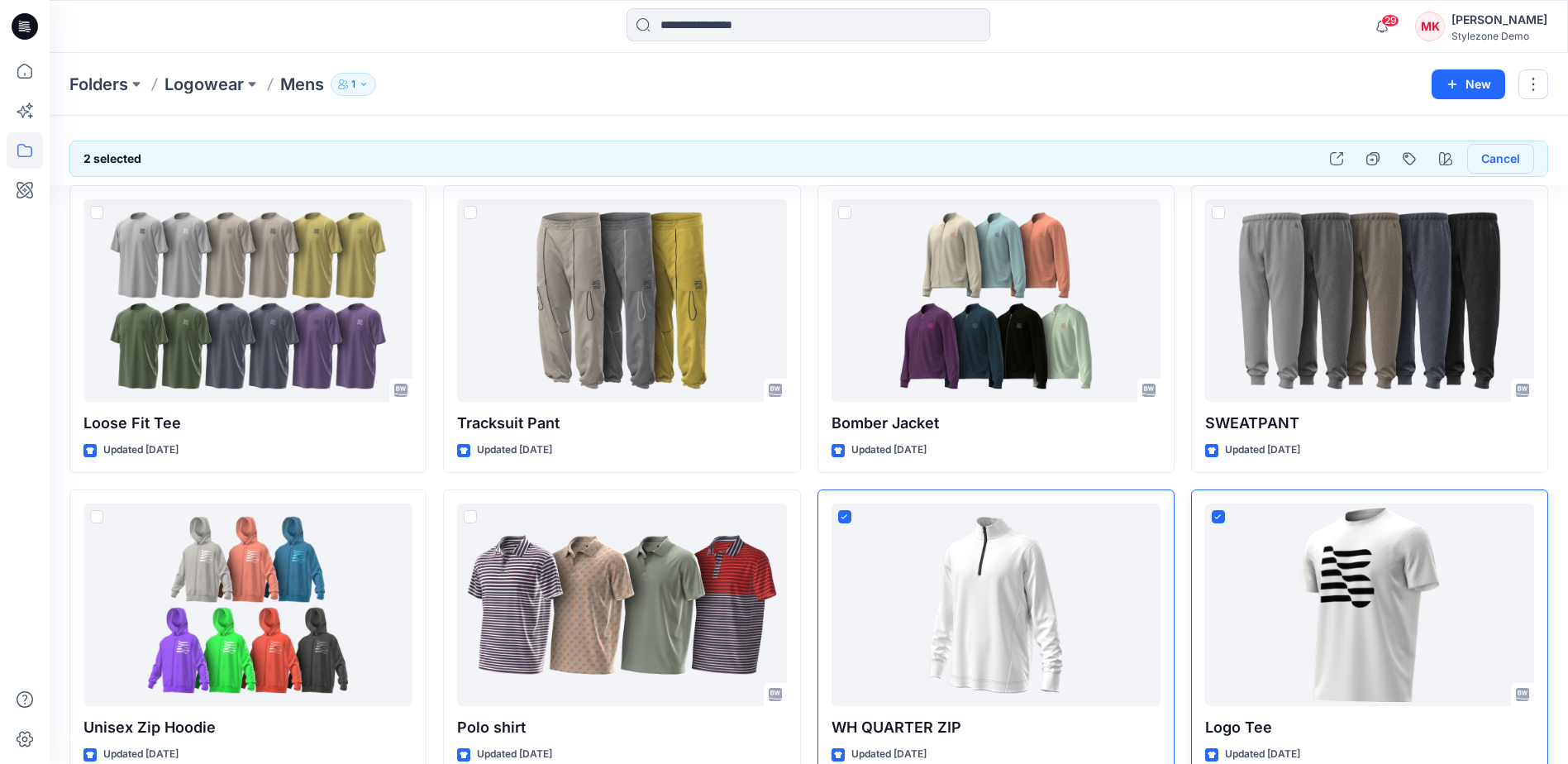
click at [1490, 153] on button "Cancel" at bounding box center [1501, 159] width 67 height 30
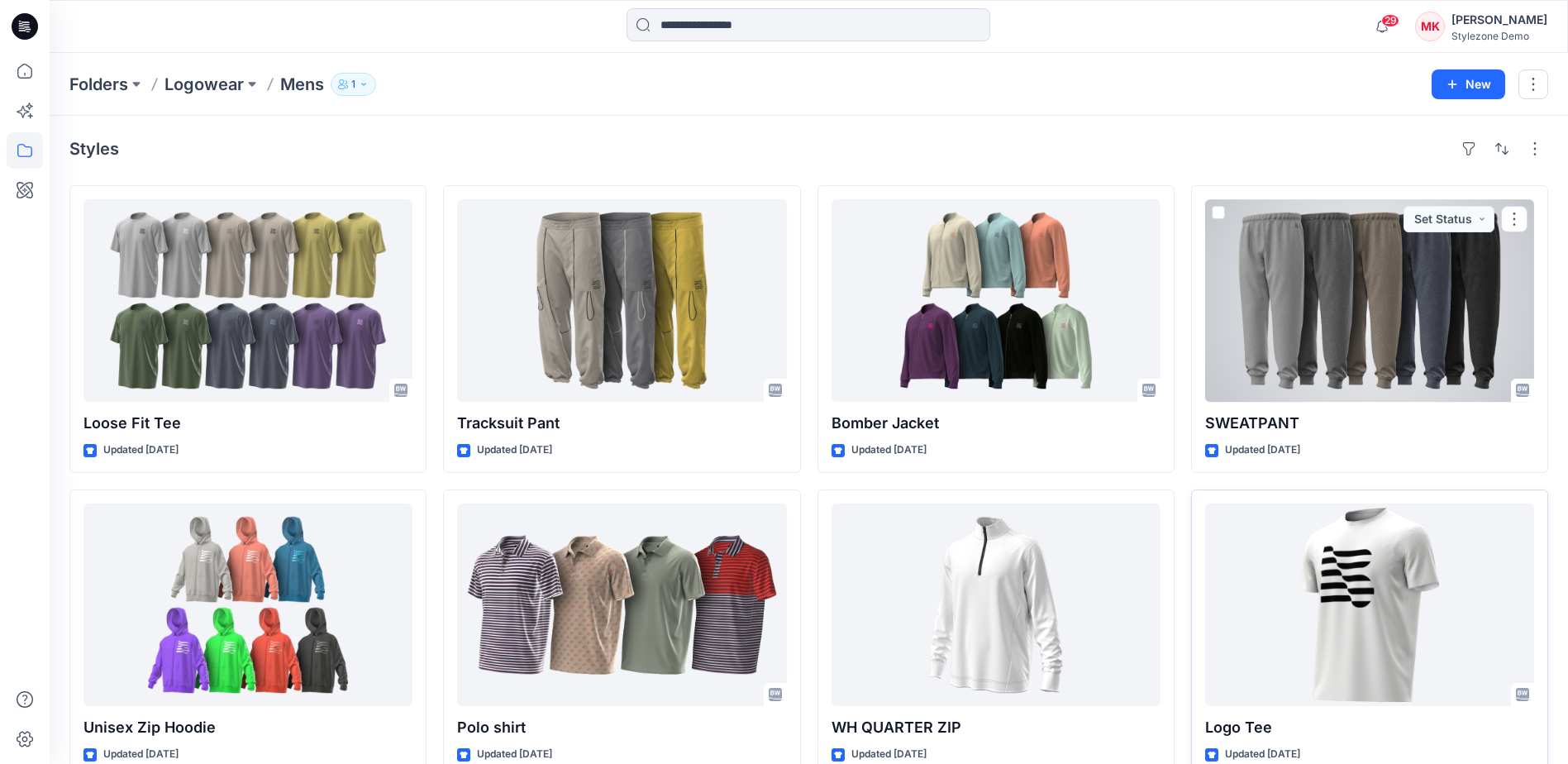
click at [1298, 285] on div at bounding box center [1370, 300] width 329 height 202
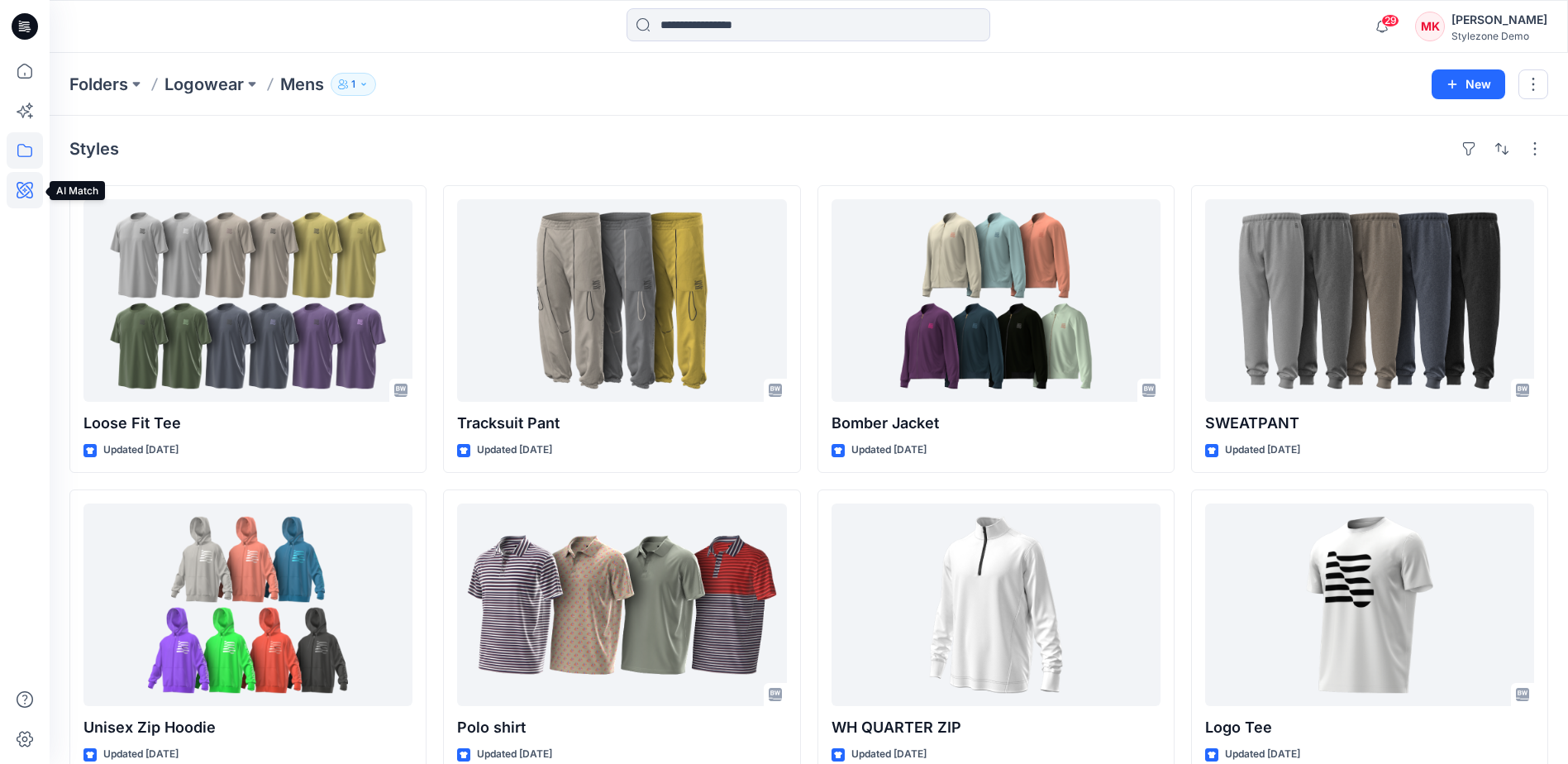
click at [25, 196] on icon at bounding box center [24, 189] width 16 height 16
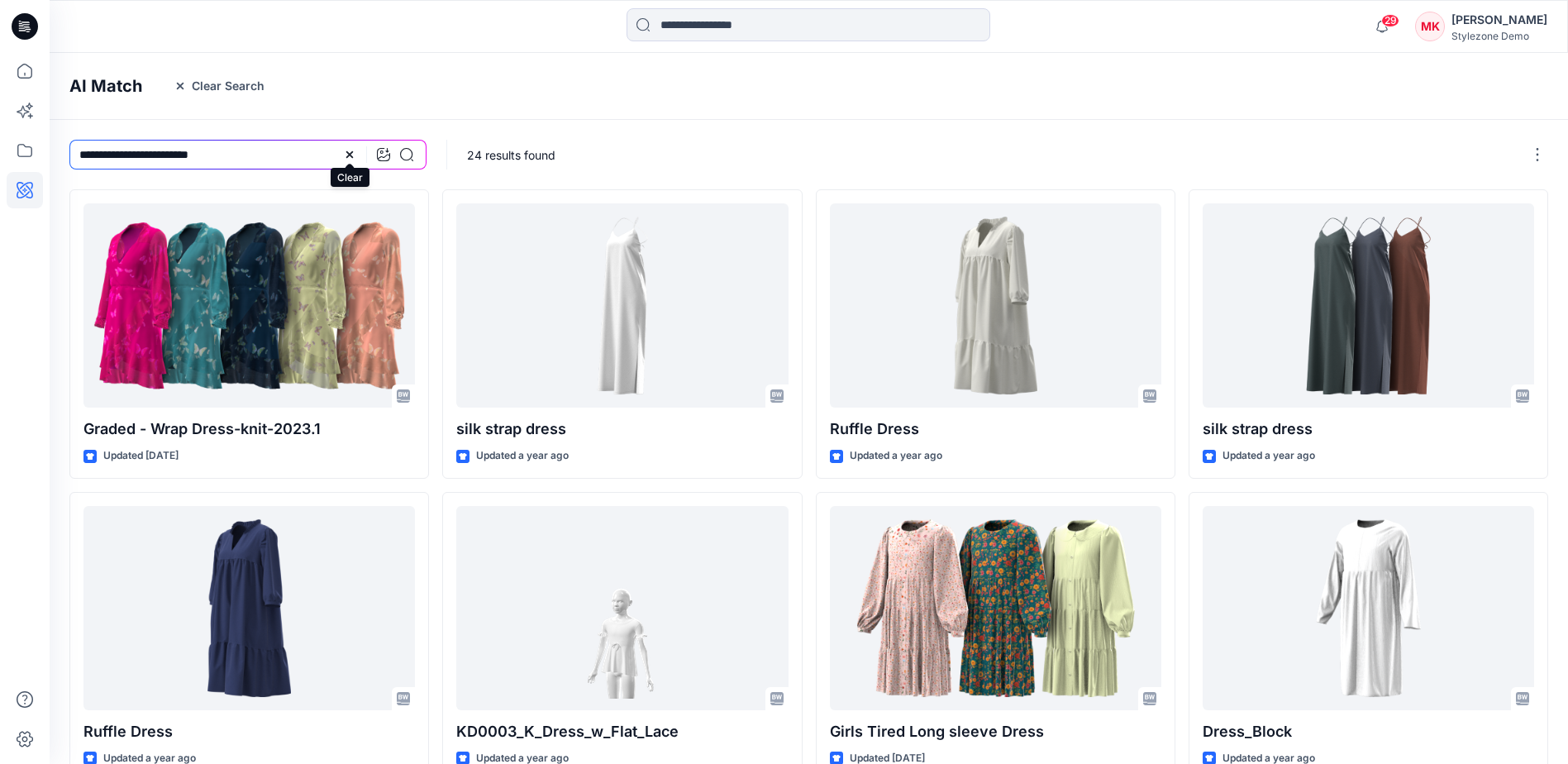
click at [351, 155] on icon at bounding box center [350, 154] width 7 height 7
click at [220, 85] on button "Clear Search" at bounding box center [219, 86] width 112 height 27
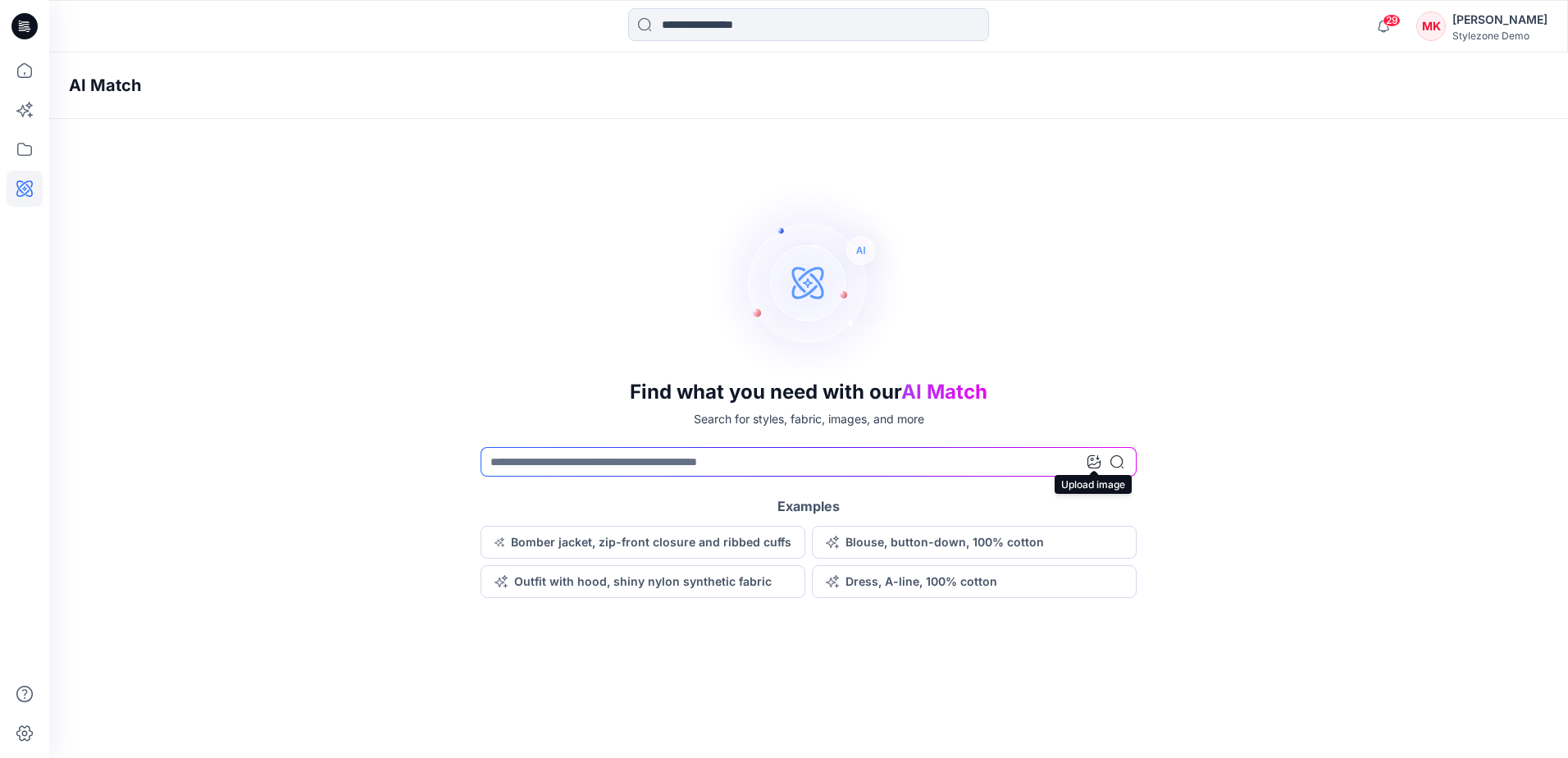
click at [1090, 464] on icon at bounding box center [1093, 461] width 13 height 13
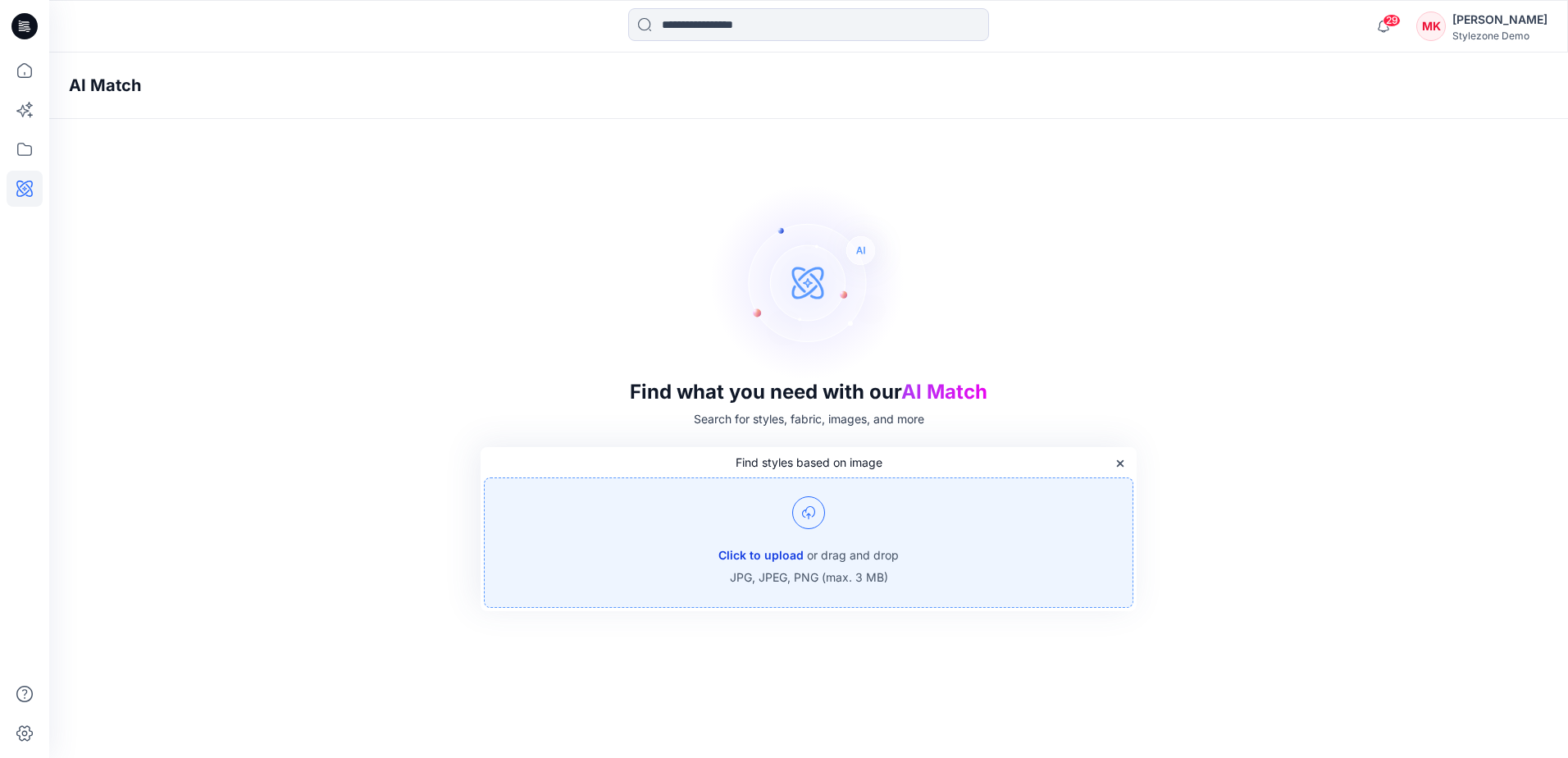
click at [781, 552] on button "Click to upload" at bounding box center [761, 555] width 85 height 20
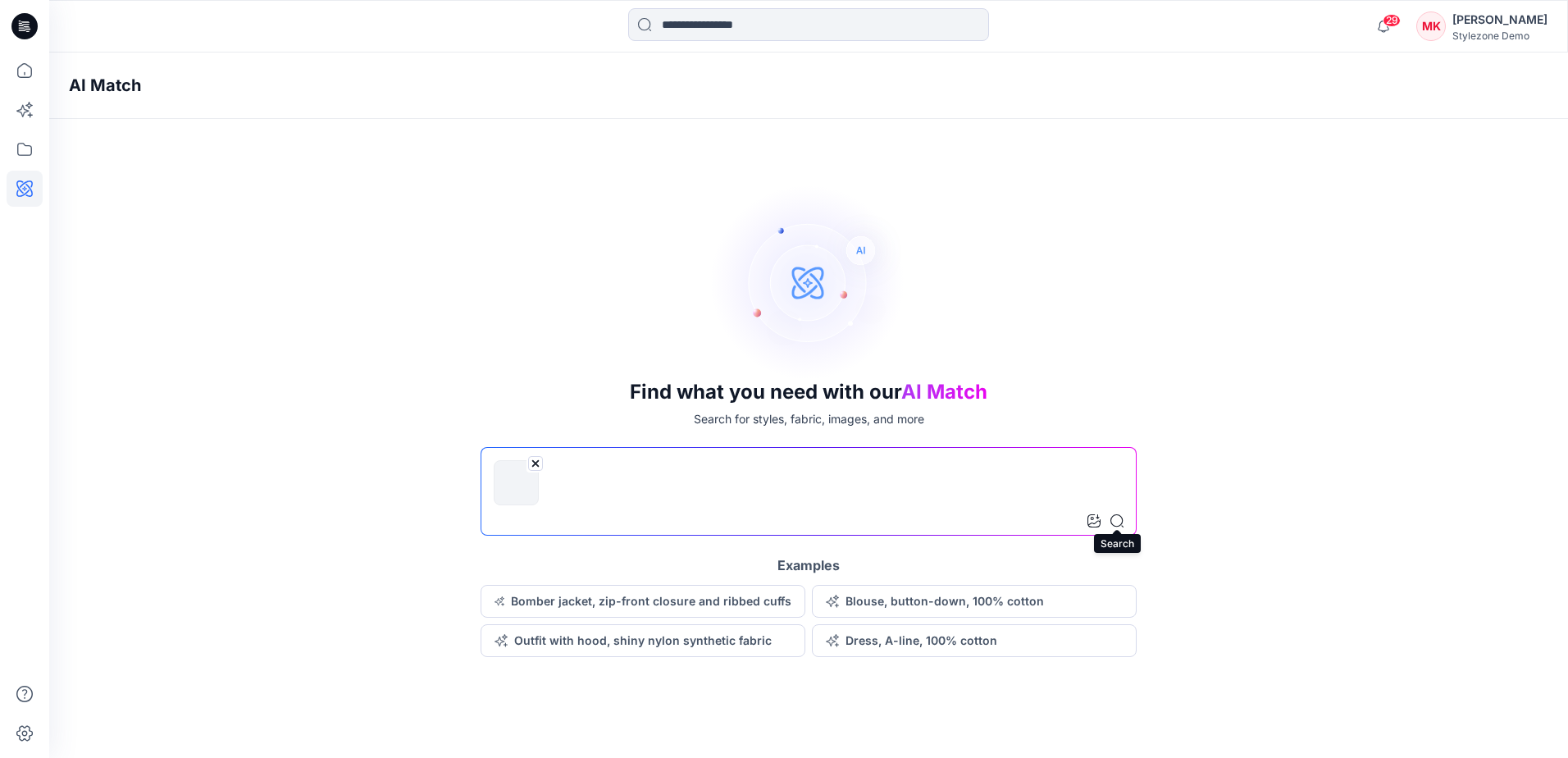
click at [1115, 518] on icon at bounding box center [1116, 520] width 13 height 13
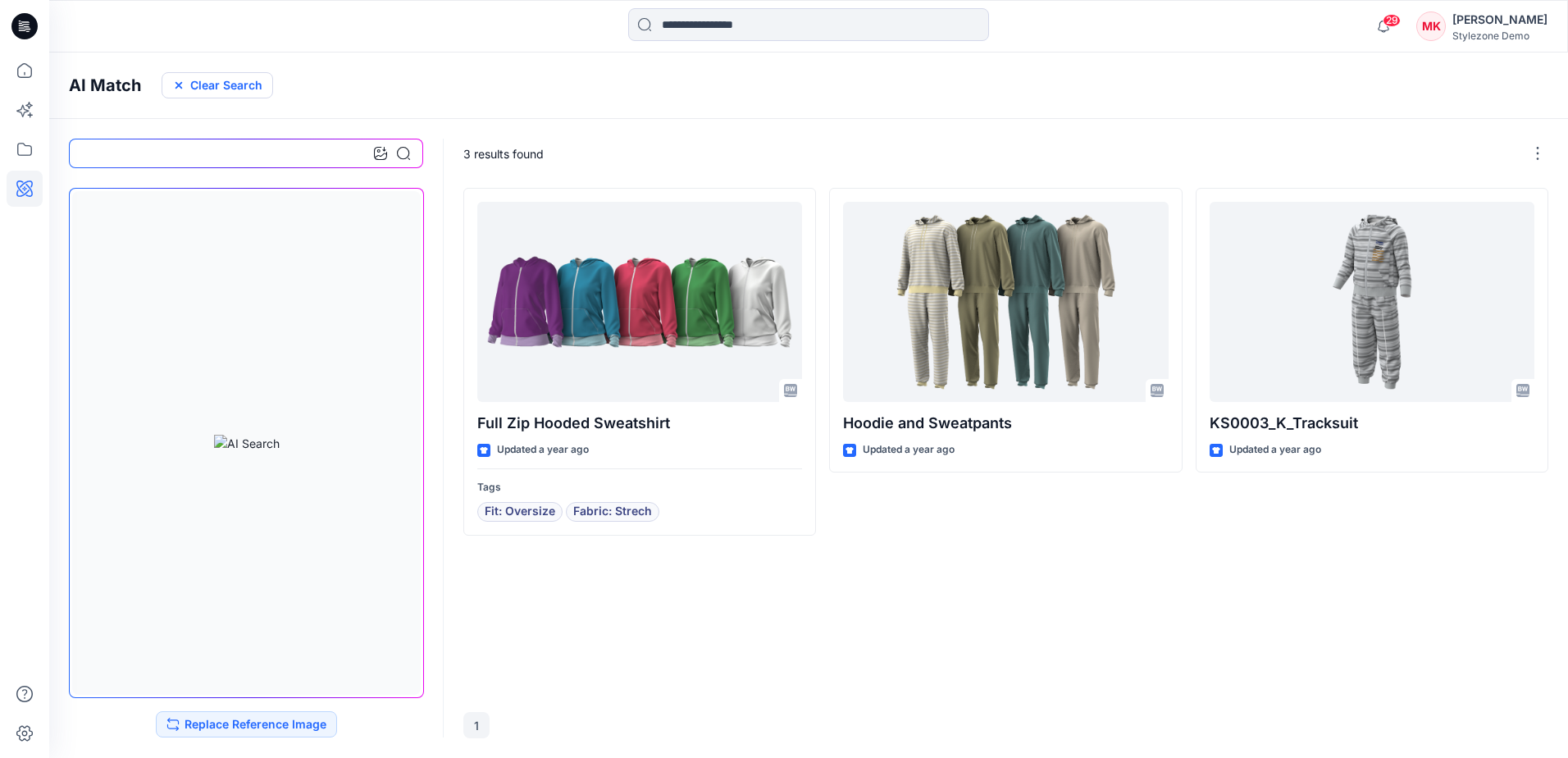
click at [211, 86] on button "Clear Search" at bounding box center [217, 85] width 111 height 26
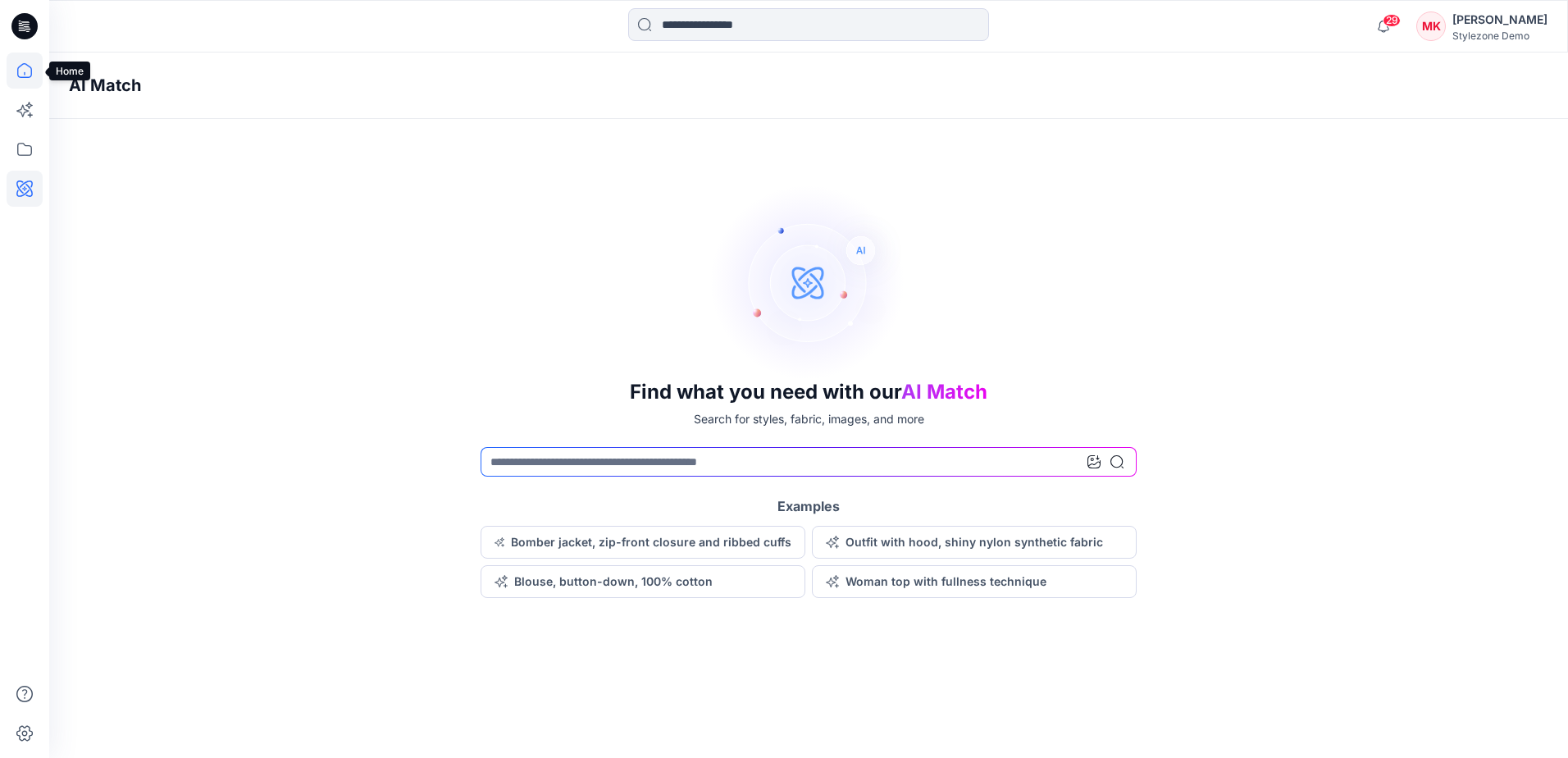
click at [27, 70] on icon at bounding box center [25, 71] width 36 height 36
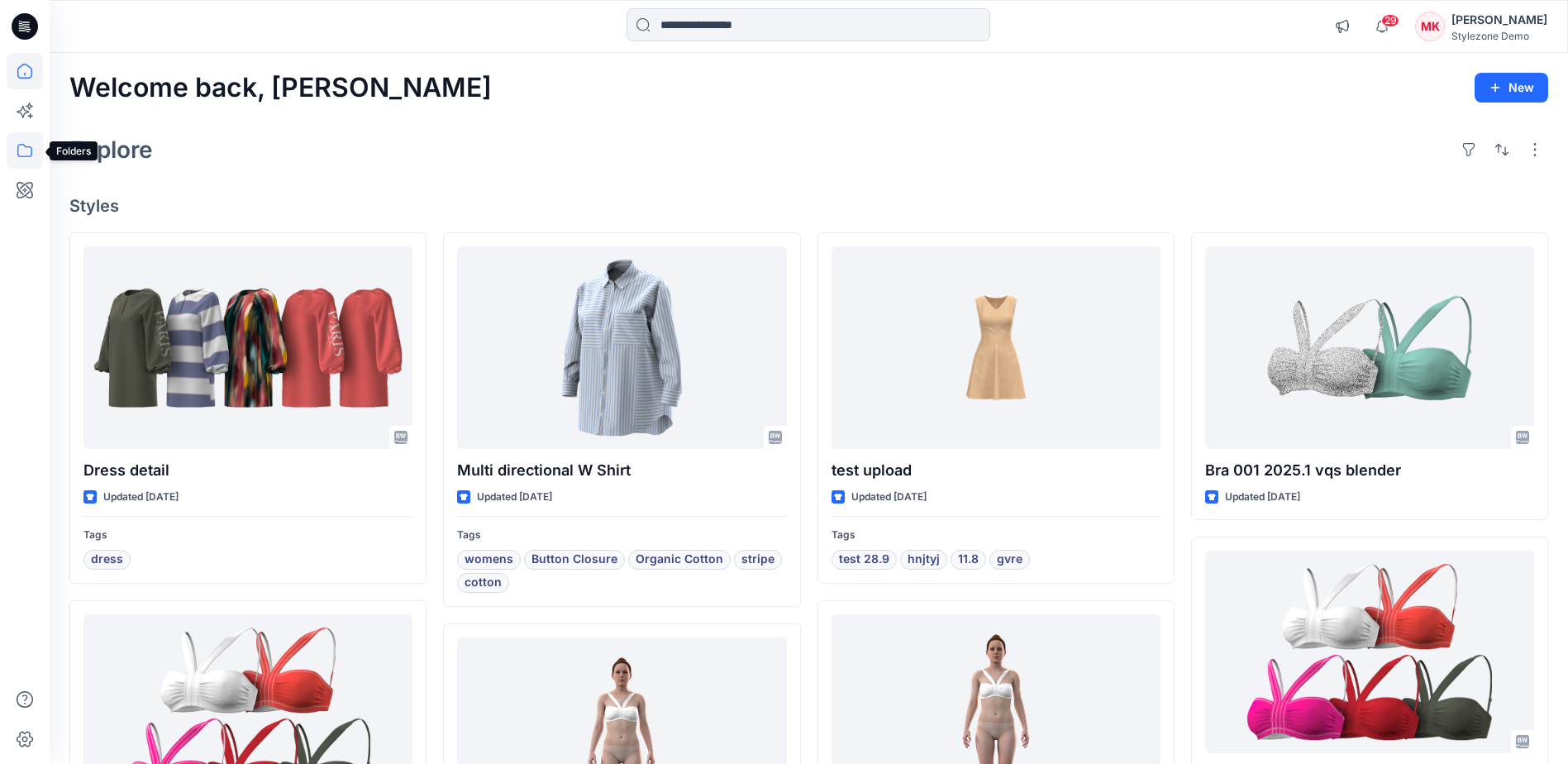
click at [27, 152] on icon at bounding box center [25, 150] width 36 height 36
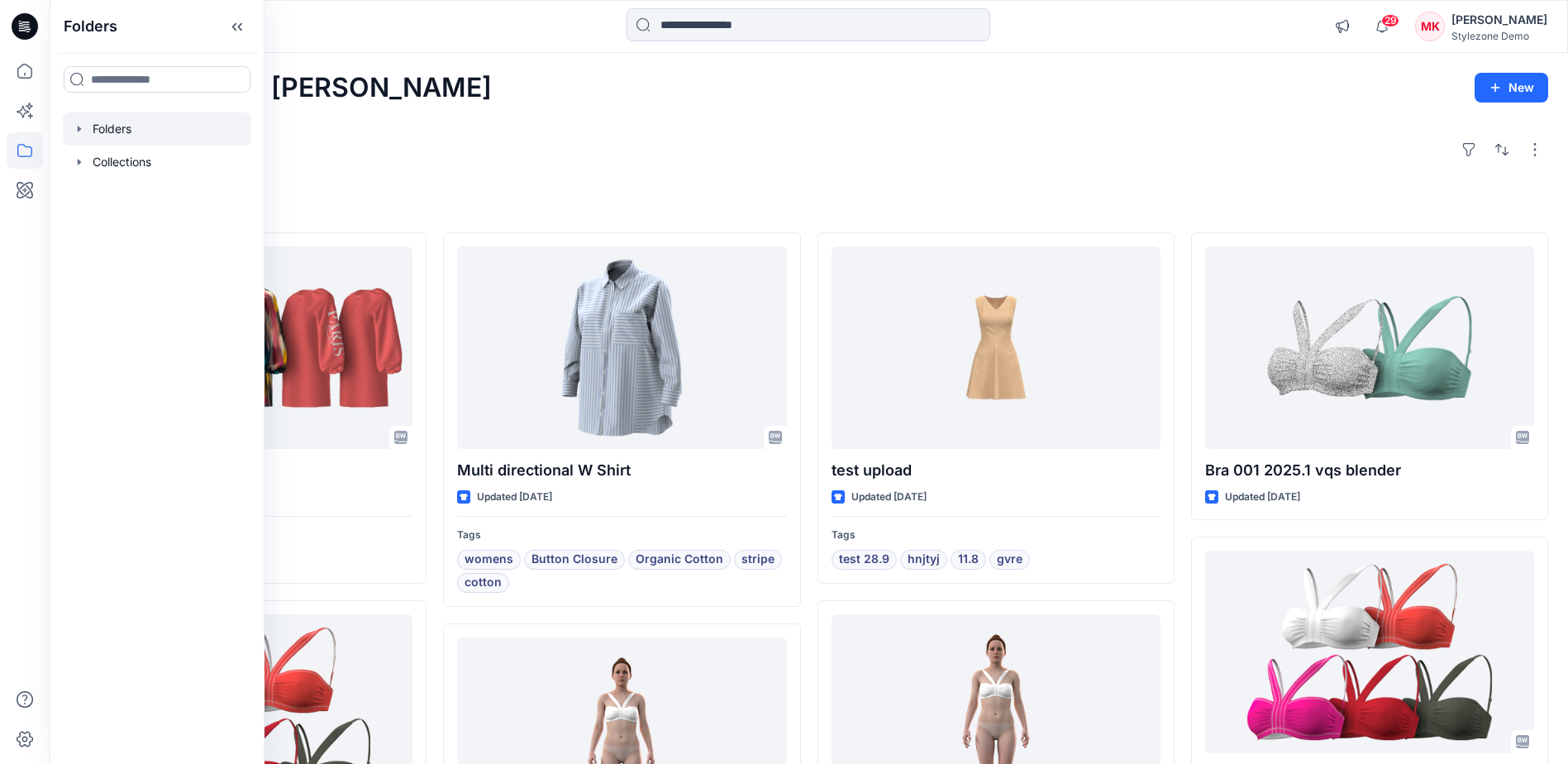
click at [79, 127] on icon "button" at bounding box center [80, 128] width 3 height 6
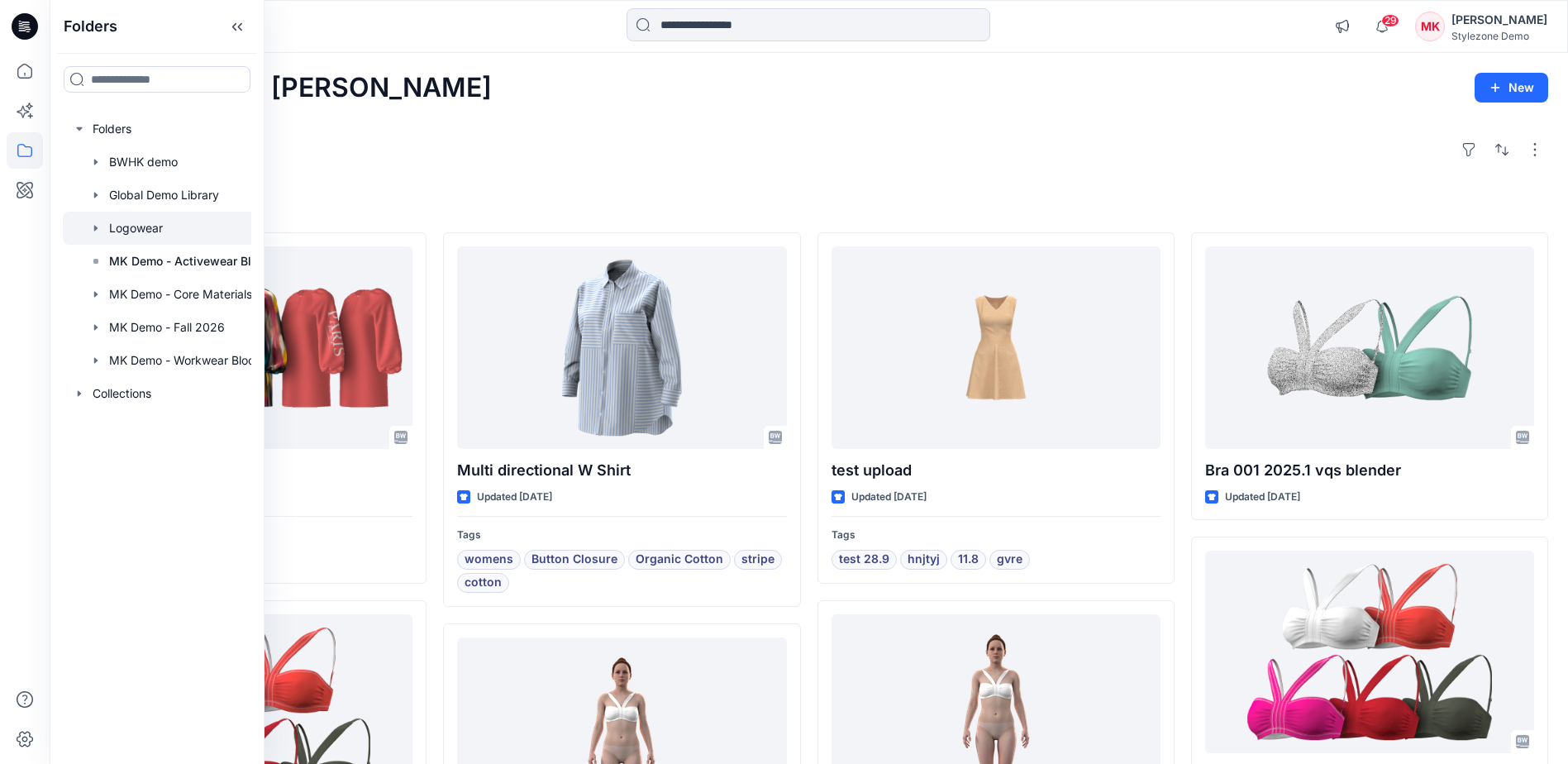
click at [116, 224] on div at bounding box center [178, 228] width 232 height 33
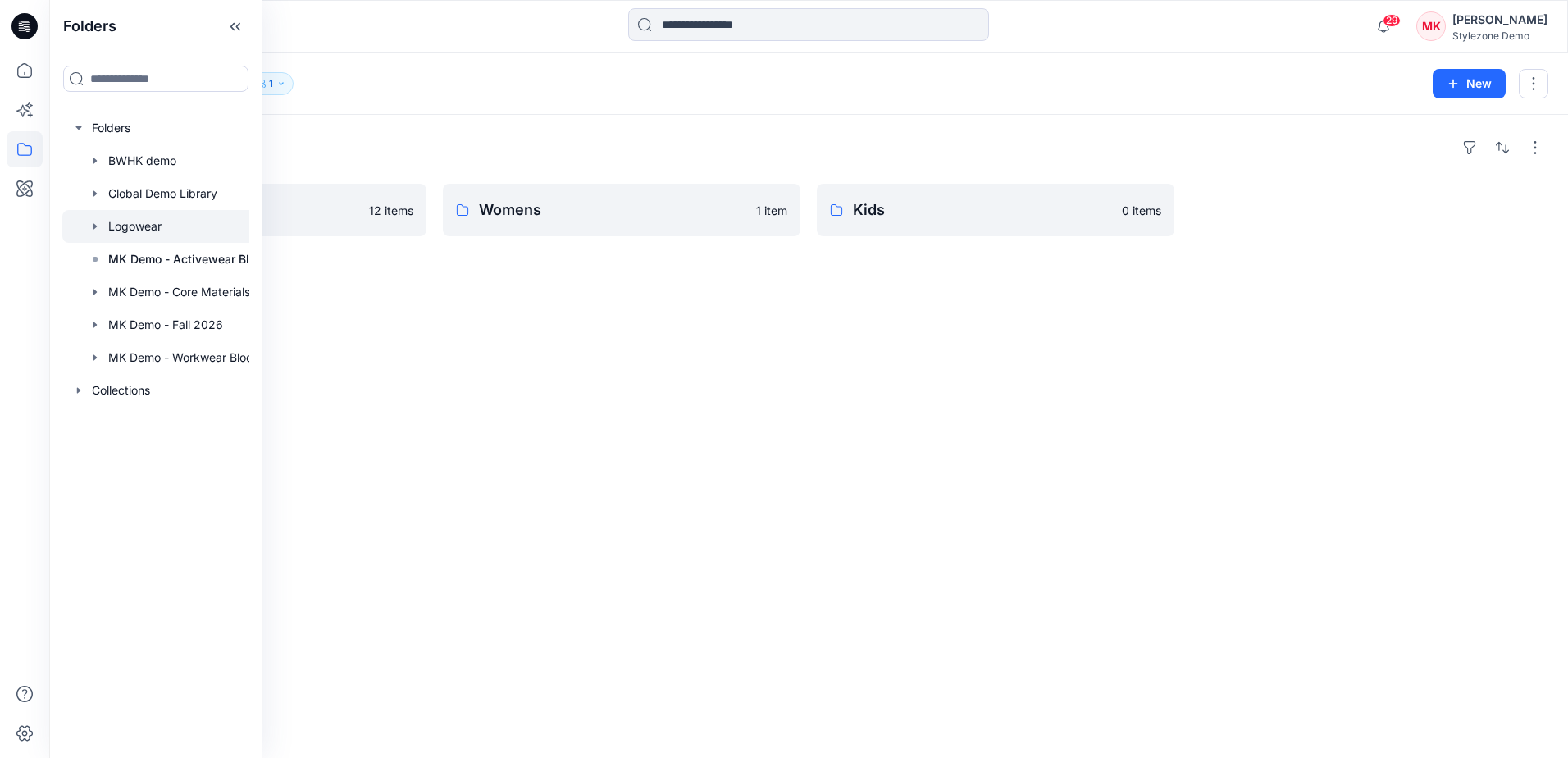
click at [550, 140] on div "Folders" at bounding box center [808, 147] width 1480 height 26
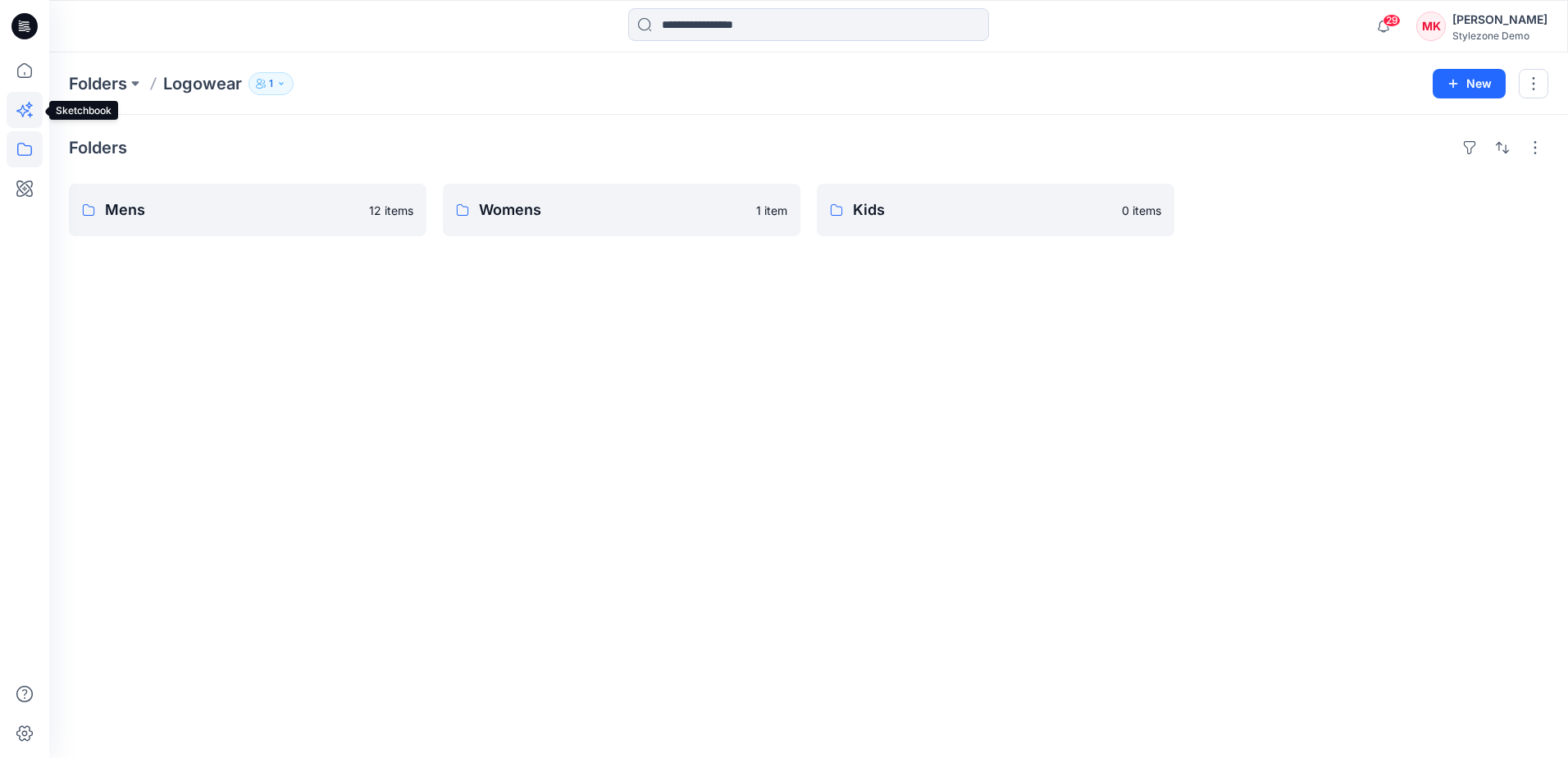
click at [19, 105] on icon at bounding box center [25, 110] width 36 height 36
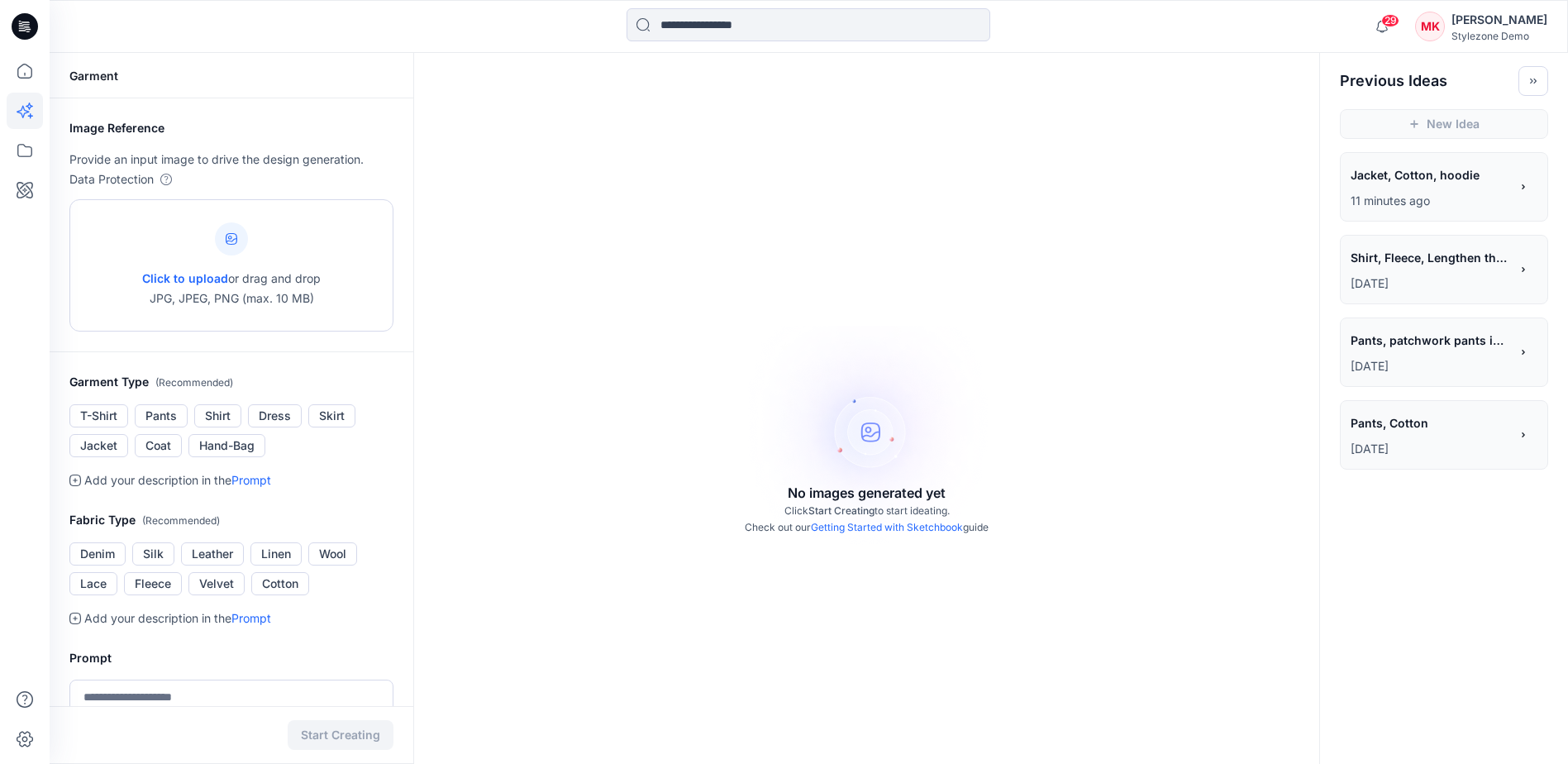
click at [208, 274] on span "Click to upload" at bounding box center [185, 278] width 86 height 14
click at [25, 181] on icon at bounding box center [25, 189] width 36 height 36
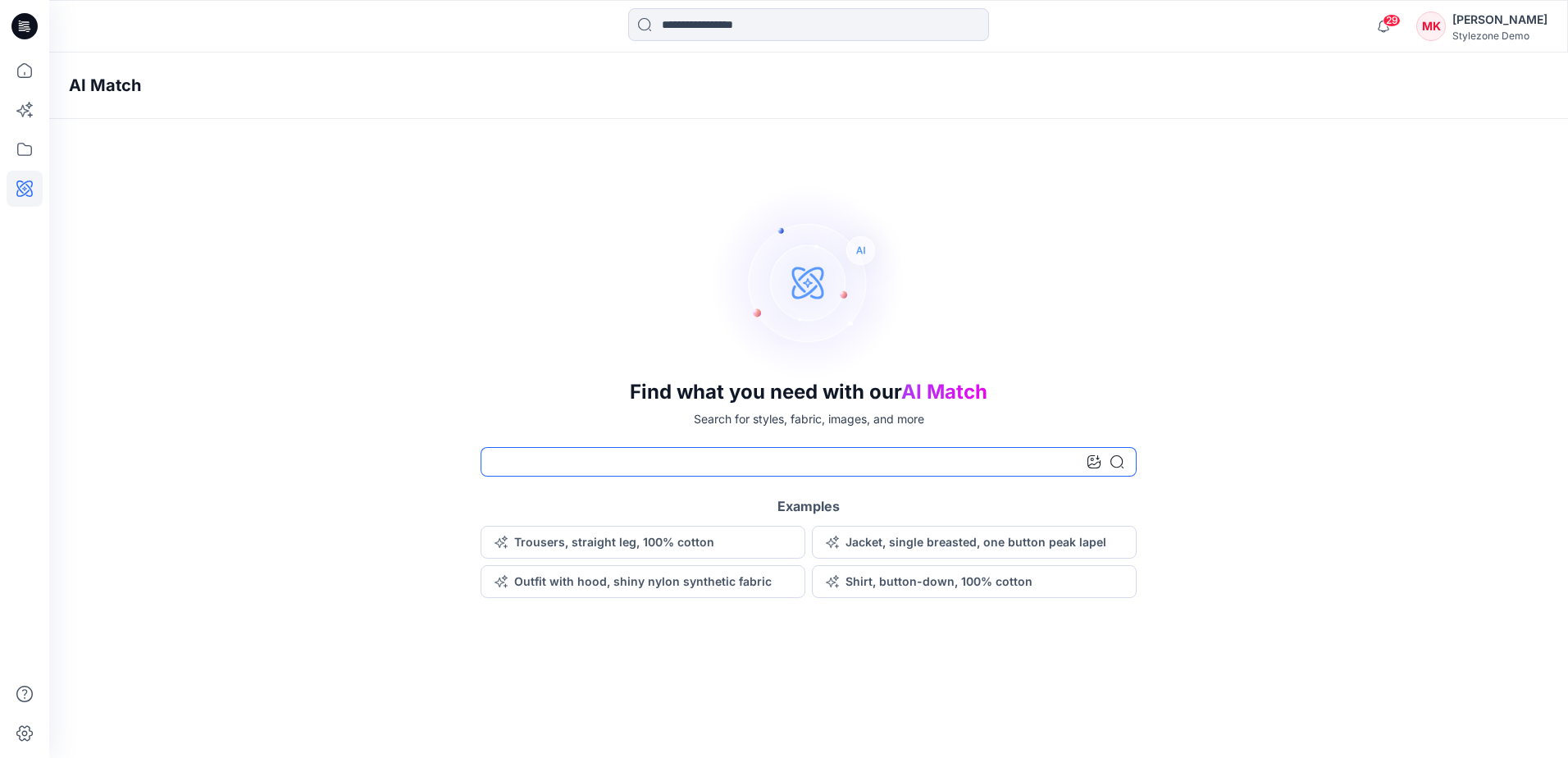
click at [587, 463] on input at bounding box center [808, 461] width 656 height 30
type input "**********"
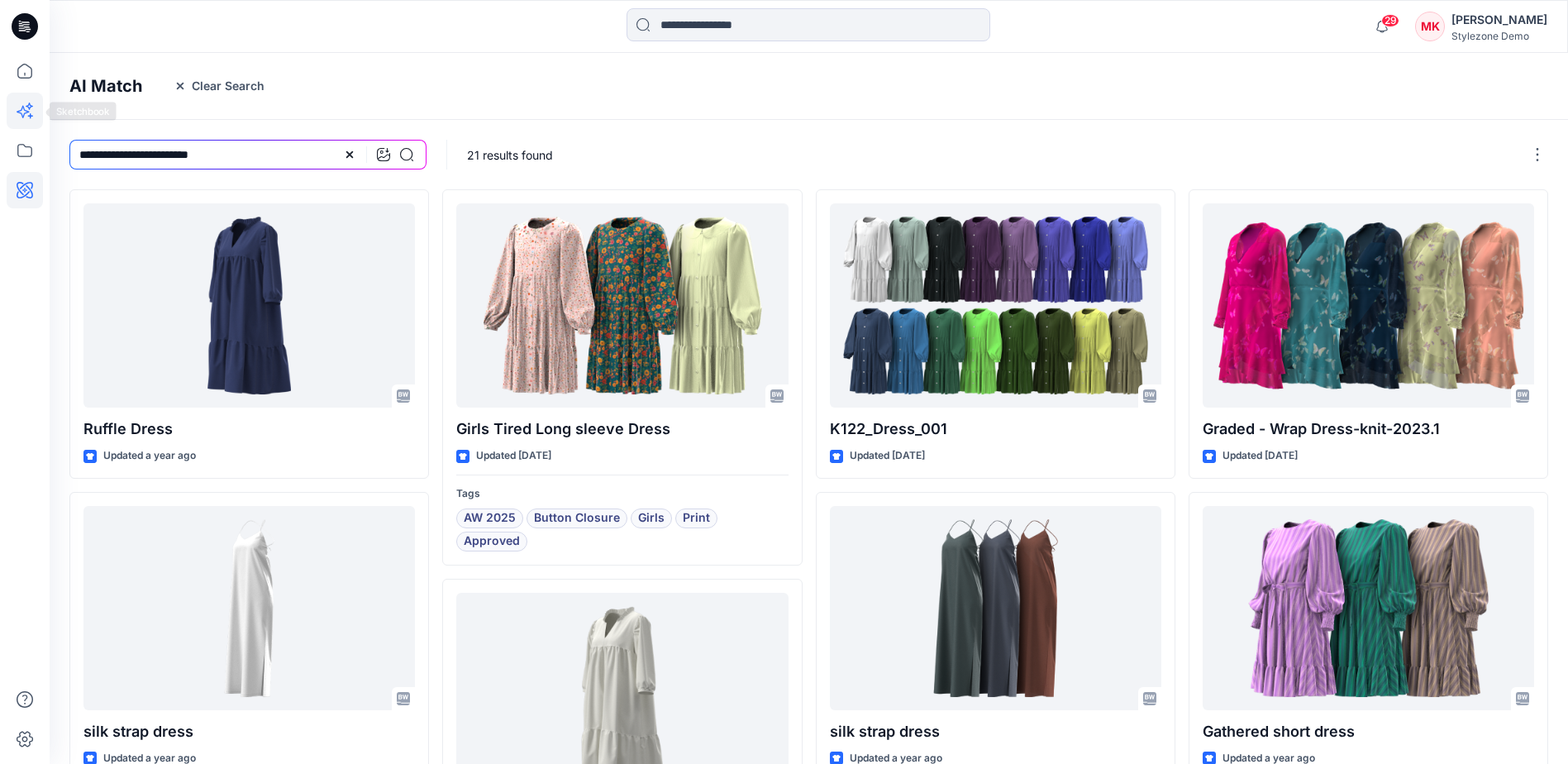
drag, startPoint x: 271, startPoint y: 145, endPoint x: 32, endPoint y: 123, distance: 240.0
click at [32, 123] on div "29 Notifications FU [EMAIL_ADDRESS][DOMAIN_NAME] was removed from this Stylezon…" at bounding box center [784, 618] width 1568 height 1236
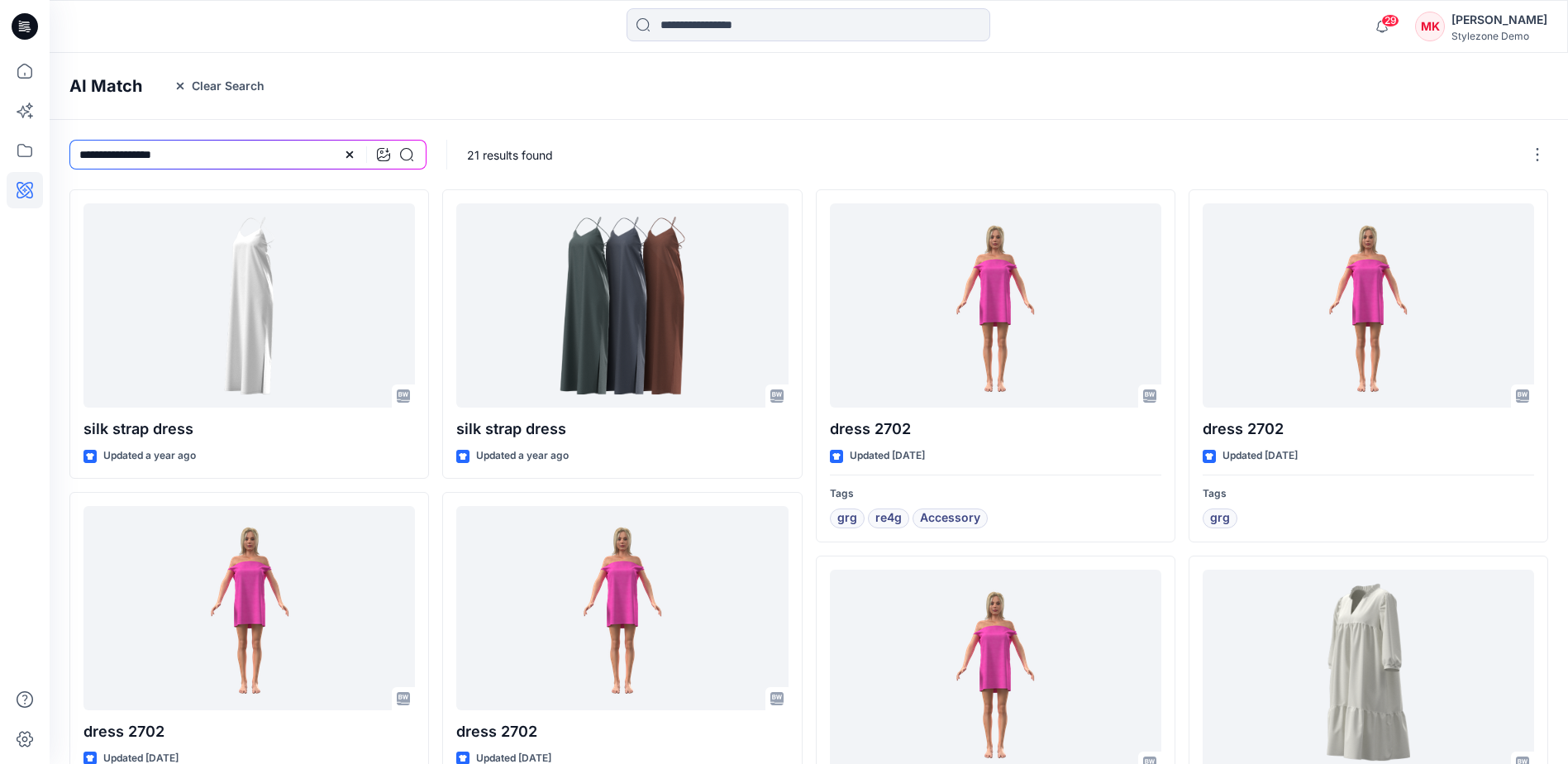
drag, startPoint x: 200, startPoint y: 158, endPoint x: 43, endPoint y: 148, distance: 157.3
click at [43, 148] on div "29 Notifications FU [EMAIL_ADDRESS][DOMAIN_NAME] was removed from this Stylezon…" at bounding box center [784, 606] width 1568 height 1213
type input "**********"
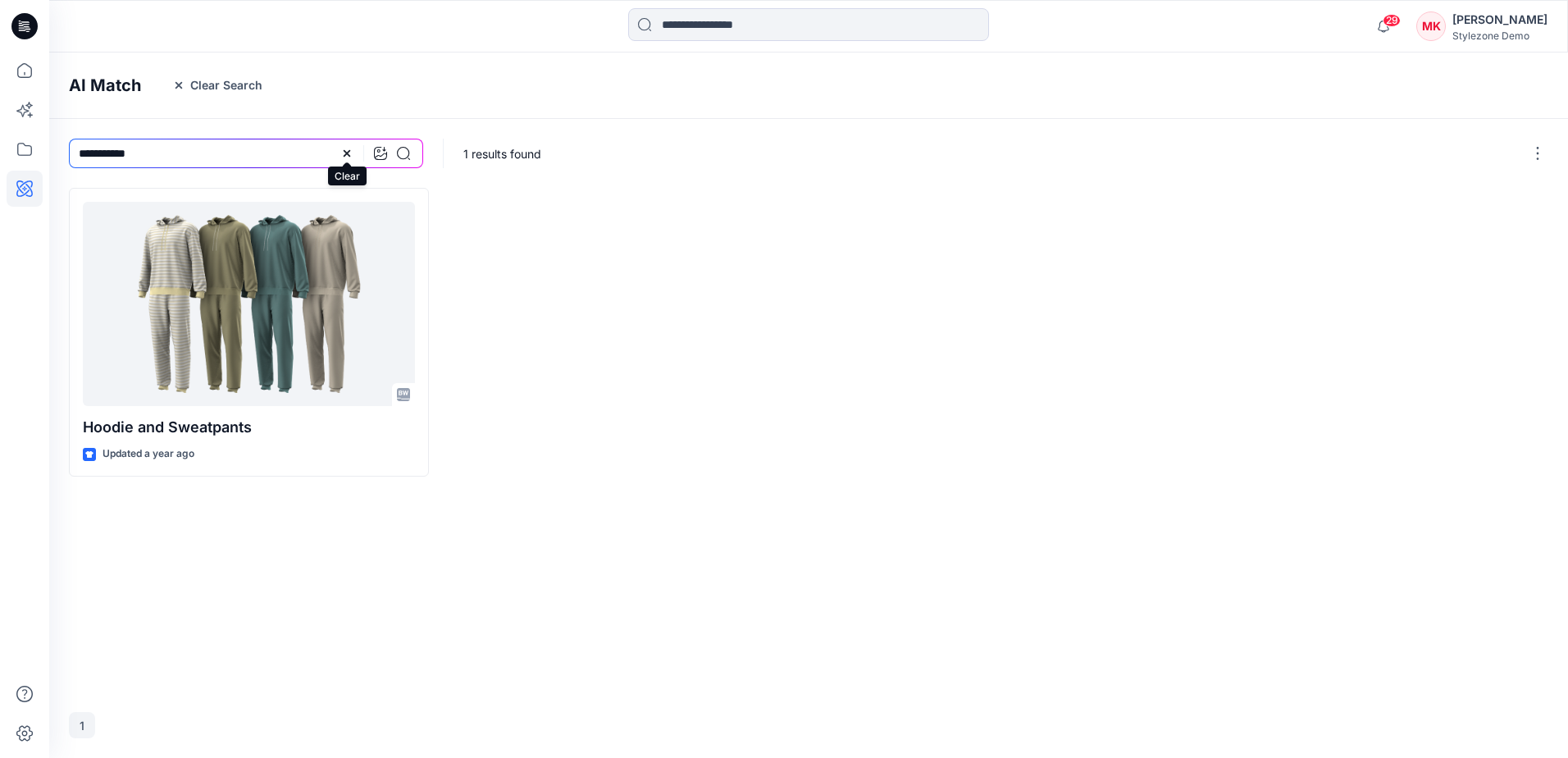
click at [350, 153] on icon at bounding box center [346, 153] width 13 height 13
click at [282, 151] on input at bounding box center [246, 153] width 354 height 30
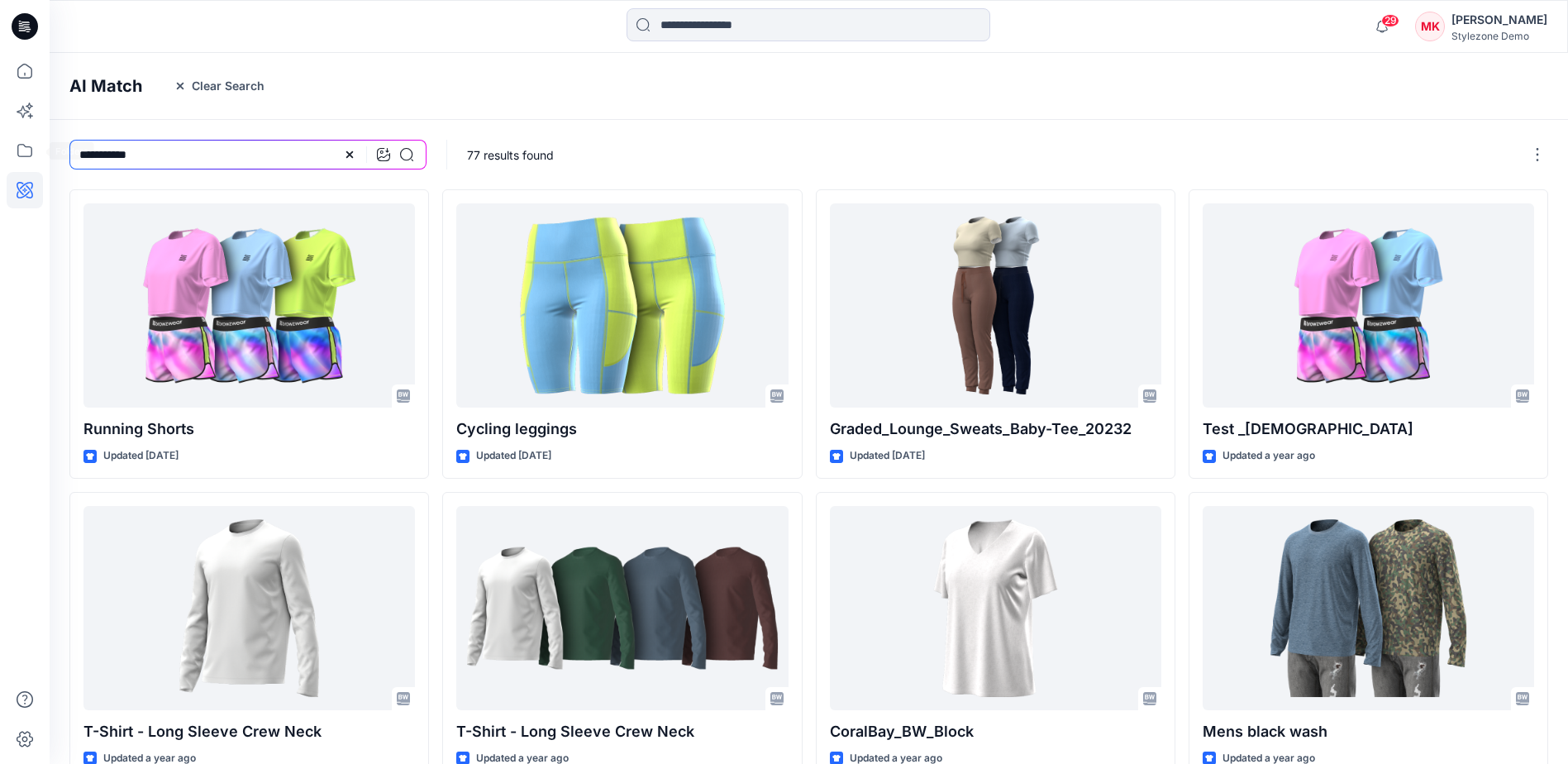
drag, startPoint x: 232, startPoint y: 157, endPoint x: 4, endPoint y: 141, distance: 228.6
click at [4, 141] on div "29 Notifications FU [EMAIL_ADDRESS][DOMAIN_NAME] was removed from this Stylezon…" at bounding box center [784, 606] width 1568 height 1213
type input "*******"
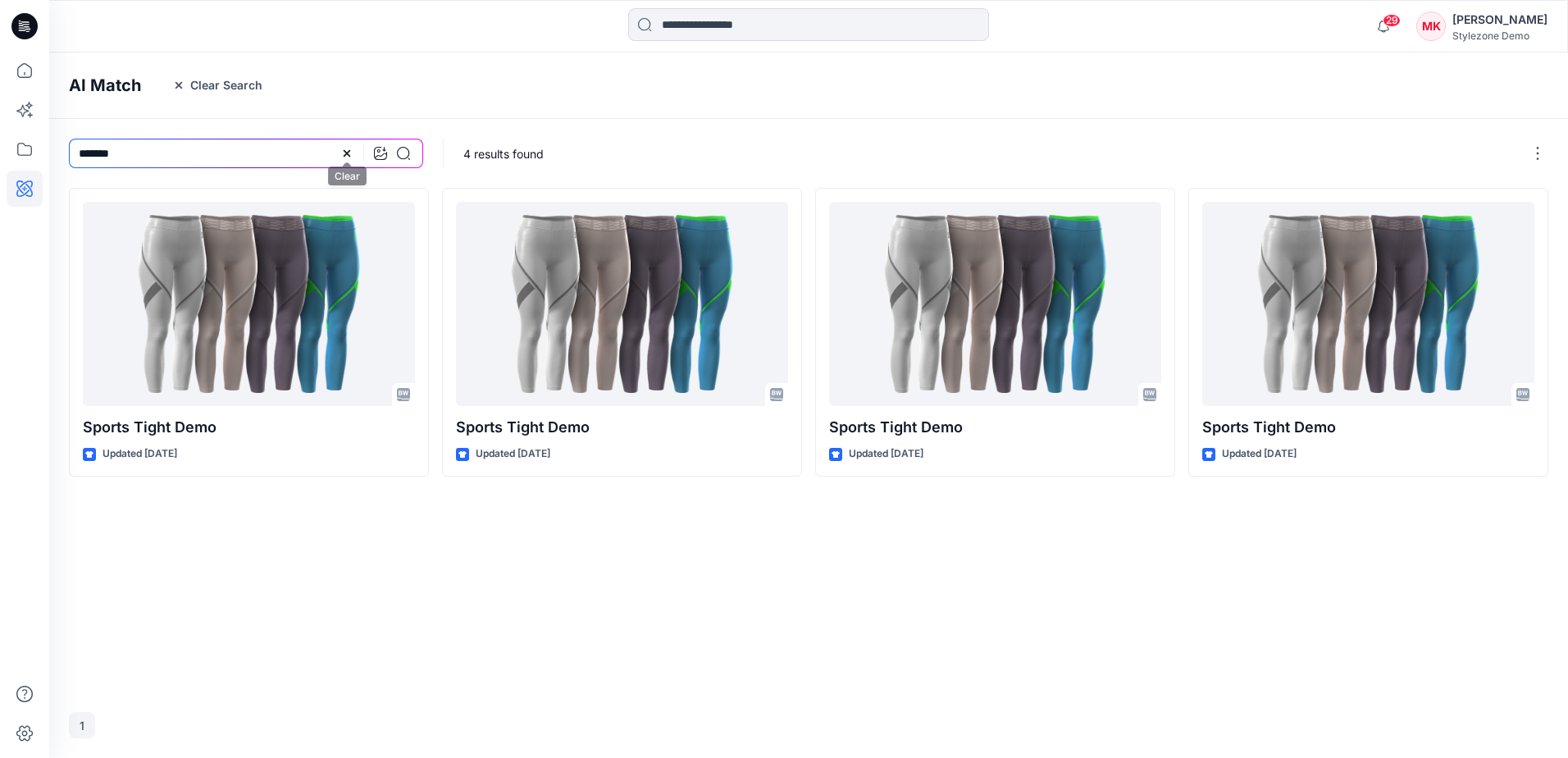
click at [347, 152] on icon at bounding box center [347, 153] width 7 height 7
click at [16, 67] on icon at bounding box center [25, 71] width 36 height 36
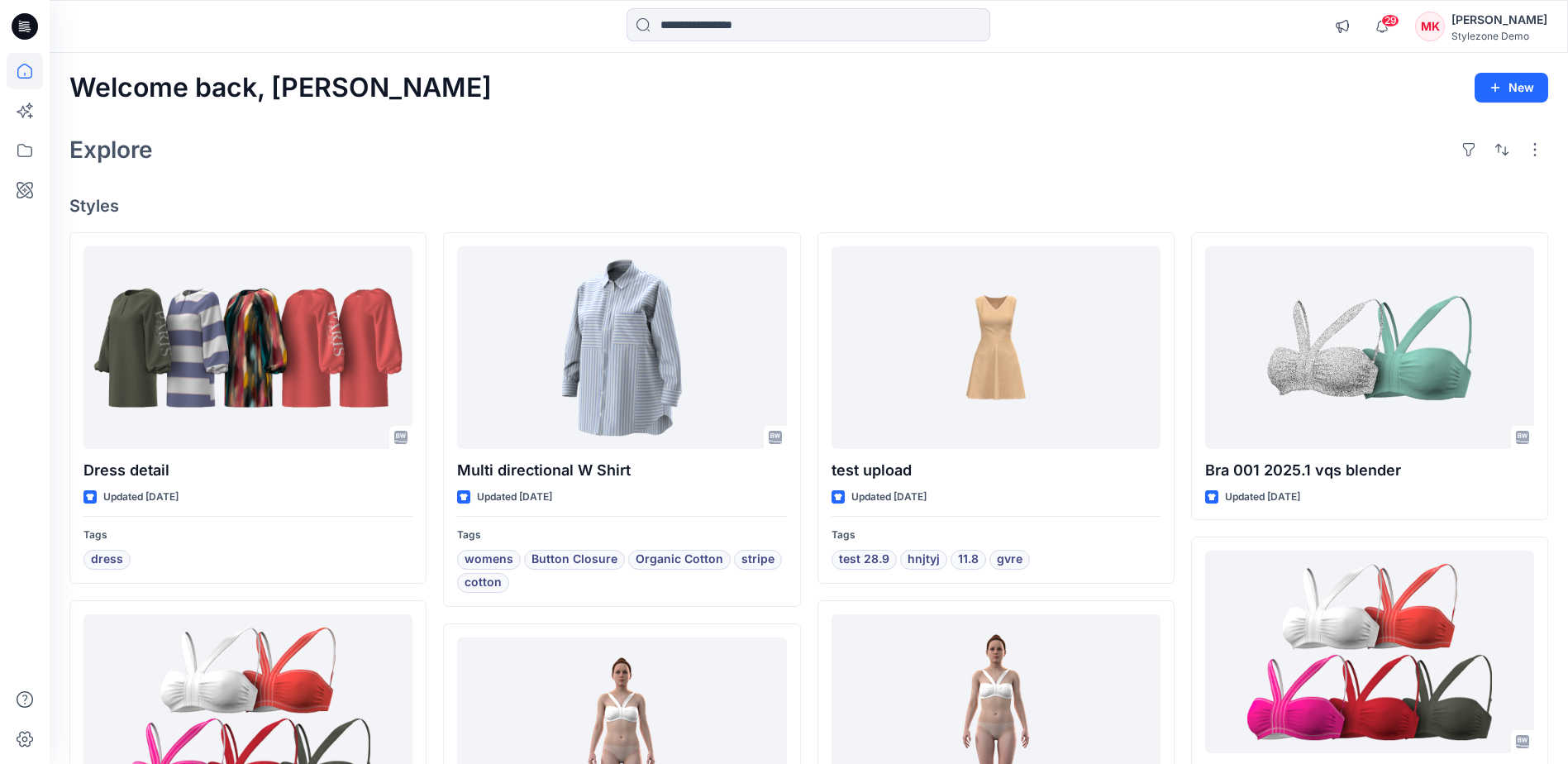
click at [238, 164] on div "Explore" at bounding box center [809, 149] width 1479 height 39
click at [594, 185] on div "Welcome back, Mylisa New Explore Styles Dress detail Updated [DATE] Tags dress …" at bounding box center [809, 674] width 1518 height 1242
click at [19, 195] on icon at bounding box center [25, 189] width 36 height 36
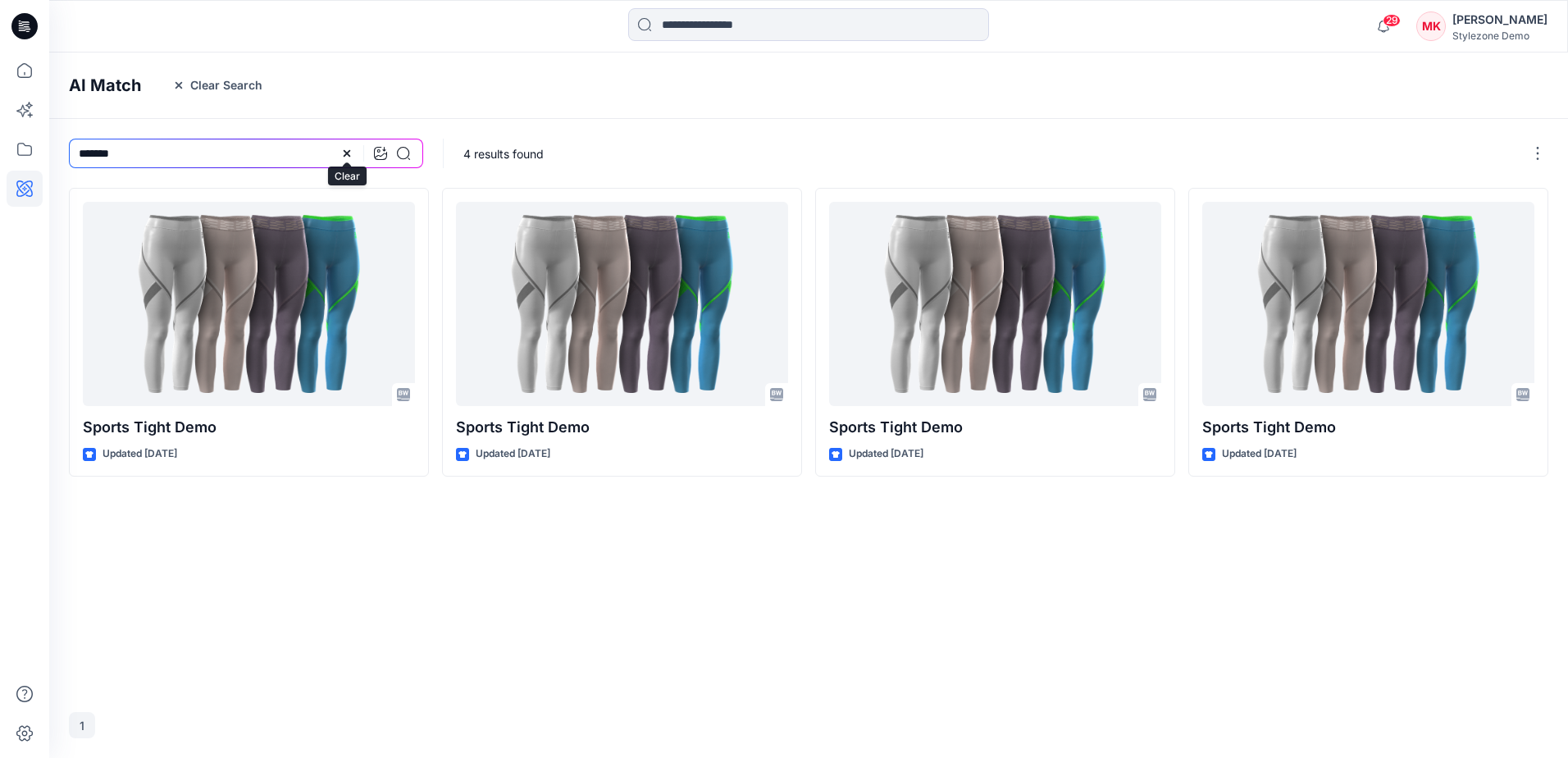
click at [348, 152] on icon at bounding box center [347, 153] width 7 height 7
click at [208, 85] on button "Clear Search" at bounding box center [217, 85] width 111 height 26
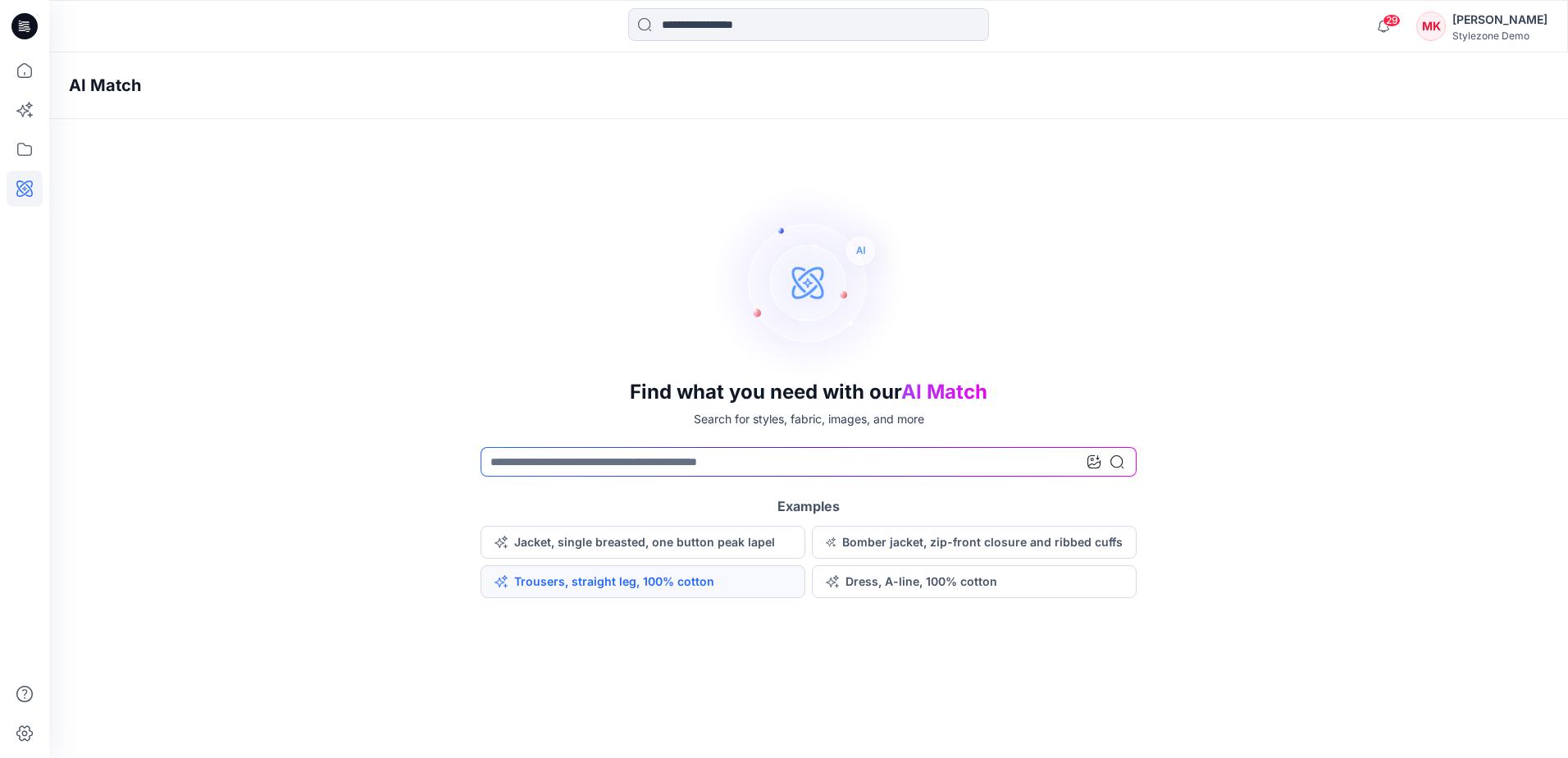
click at [721, 578] on button "Trousers, straight leg, 100% cotton" at bounding box center [643, 581] width 325 height 33
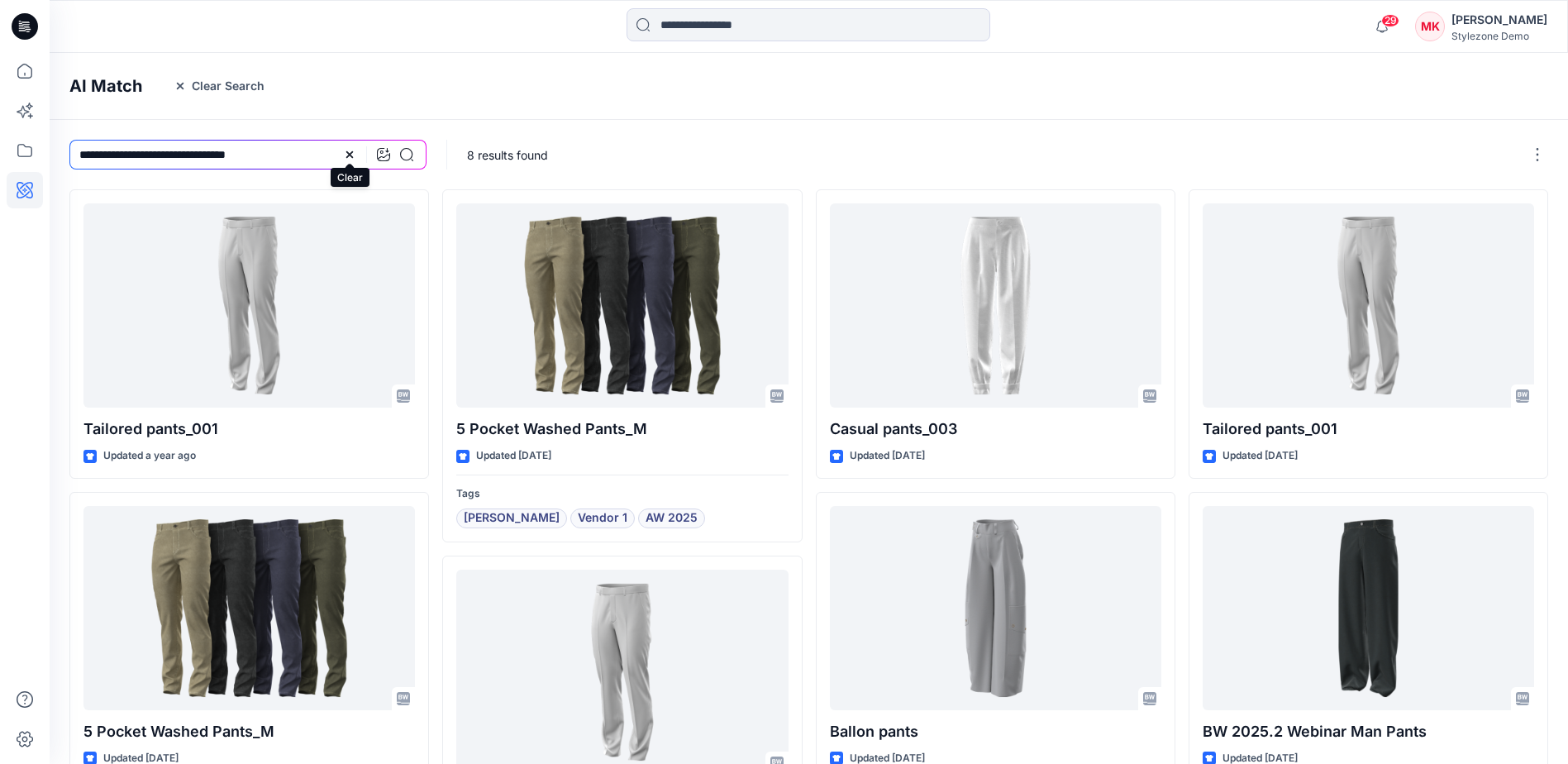
click at [352, 153] on icon at bounding box center [350, 154] width 7 height 7
click at [199, 85] on button "Clear Search" at bounding box center [219, 86] width 112 height 27
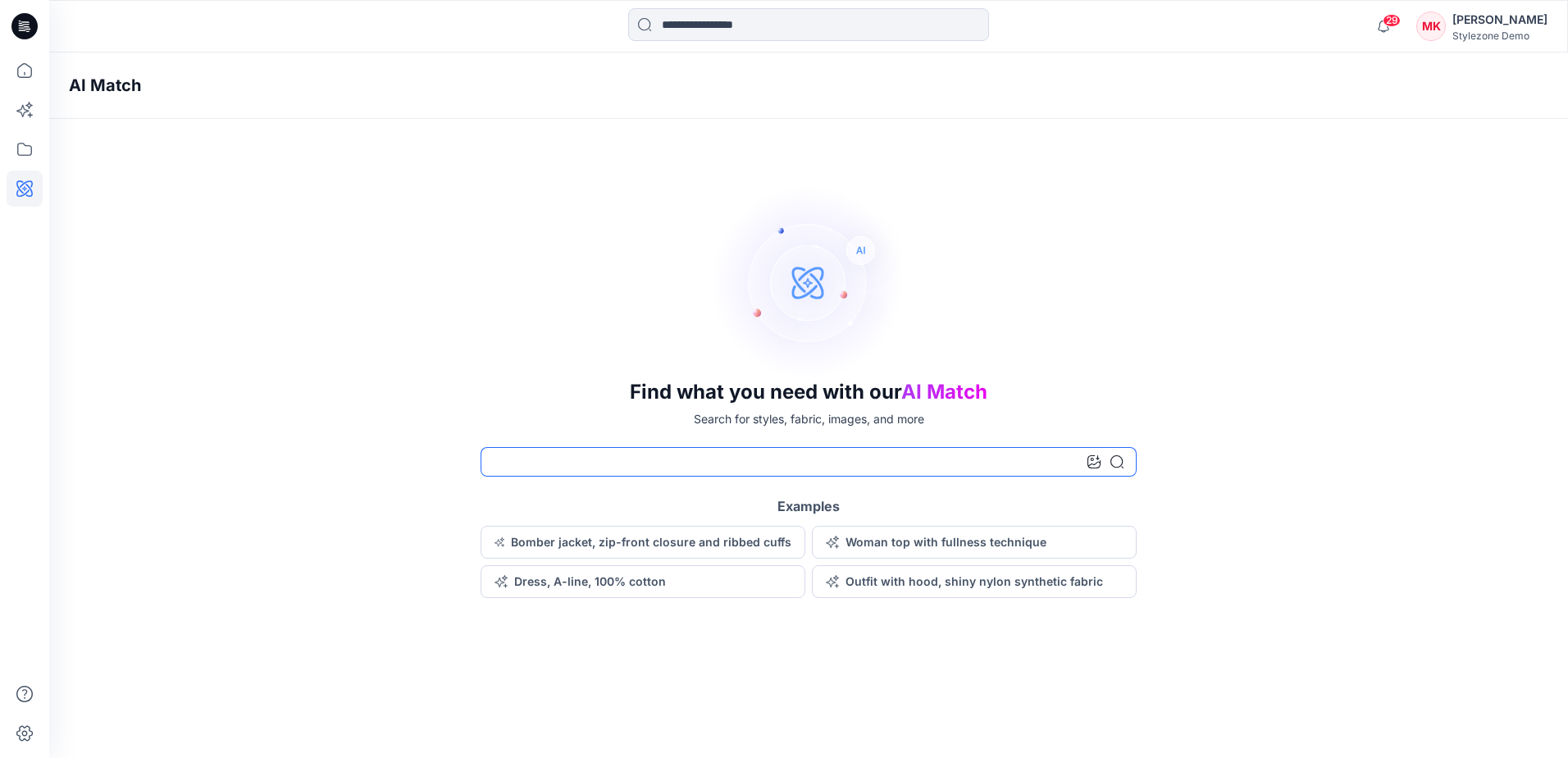
click at [602, 459] on input at bounding box center [808, 461] width 656 height 30
type input "********"
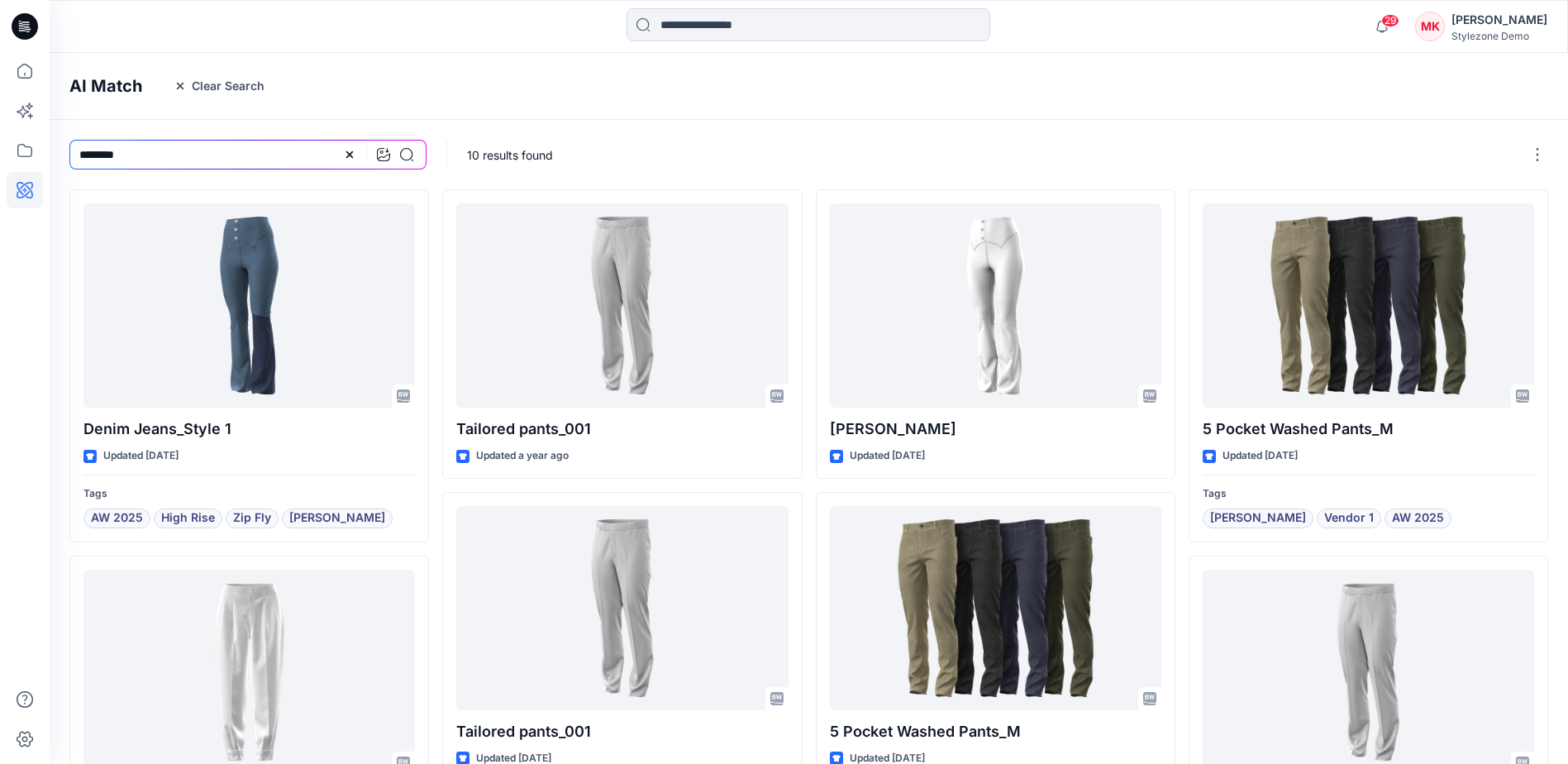
drag, startPoint x: 204, startPoint y: 159, endPoint x: 63, endPoint y: 147, distance: 141.5
click at [63, 147] on div "********" at bounding box center [248, 154] width 397 height 69
type input "*****"
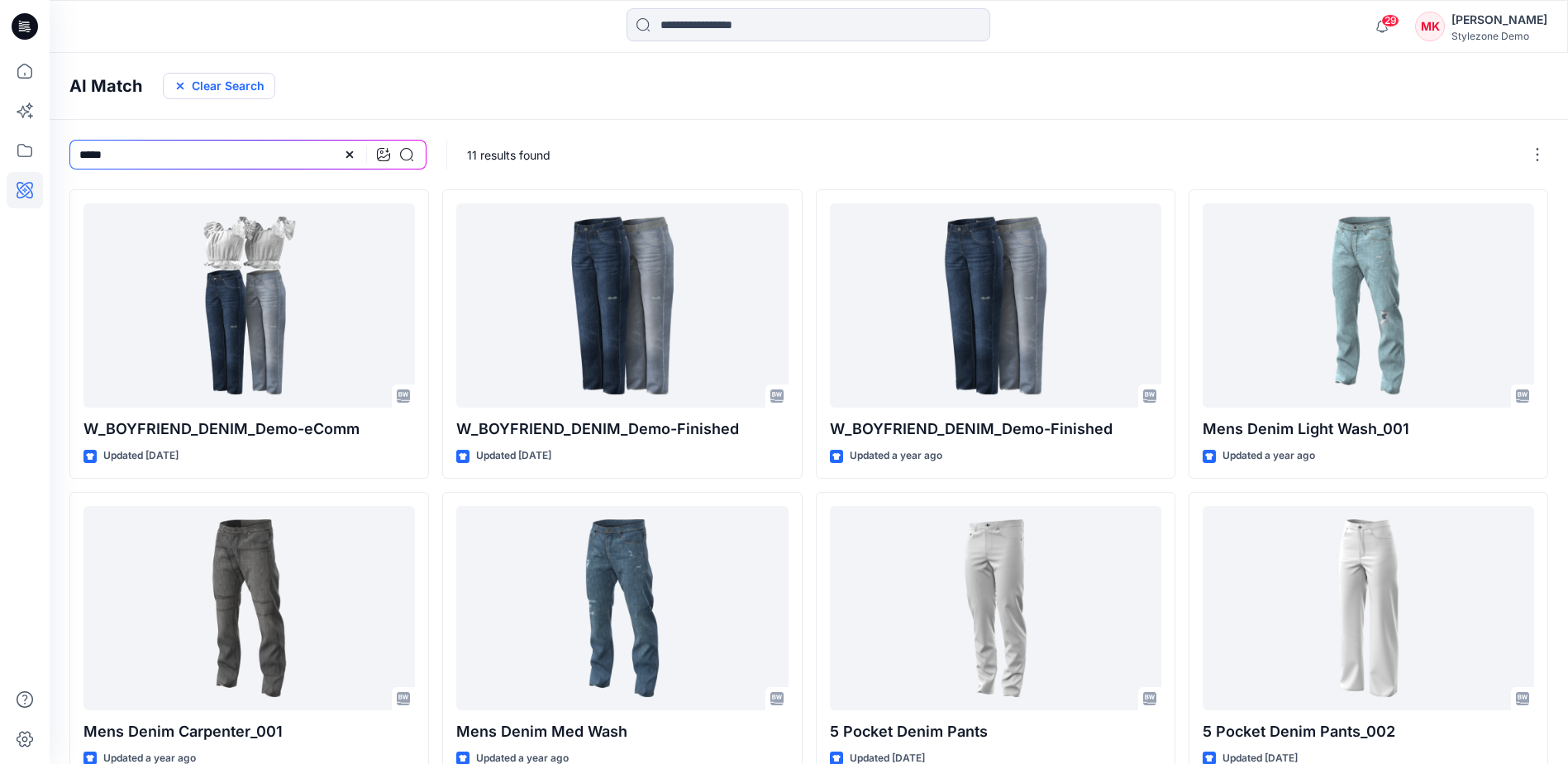
click at [212, 78] on button "Clear Search" at bounding box center [219, 86] width 112 height 27
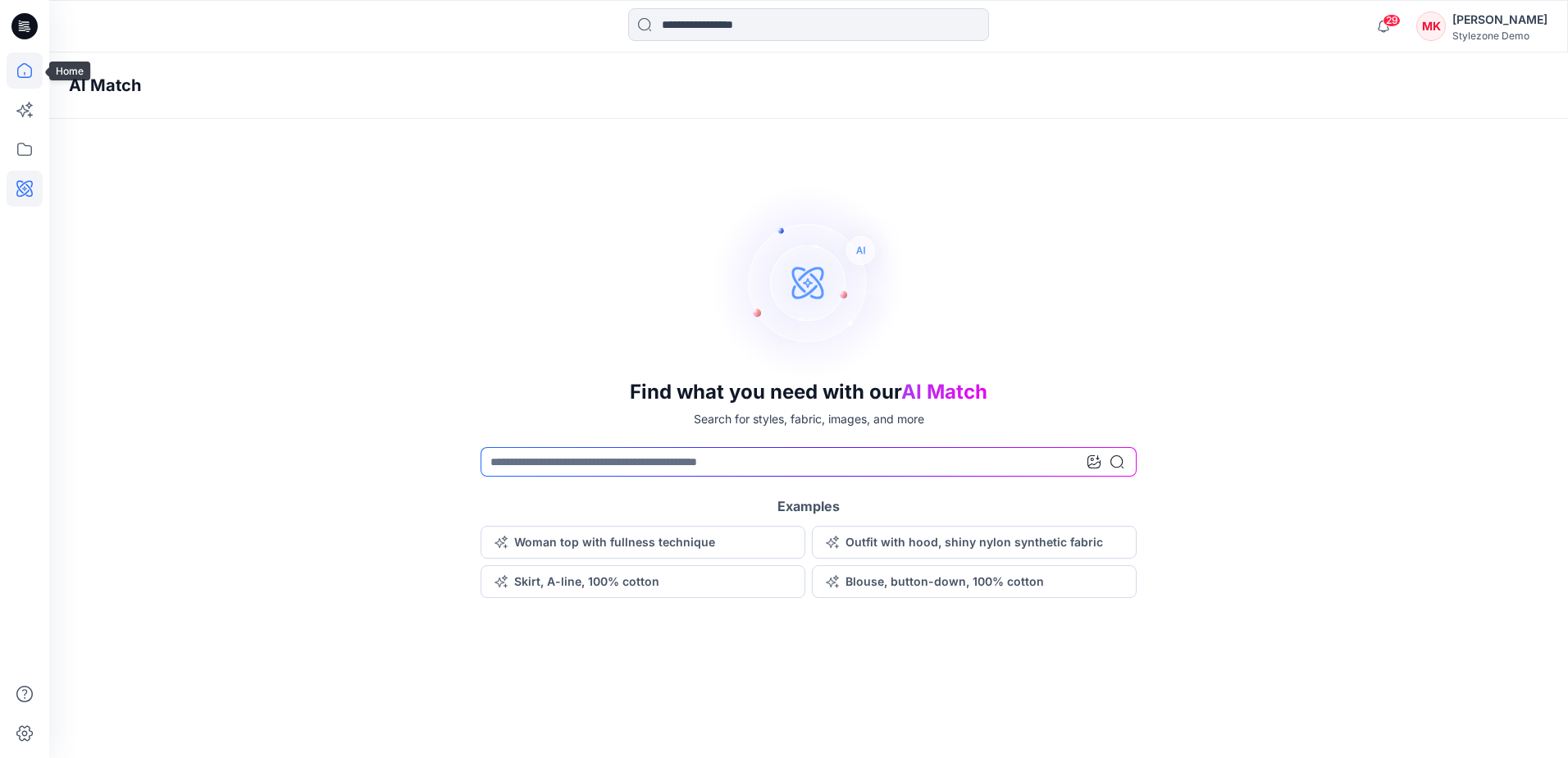
click at [18, 70] on icon at bounding box center [24, 70] width 14 height 14
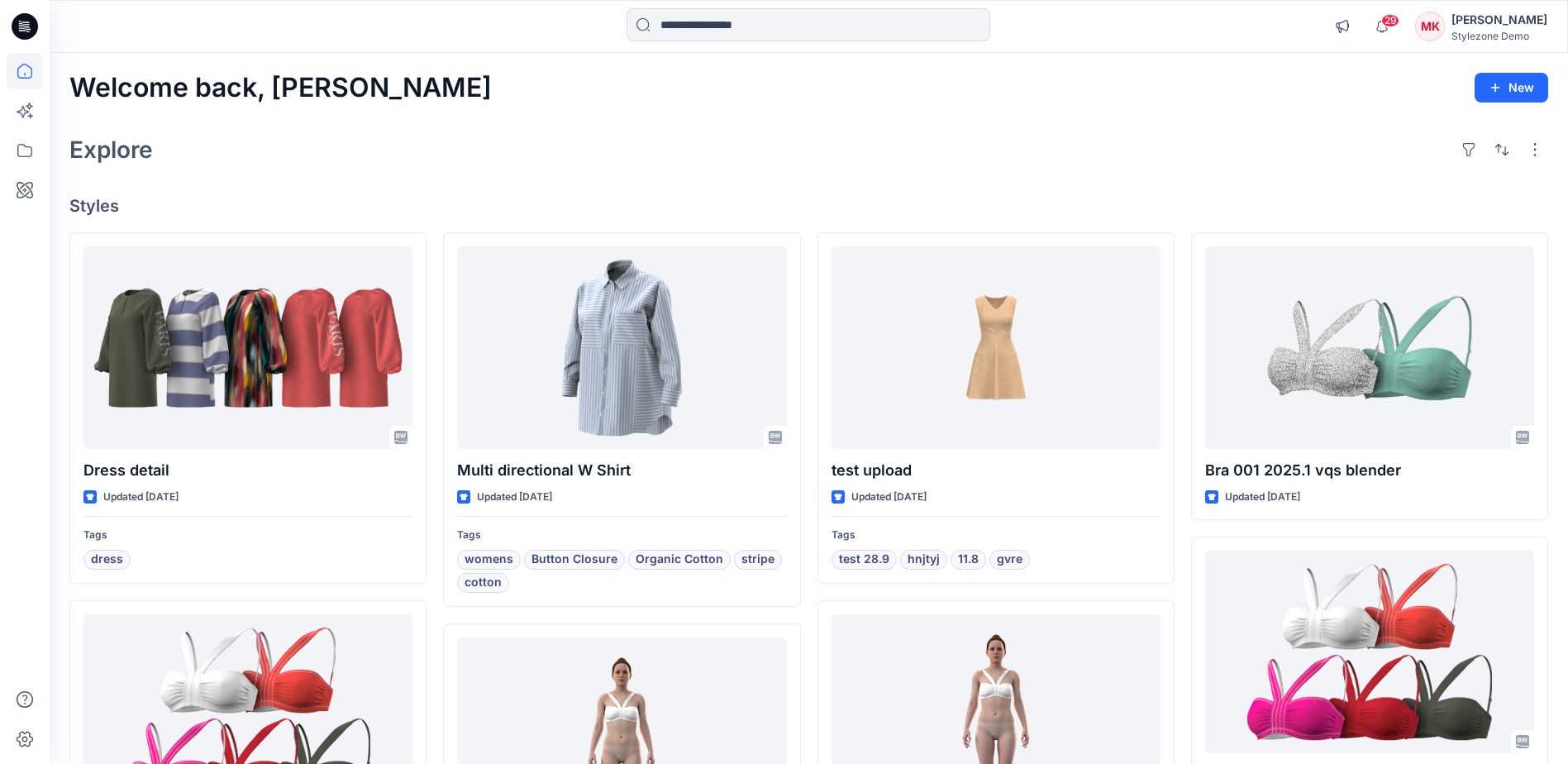
click at [476, 119] on div "Welcome back, Mylisa New Explore Styles Dress detail Updated [DATE] Tags dress …" at bounding box center [809, 674] width 1518 height 1242
click at [161, 177] on div "Welcome back, Mylisa New Explore Styles Dress detail Updated [DATE] Tags dress …" at bounding box center [809, 674] width 1518 height 1242
click at [214, 136] on div "Explore" at bounding box center [809, 149] width 1479 height 39
click at [400, 169] on div "Explore" at bounding box center [809, 149] width 1479 height 39
